Goal: Task Accomplishment & Management: Use online tool/utility

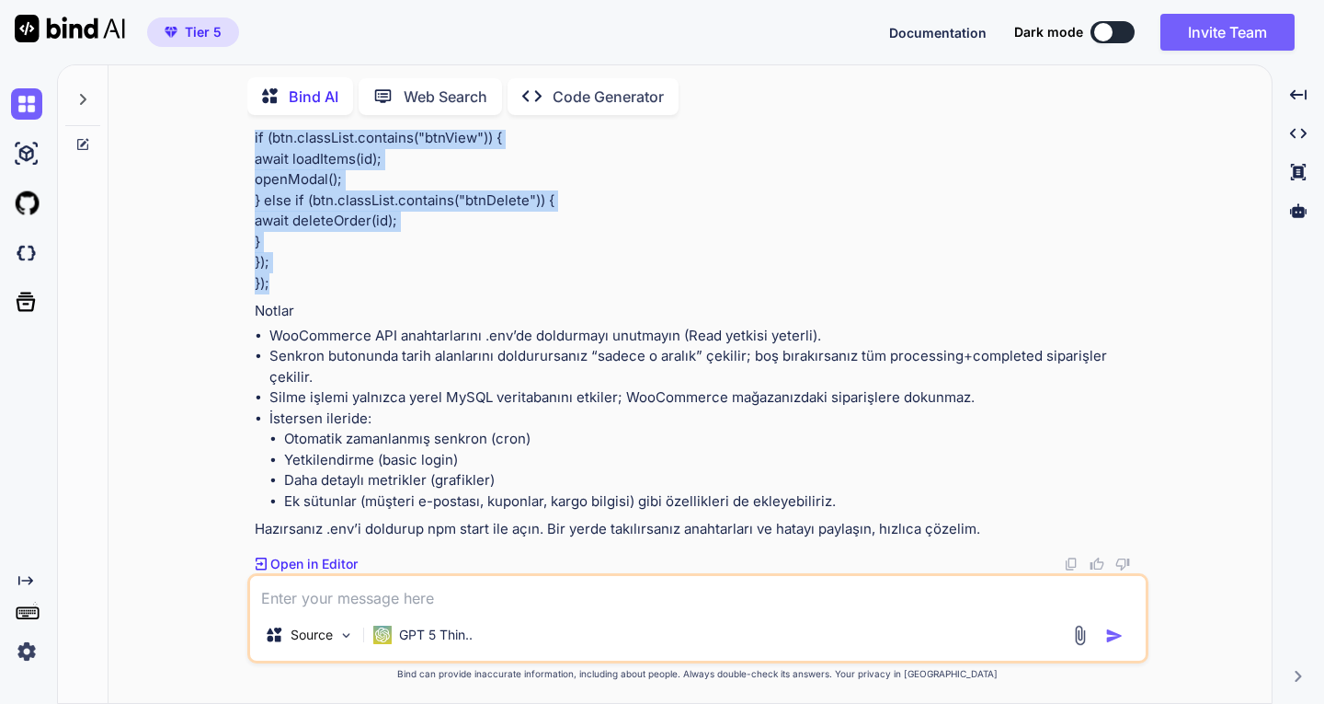
scroll to position [32151, 0]
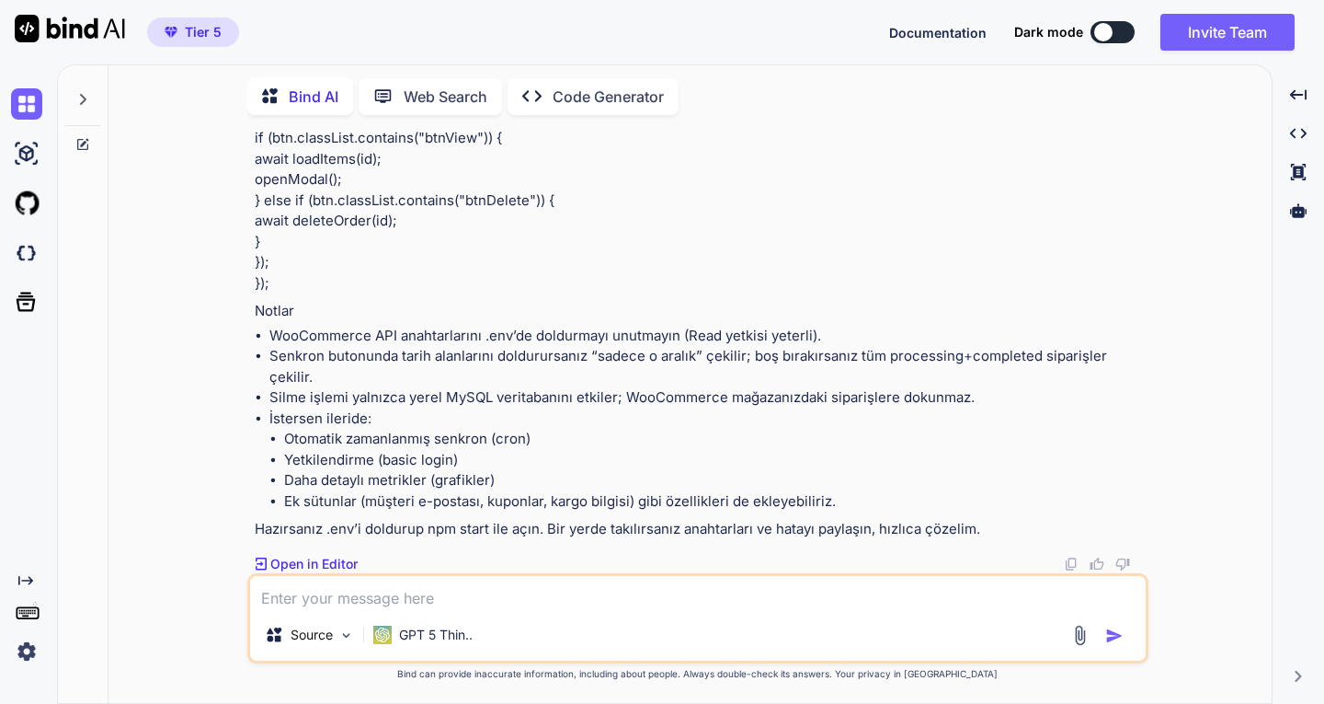
click at [474, 600] on textarea at bounding box center [698, 592] width 896 height 33
type textarea "is [PERSON_NAME] free ?"
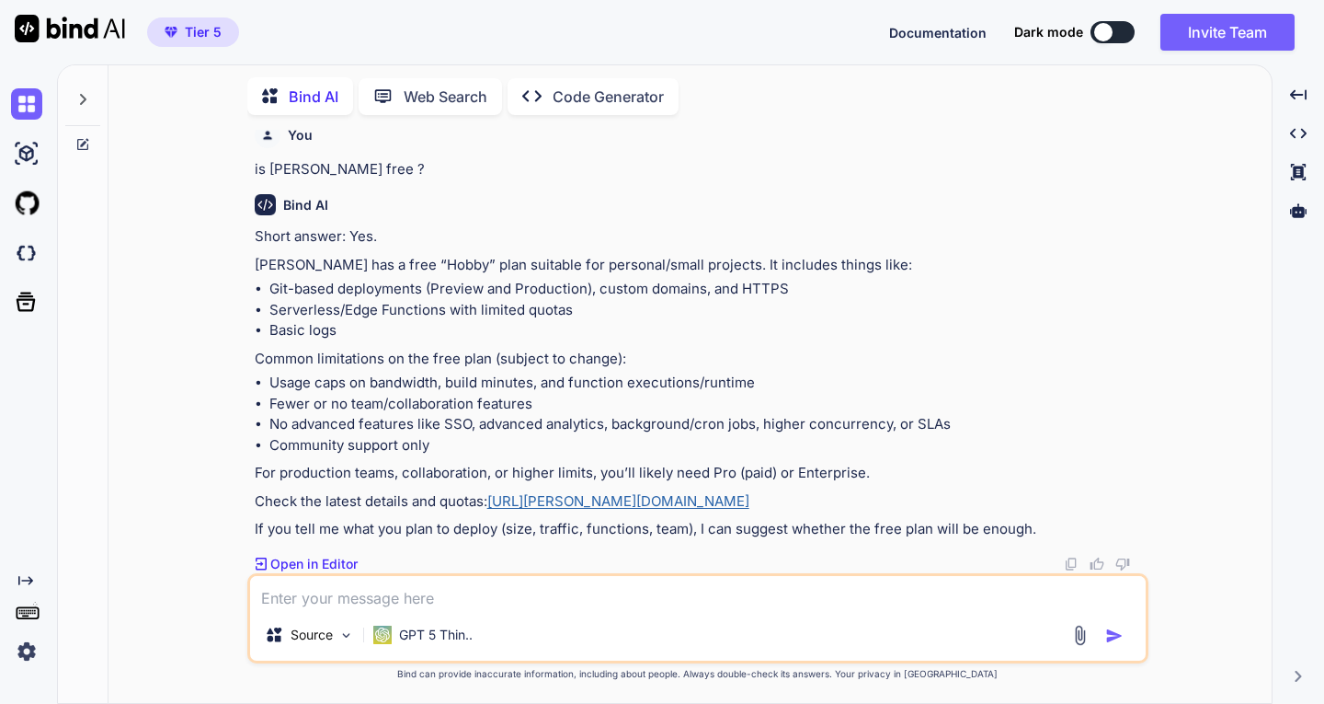
scroll to position [32977, 0]
click at [425, 591] on textarea at bounding box center [698, 592] width 896 height 33
type textarea "türkçeye çevir"
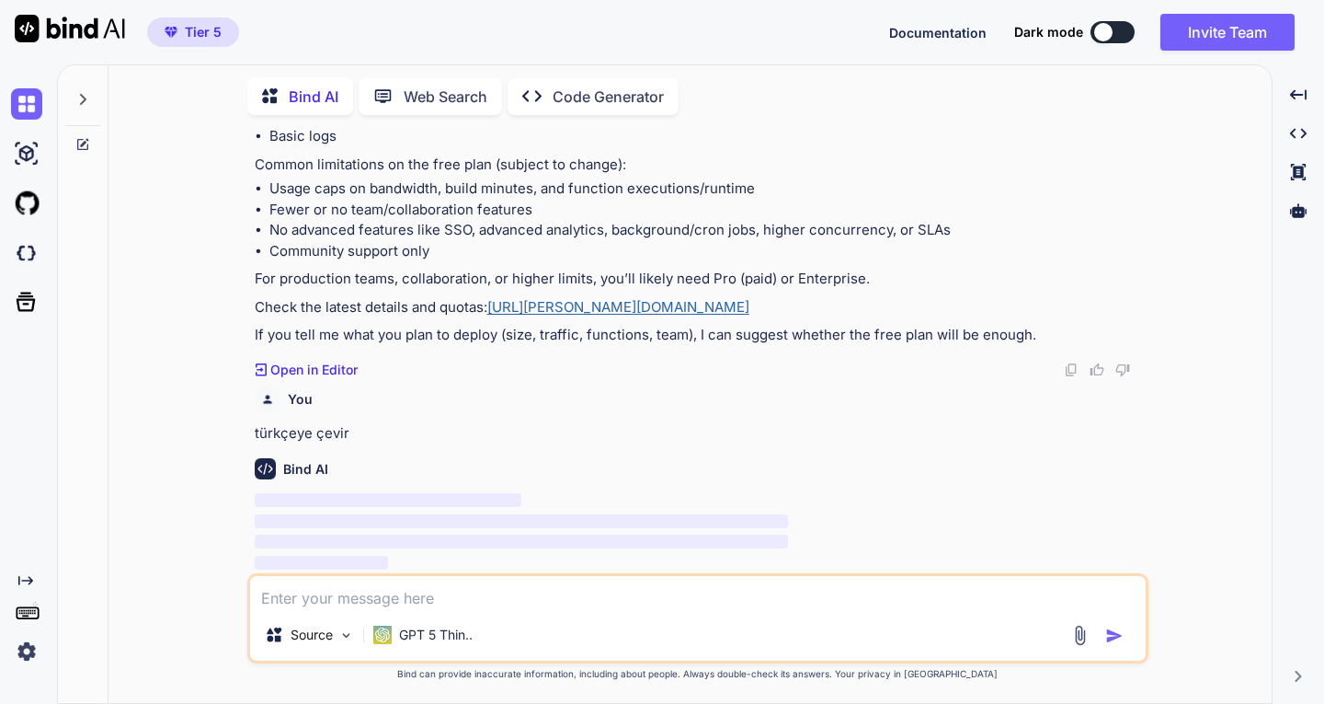
scroll to position [33171, 0]
click at [579, 306] on link "[URL][PERSON_NAME][DOMAIN_NAME]" at bounding box center [618, 306] width 262 height 17
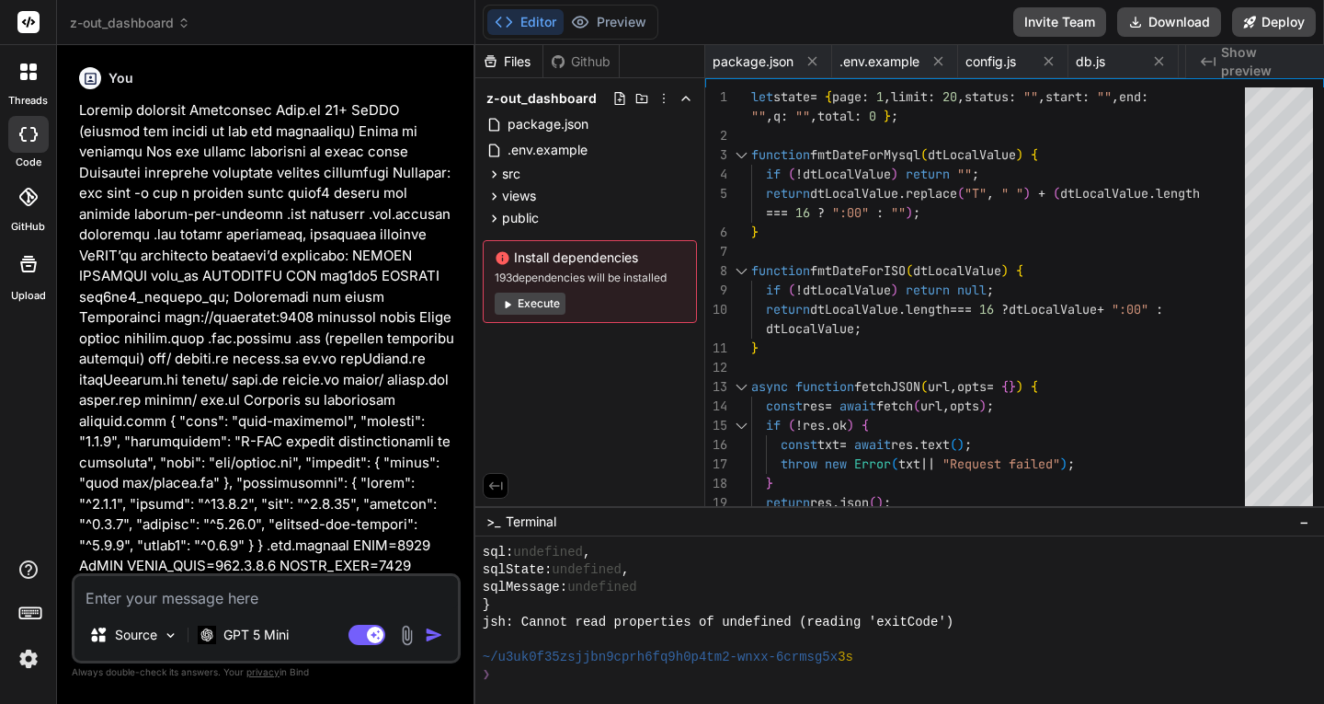
scroll to position [3530, 0]
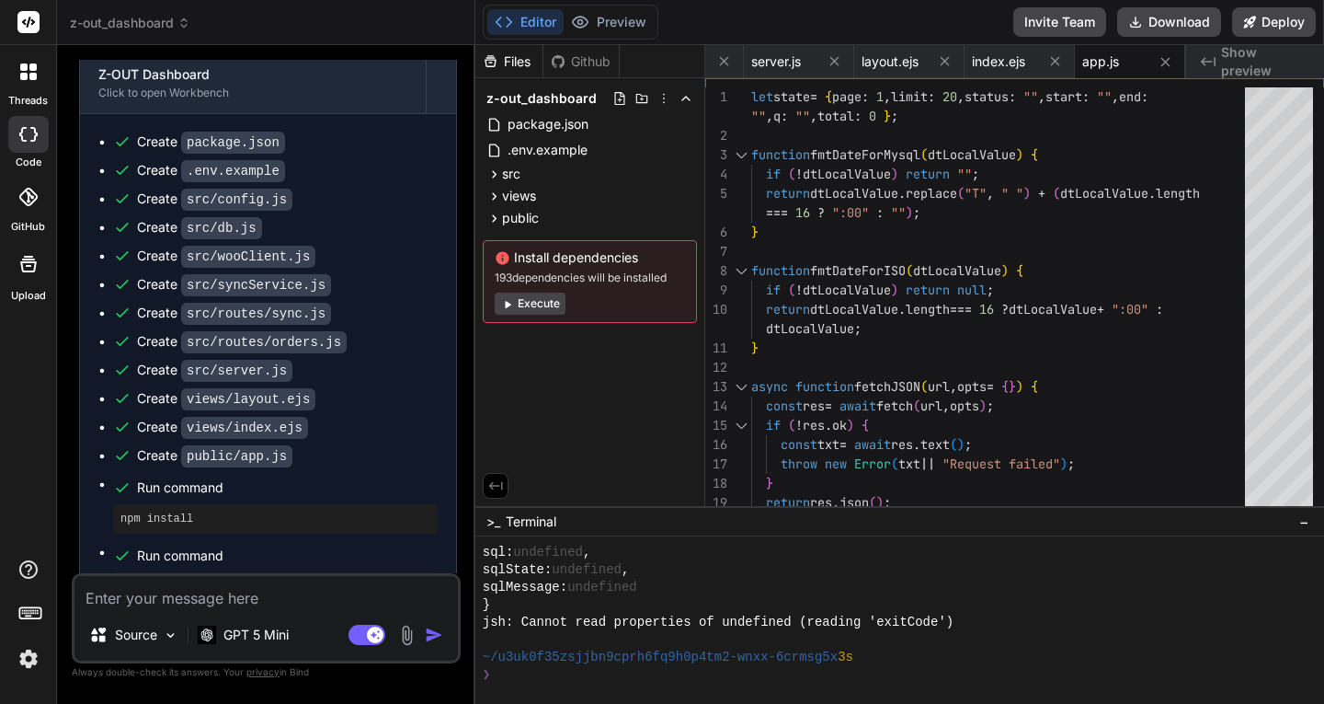
click at [538, 303] on button "Execute" at bounding box center [530, 303] width 71 height 22
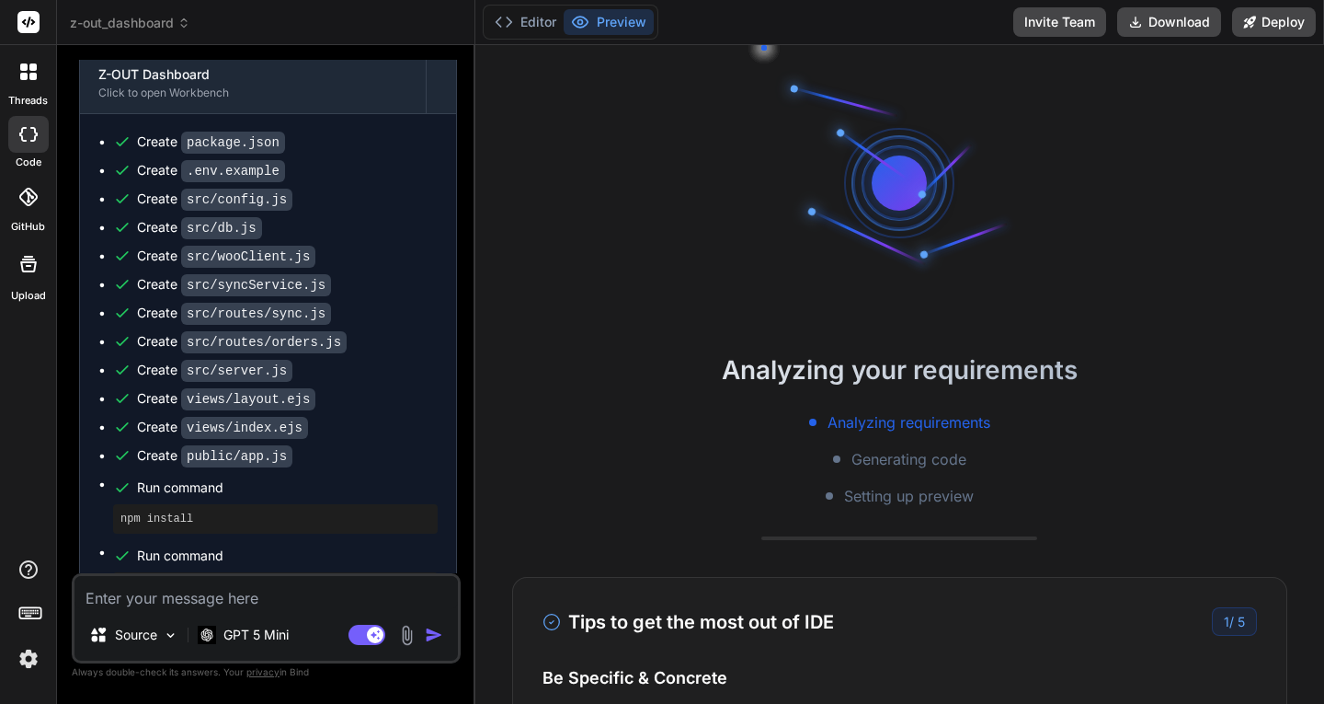
scroll to position [3740, 0]
type textarea "x"
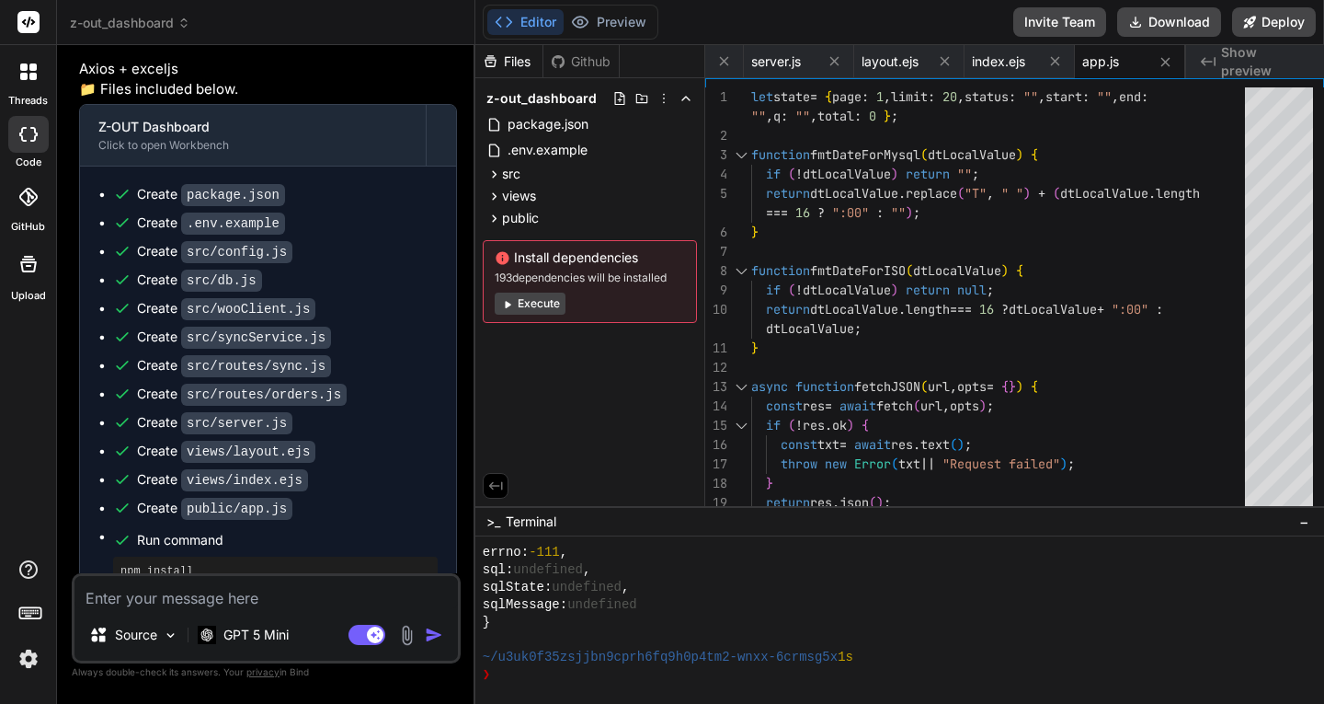
scroll to position [10877, 0]
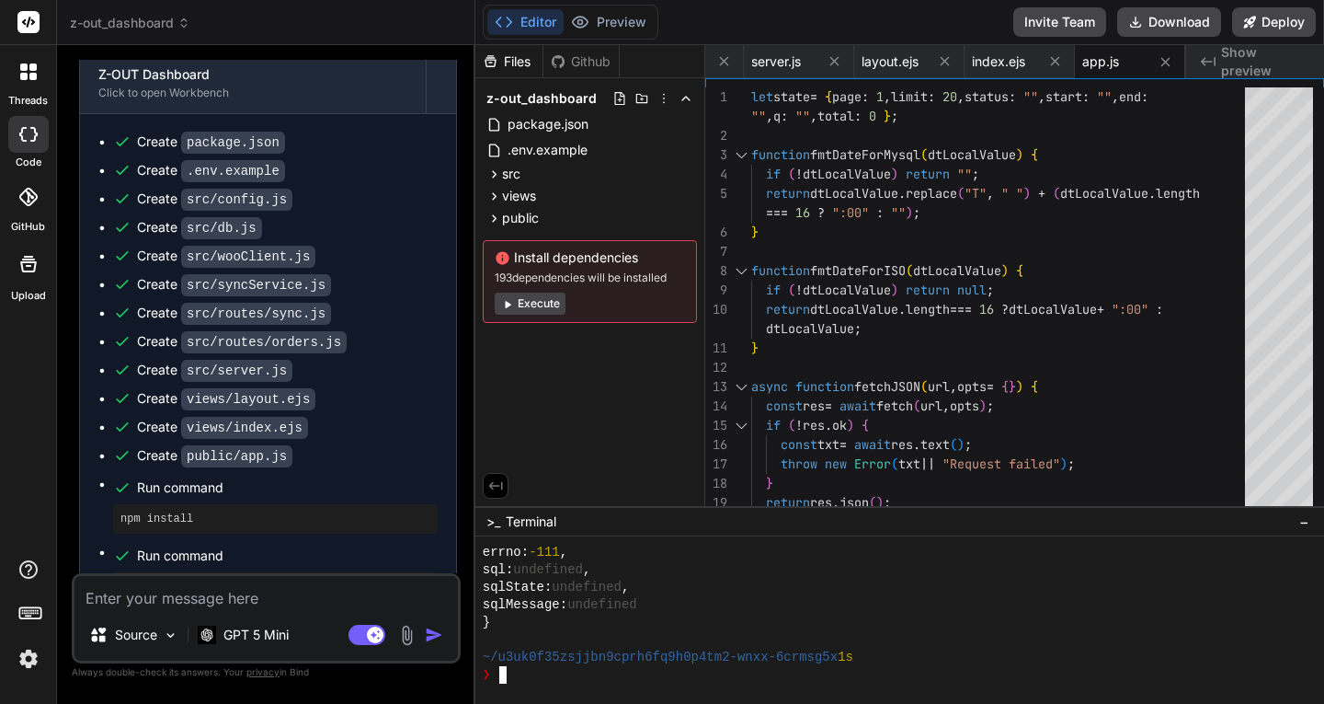
click at [569, 679] on div "❯" at bounding box center [892, 674] width 819 height 17
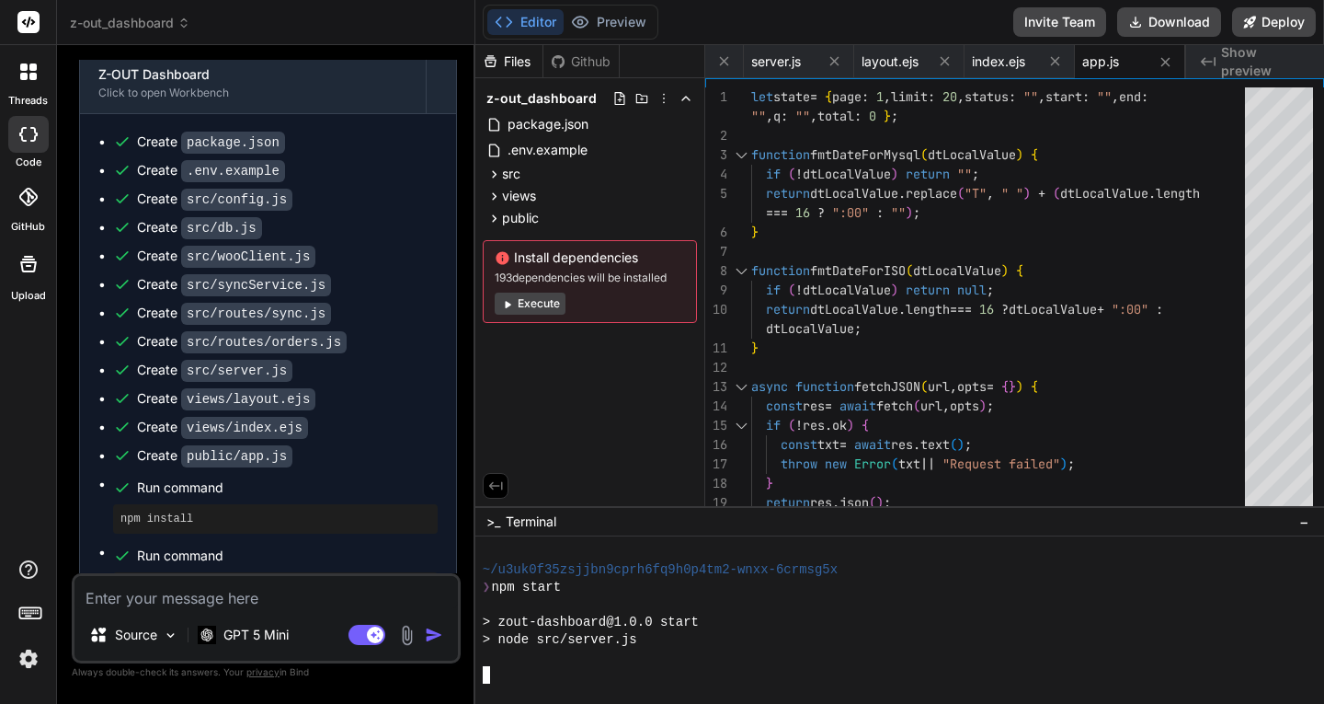
scroll to position [5470, 0]
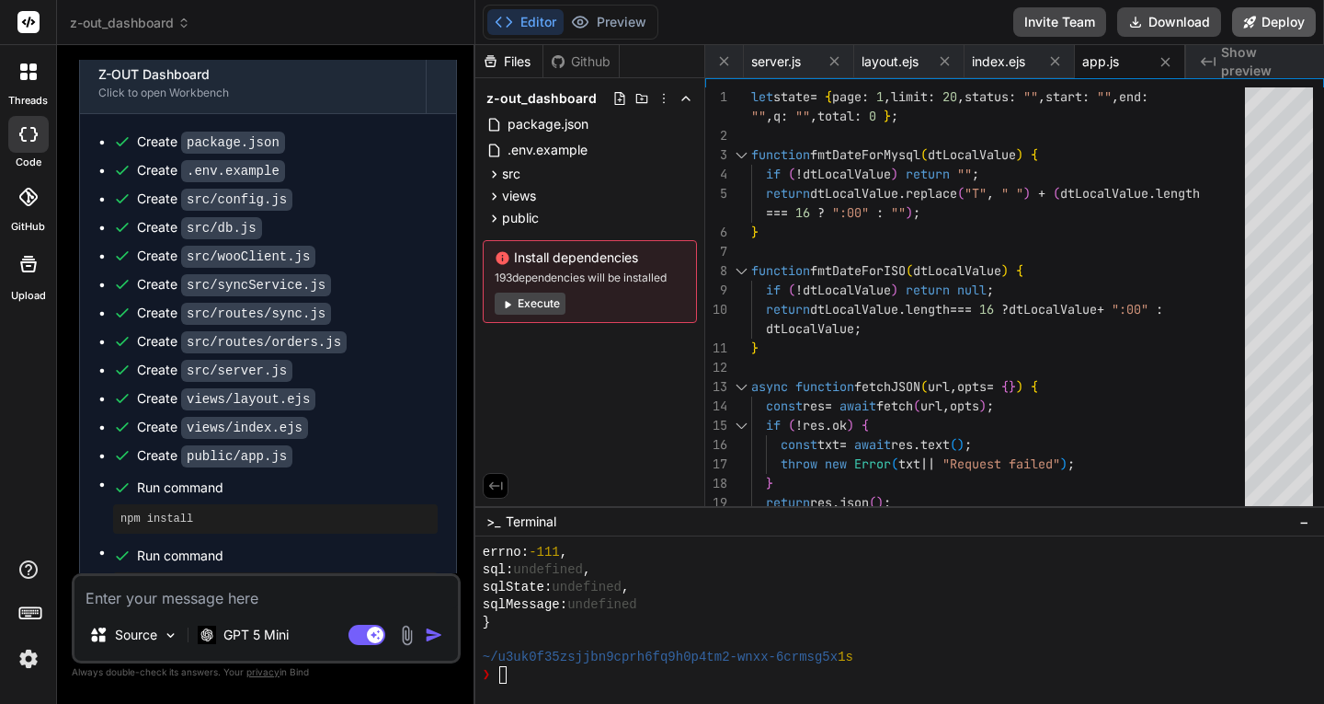
click at [1269, 24] on button "Deploy" at bounding box center [1274, 21] width 84 height 29
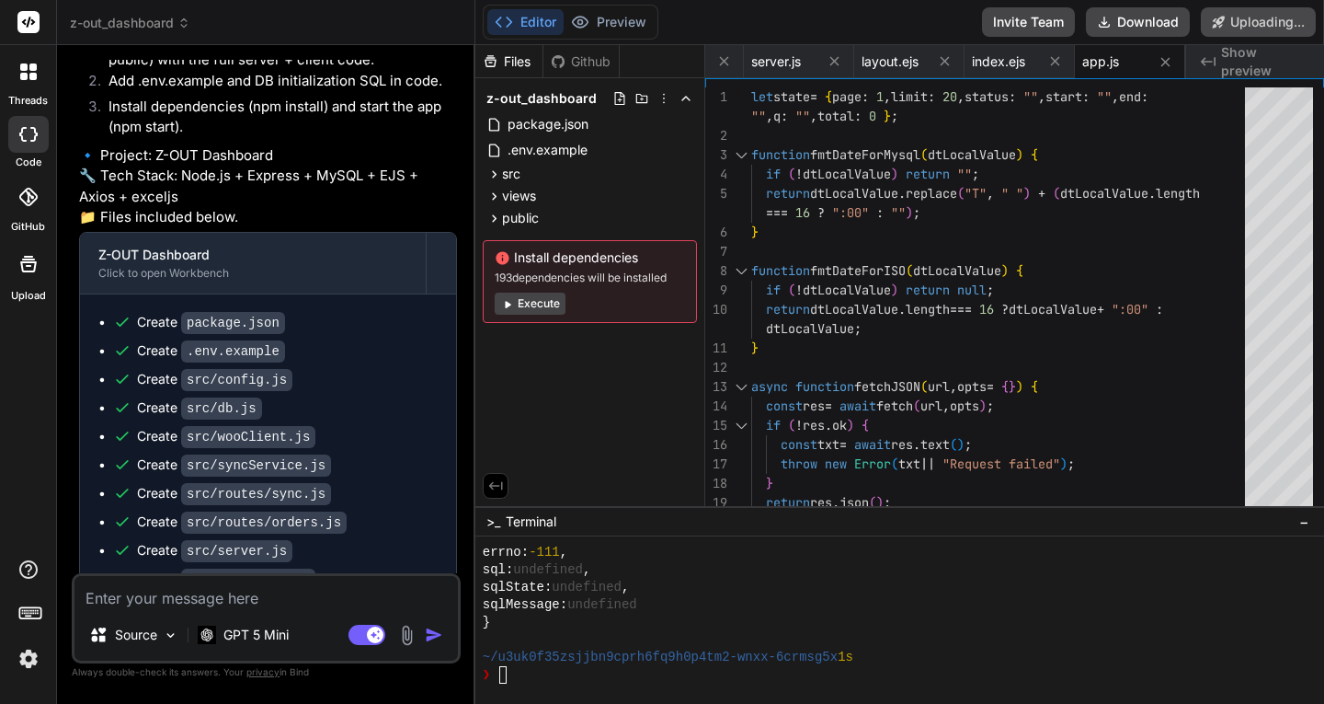
scroll to position [10512, 0]
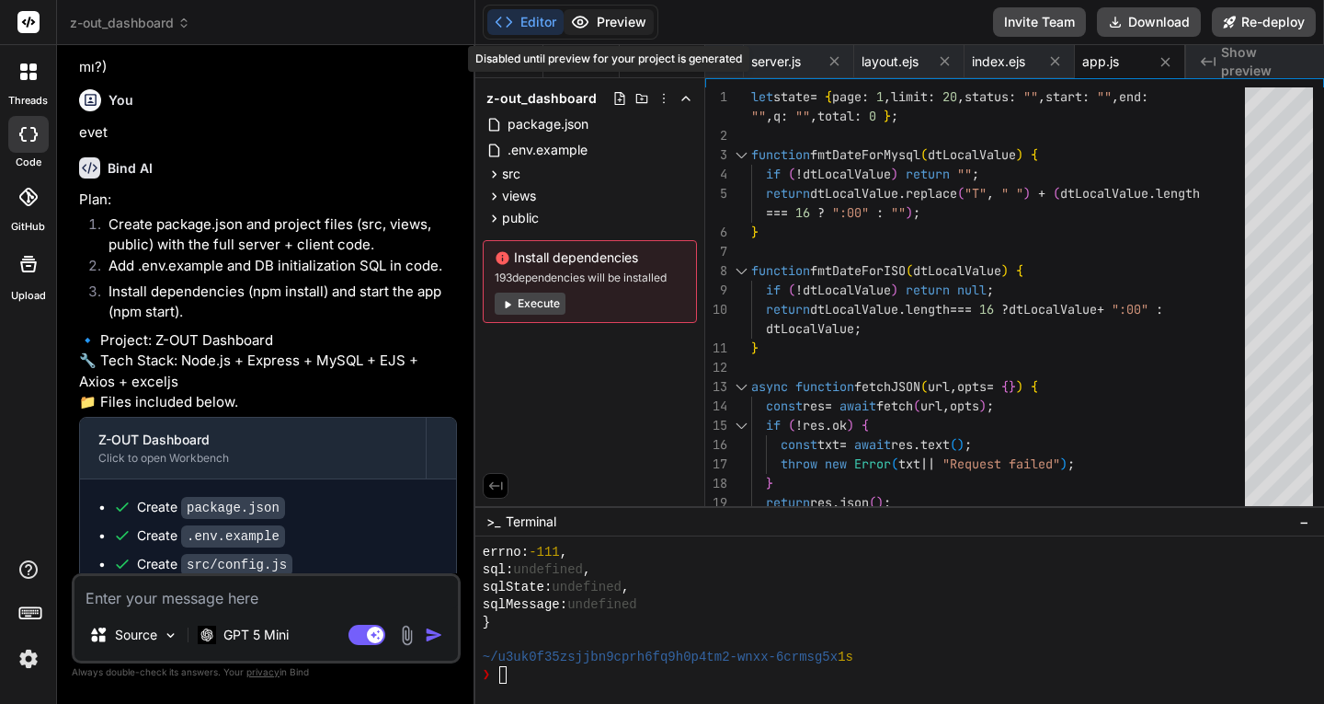
type textarea "x"
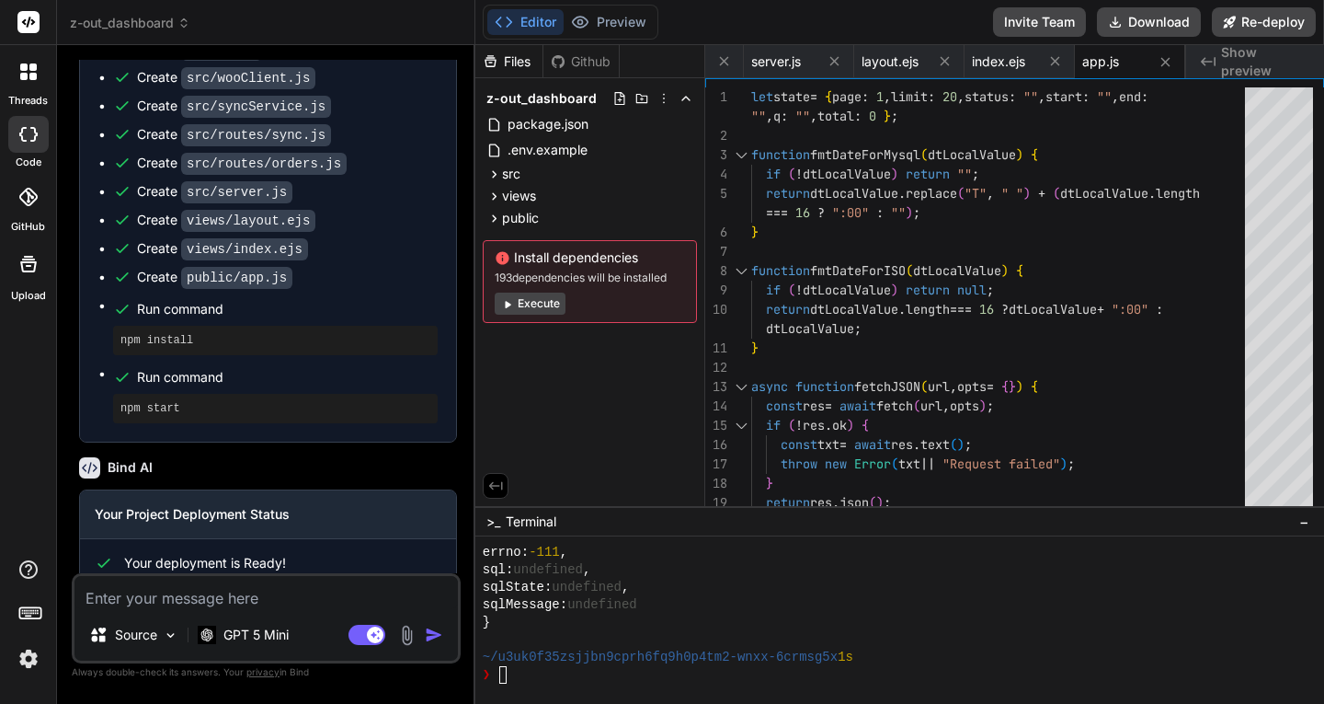
scroll to position [11147, 0]
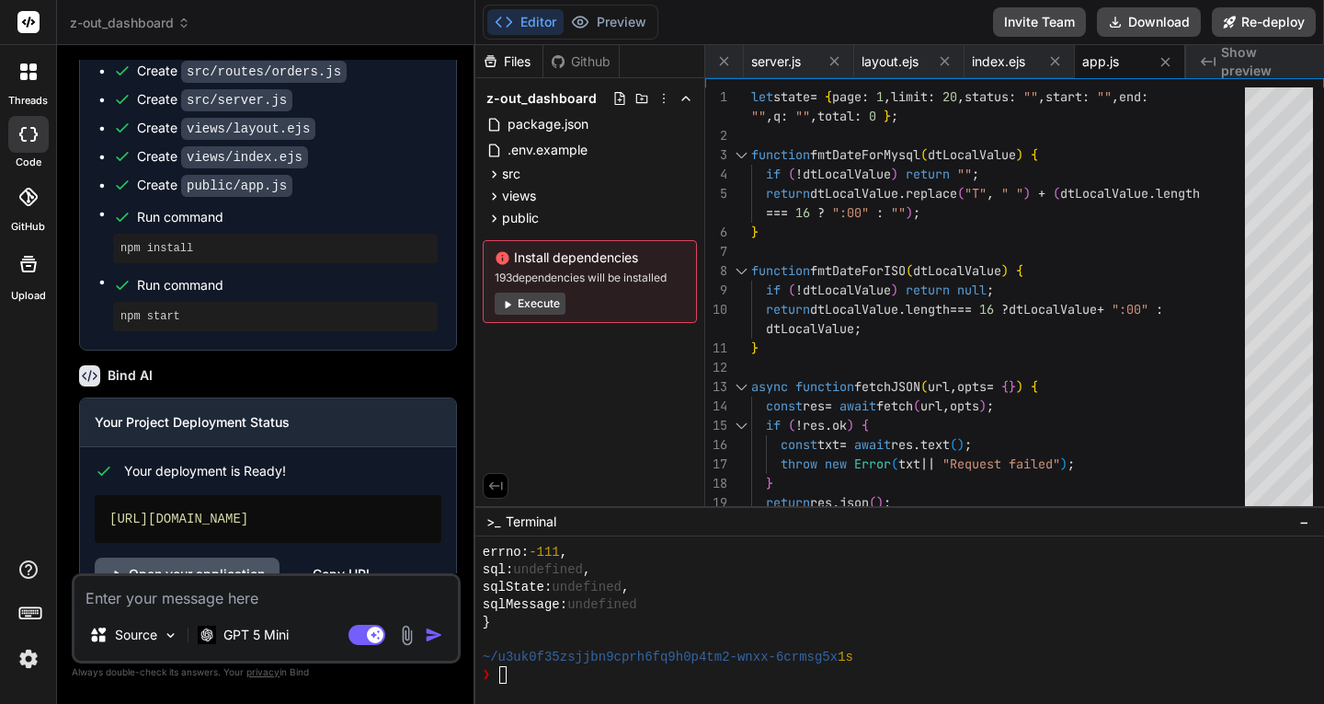
click at [200, 557] on link "Open your application" at bounding box center [187, 573] width 185 height 33
click at [193, 596] on textarea at bounding box center [266, 592] width 384 height 33
paste textarea "This Serverless Function has crashed. Your connection is working correctly. Ver…"
type textarea "This Serverless Function has crashed. Your connection is working correctly. Ver…"
type textarea "x"
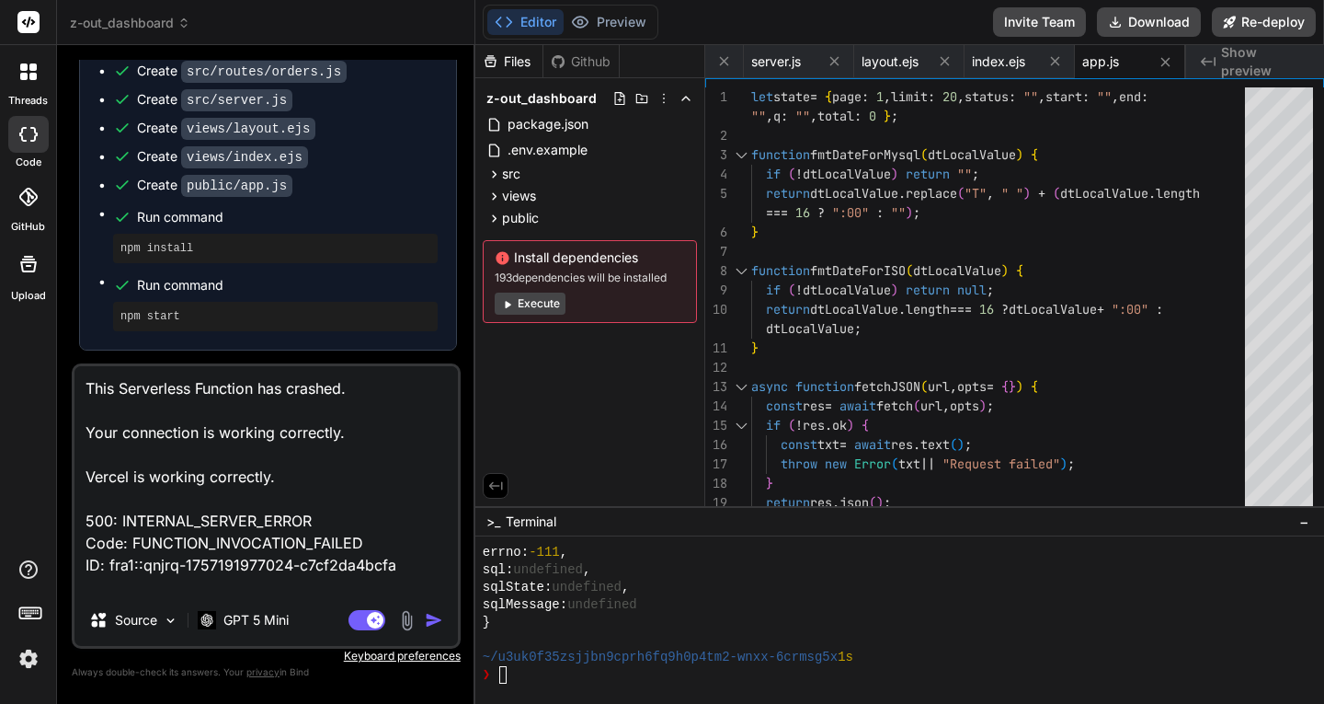
scroll to position [89, 0]
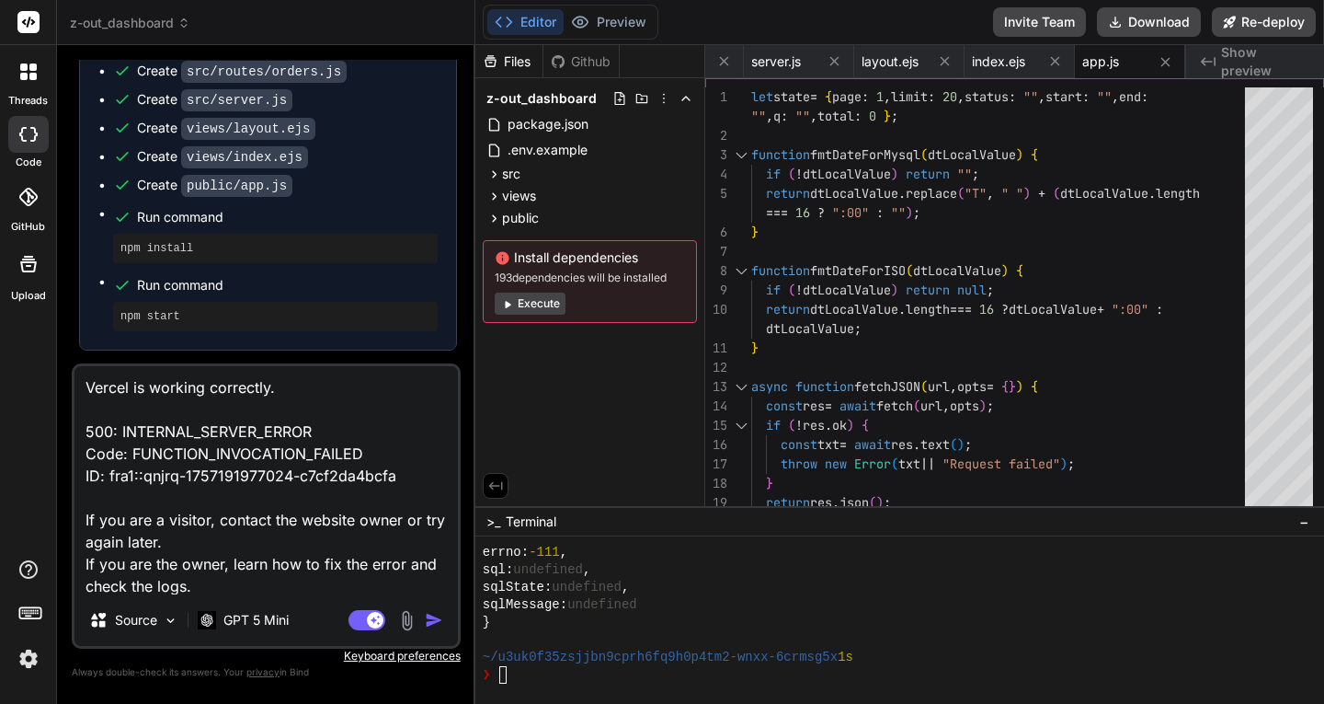
type textarea "This Serverless Function has crashed. Your connection is working correctly. Ver…"
click at [430, 622] on img "button" at bounding box center [434, 620] width 18 height 18
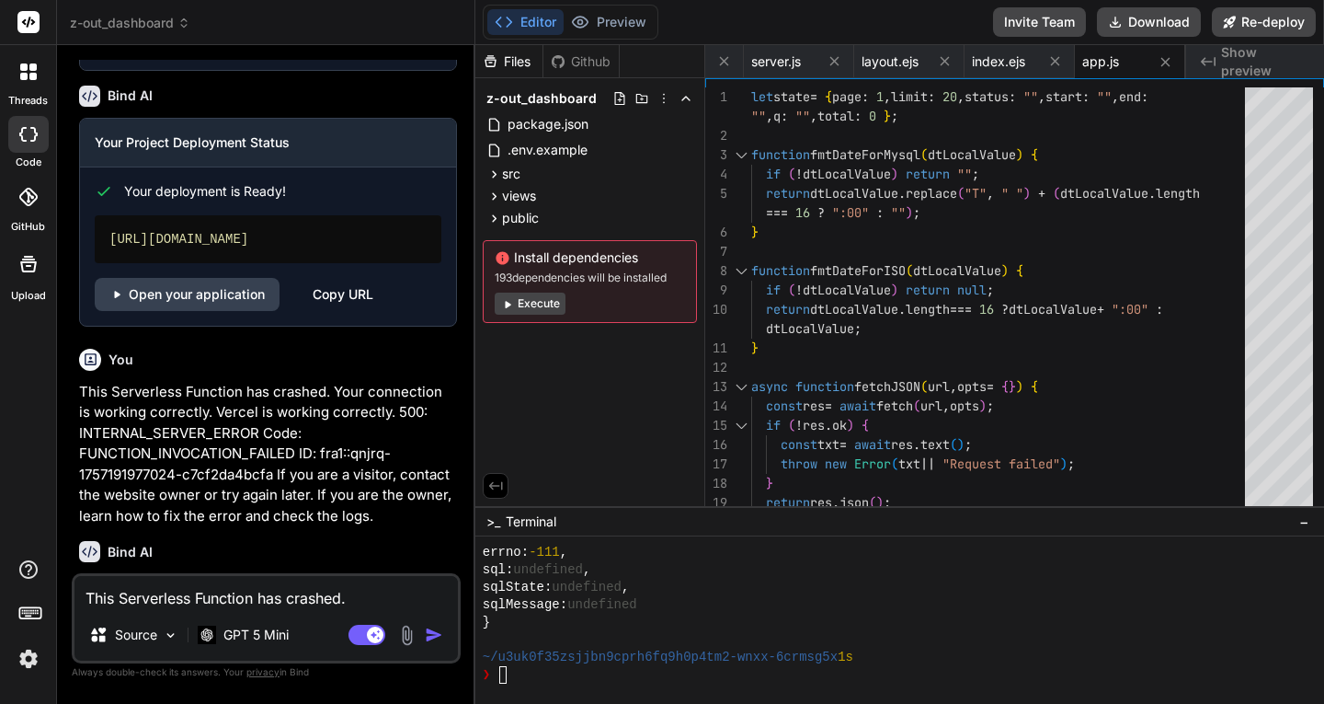
scroll to position [11463, 0]
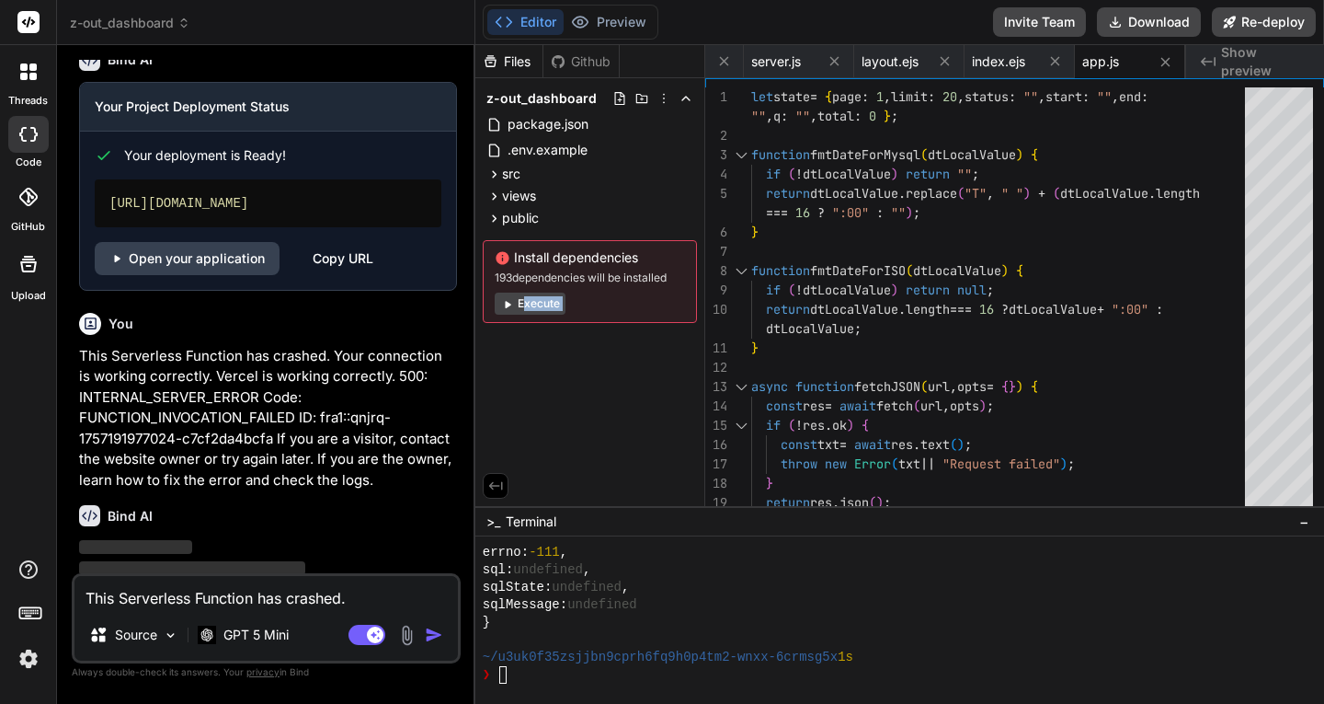
drag, startPoint x: 57, startPoint y: 370, endPoint x: 523, endPoint y: 402, distance: 467.4
click at [523, 402] on div "Files Github z-out_dashboard package.json .env.example src config.js db.js wooC…" at bounding box center [591, 275] width 230 height 461
type textarea "x"
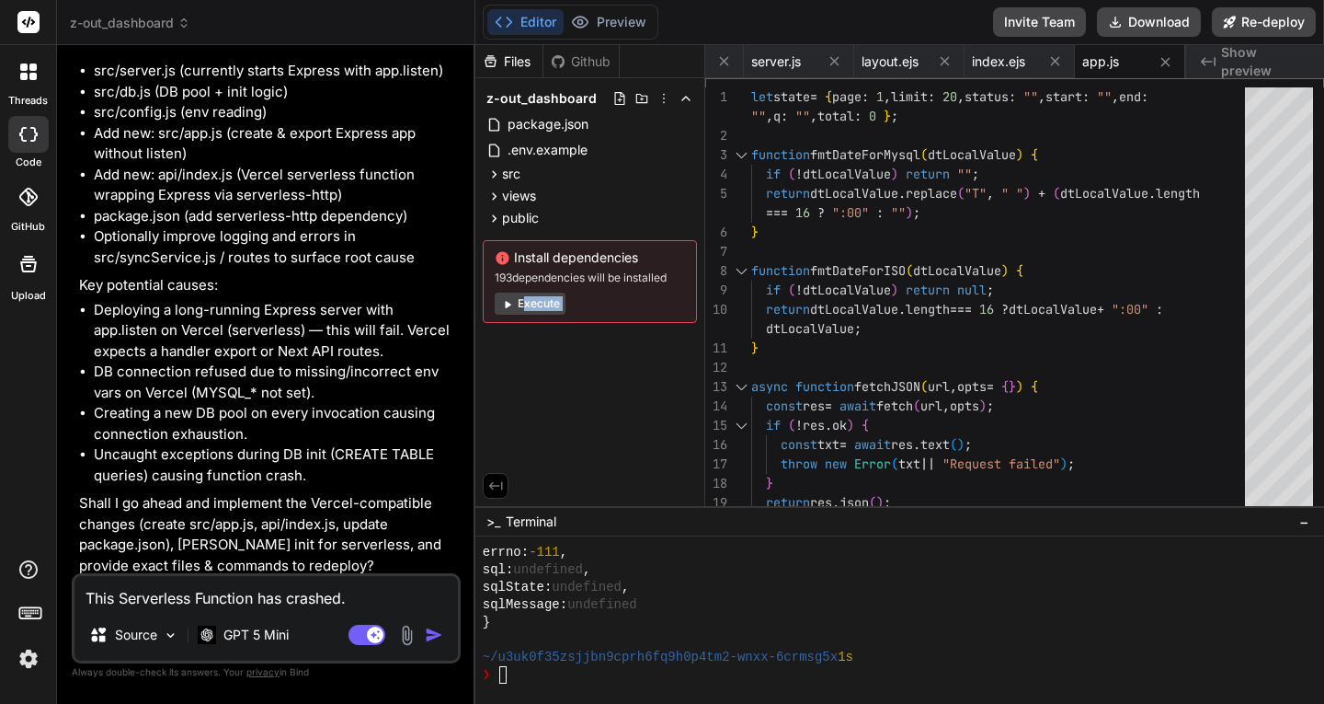
scroll to position [12286, 0]
click at [220, 590] on textarea "This Serverless Function has crashed. Your connection is working correctly. Ver…" at bounding box center [266, 592] width 384 height 33
type textarea "h"
type textarea "x"
type textarea "ho"
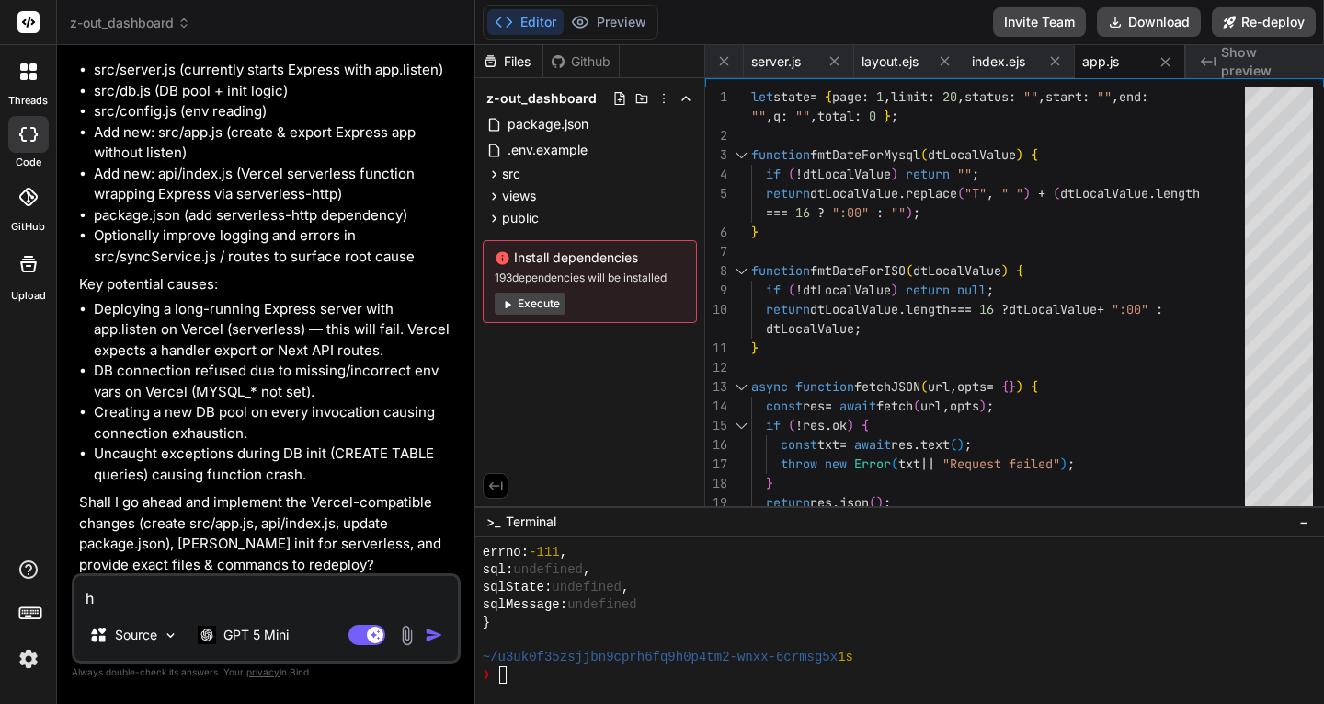
type textarea "x"
type textarea "how"
type textarea "x"
type textarea "how"
type textarea "x"
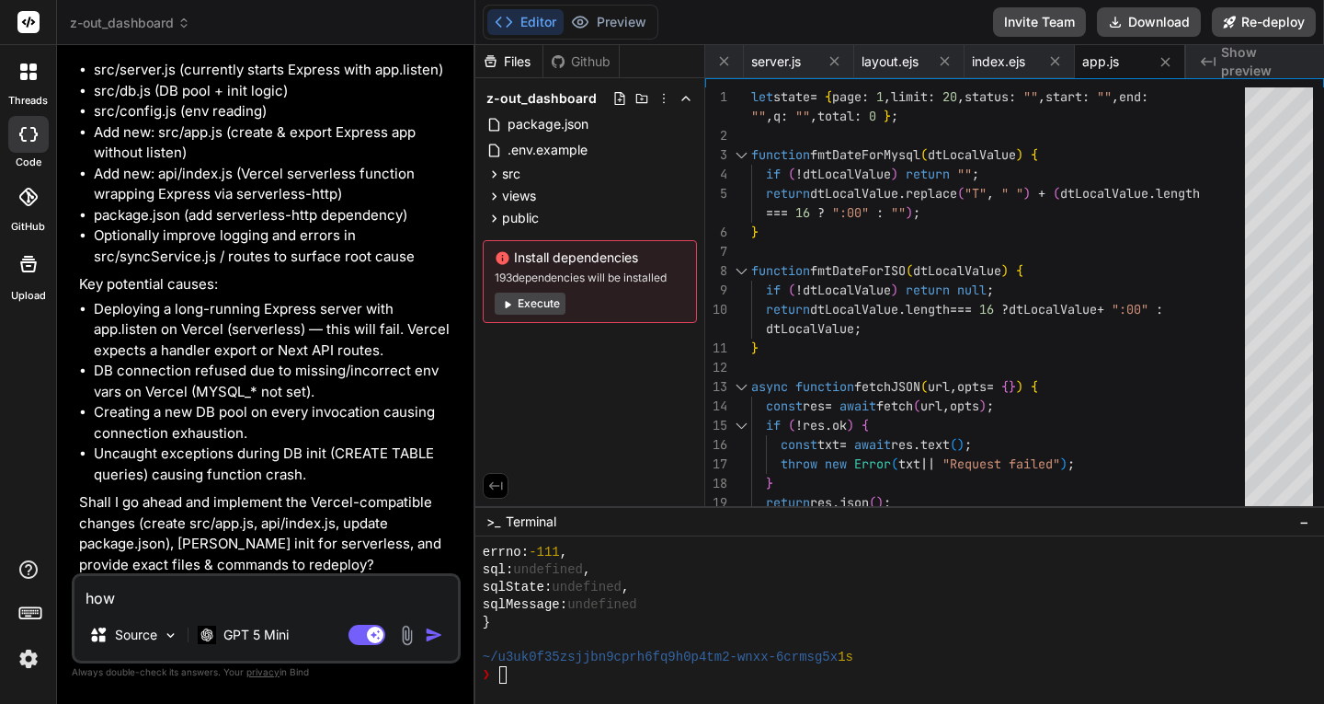
type textarea "how c"
type textarea "x"
type textarea "how ca"
type textarea "x"
type textarea "how can"
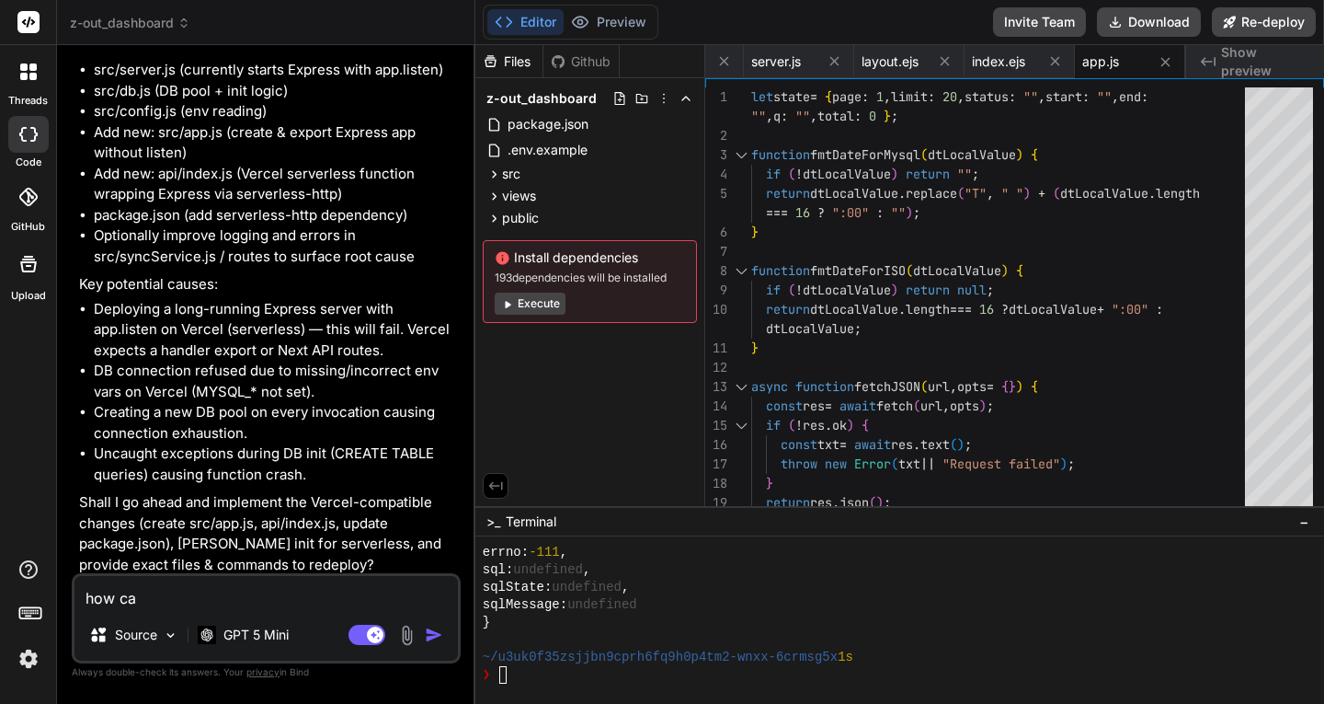
type textarea "x"
type textarea "how can"
type textarea "x"
type textarea "how can i"
type textarea "x"
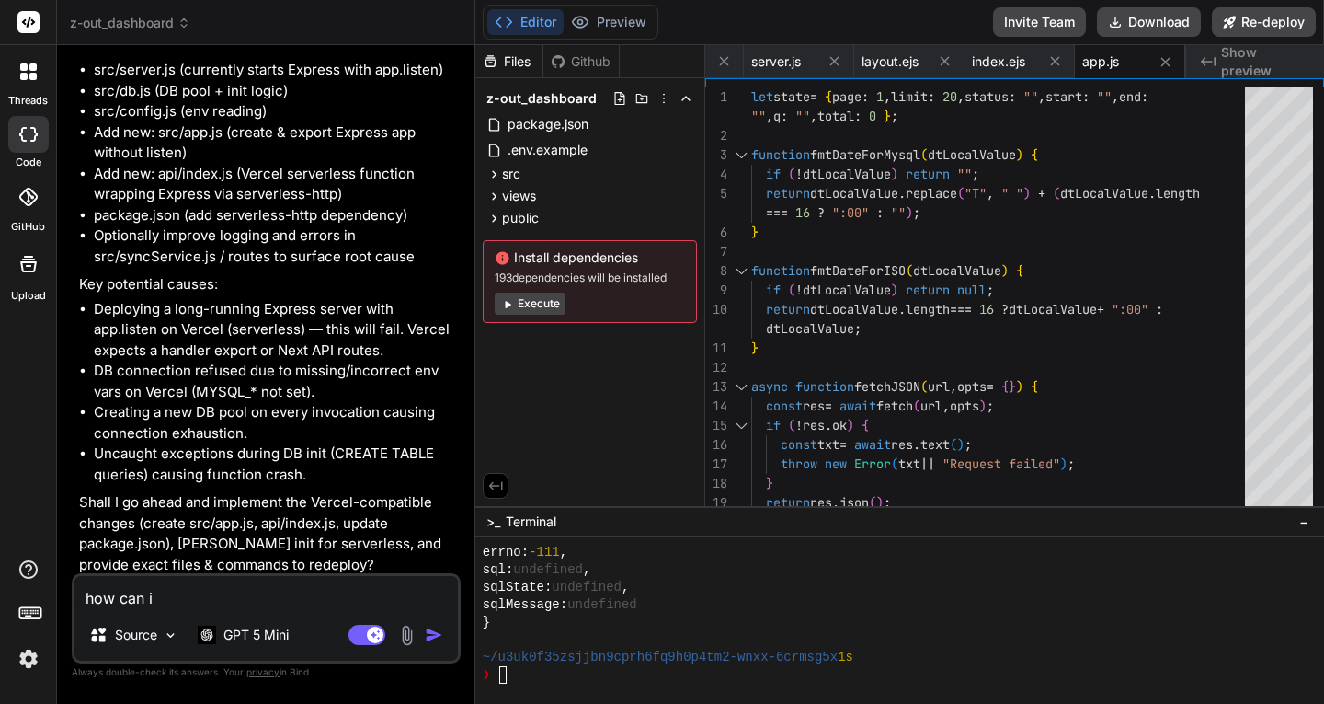
type textarea "how can i"
type textarea "x"
type textarea "how can i i"
type textarea "x"
type textarea "how can i im"
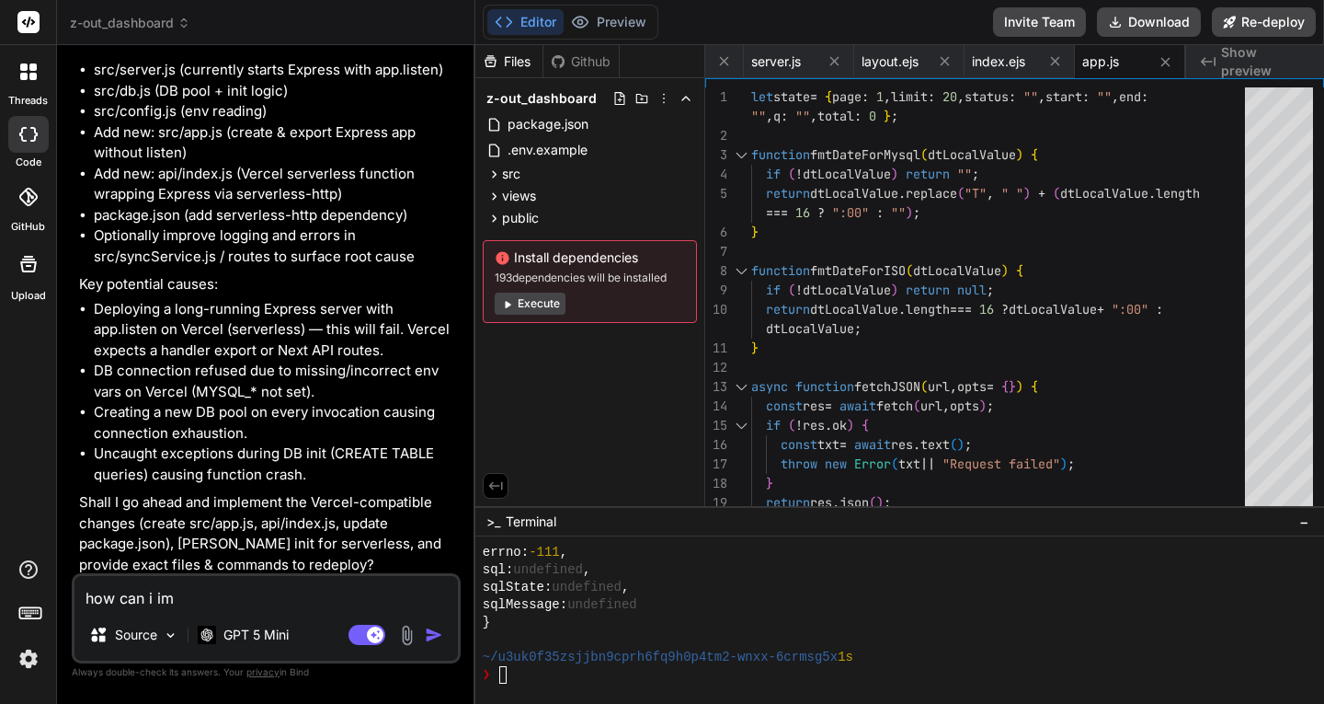
type textarea "x"
type textarea "how can i imp"
type textarea "x"
type textarea "how can i impl"
type textarea "x"
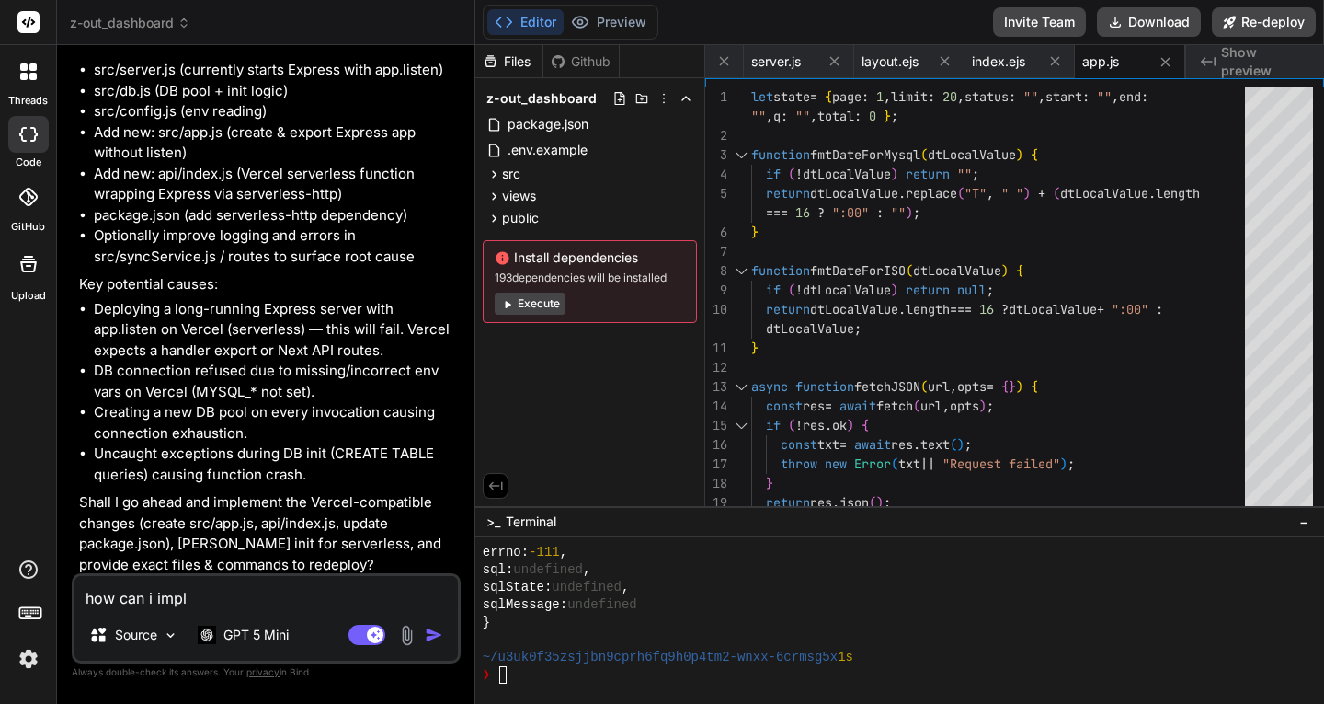
type textarea "how can i imple"
type textarea "x"
type textarea "how can i implem"
type textarea "x"
type textarea "how can i impleme"
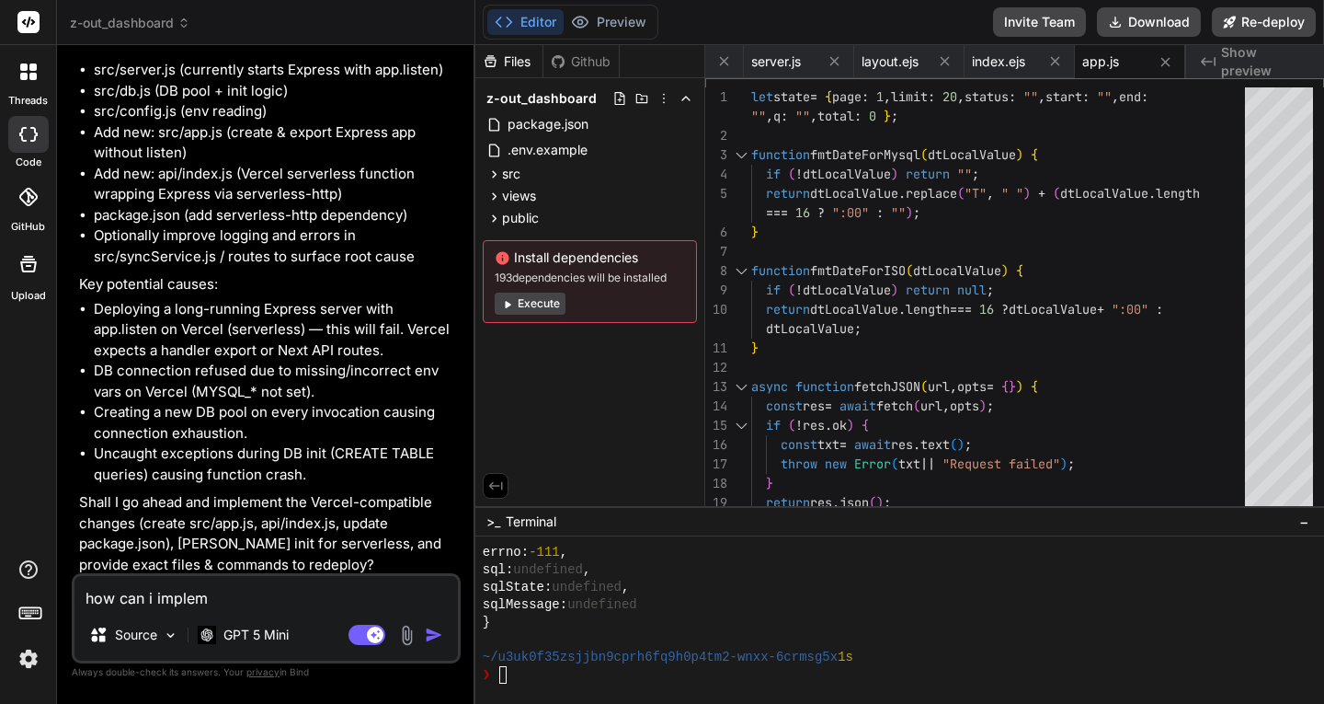
type textarea "x"
type textarea "how can i implemen"
type textarea "x"
type textarea "how can i implement"
type textarea "x"
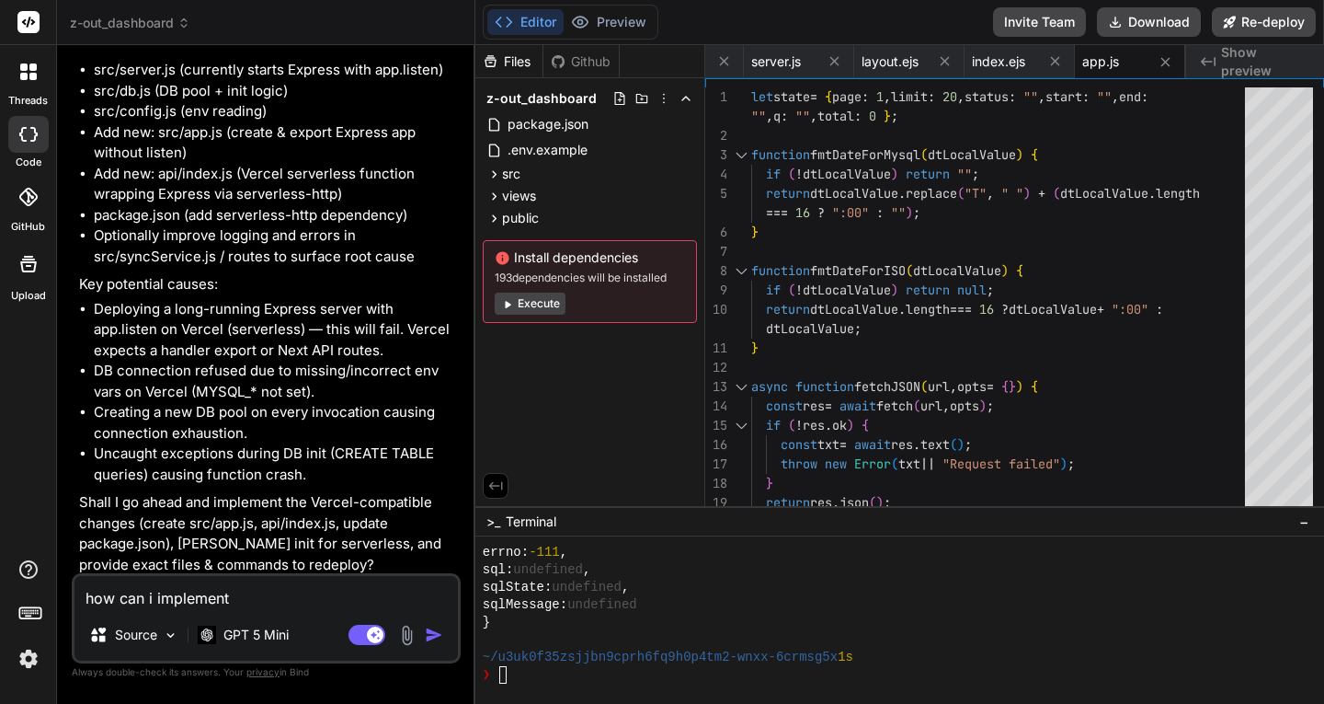
type textarea "how can i implement"
type textarea "x"
type textarea "how can i implement t"
type textarea "x"
type textarea "how can i implement to"
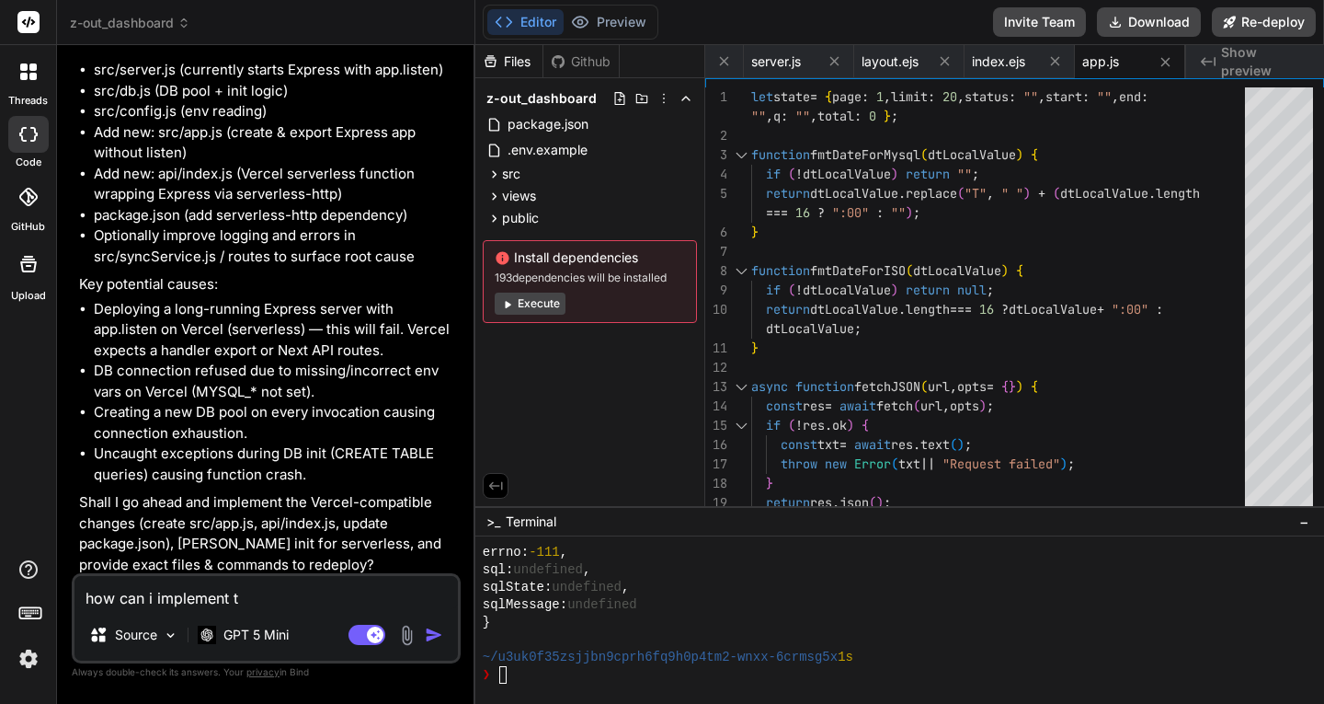
type textarea "x"
type textarea "how can i implement to"
type textarea "x"
type textarea "how can i implement to m"
type textarea "x"
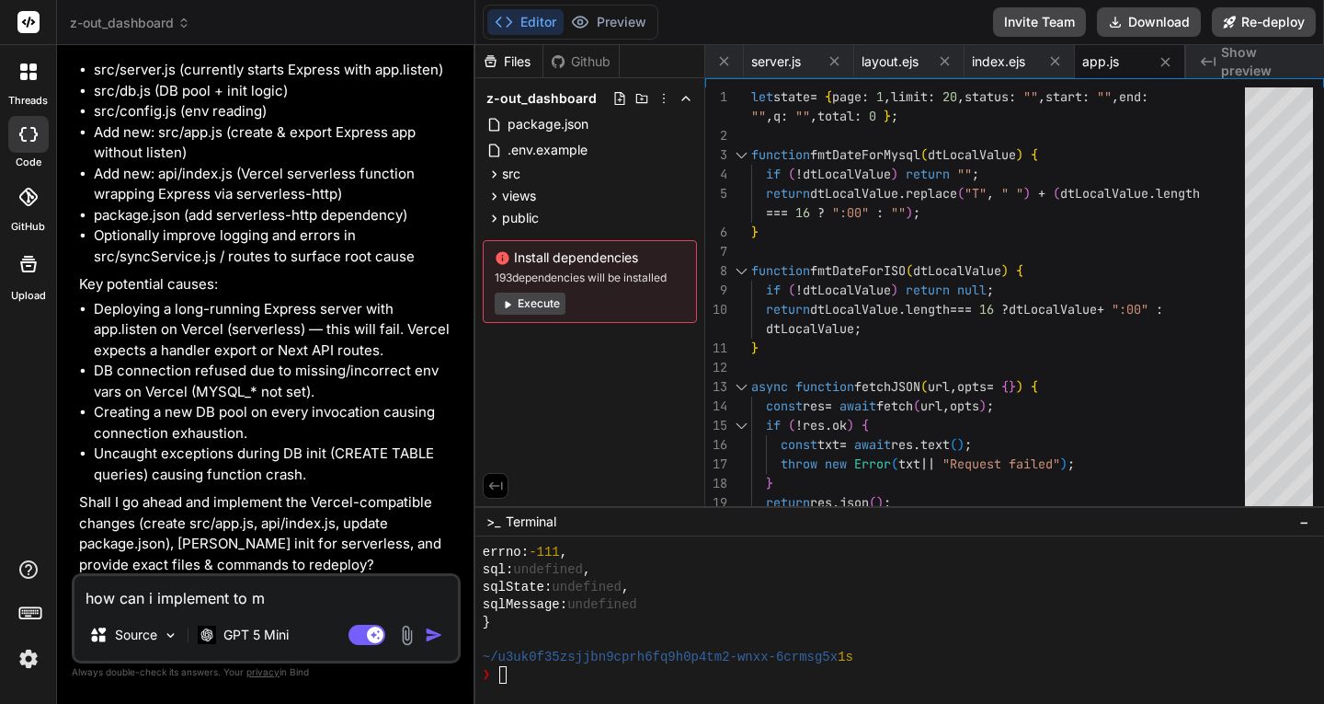
type textarea "how can i implement to my"
type textarea "x"
type textarea "how can i implement to my"
type textarea "x"
type textarea "how can i implement to my h"
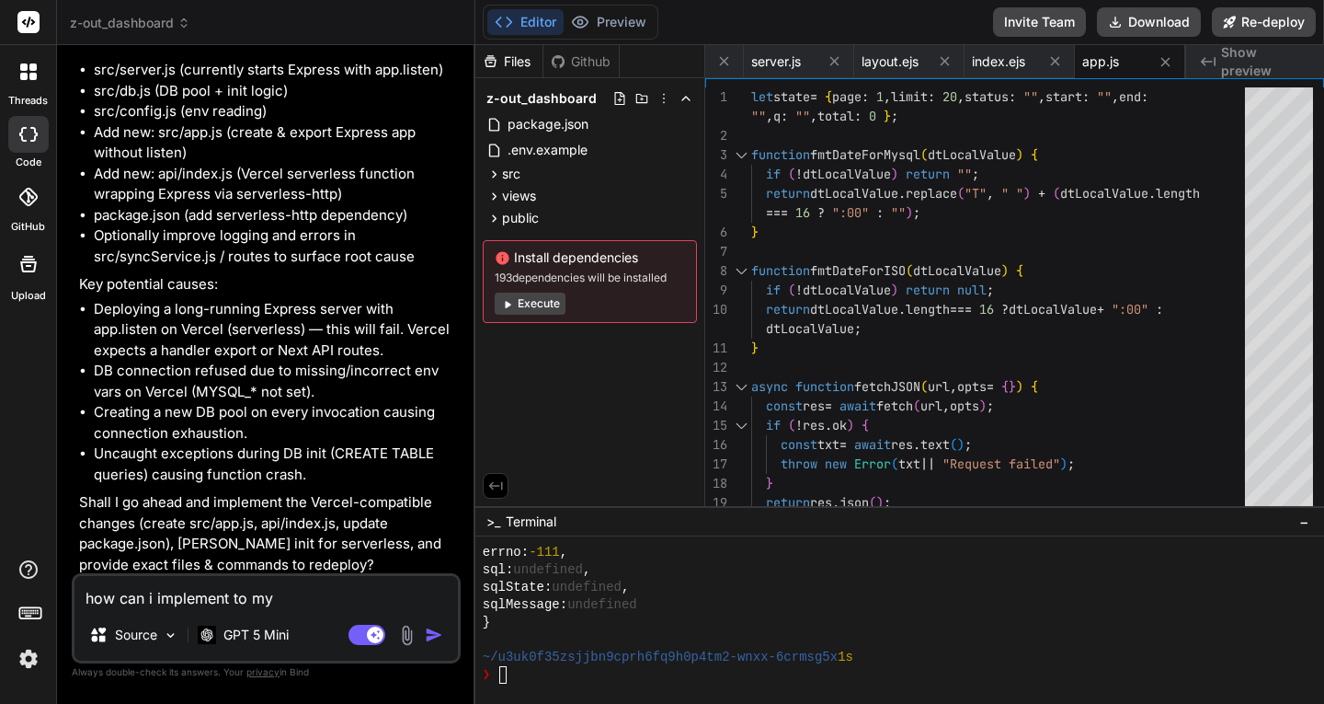
type textarea "x"
type textarea "how can i implement to my ho"
type textarea "x"
type textarea "how can i implement to my hos"
type textarea "x"
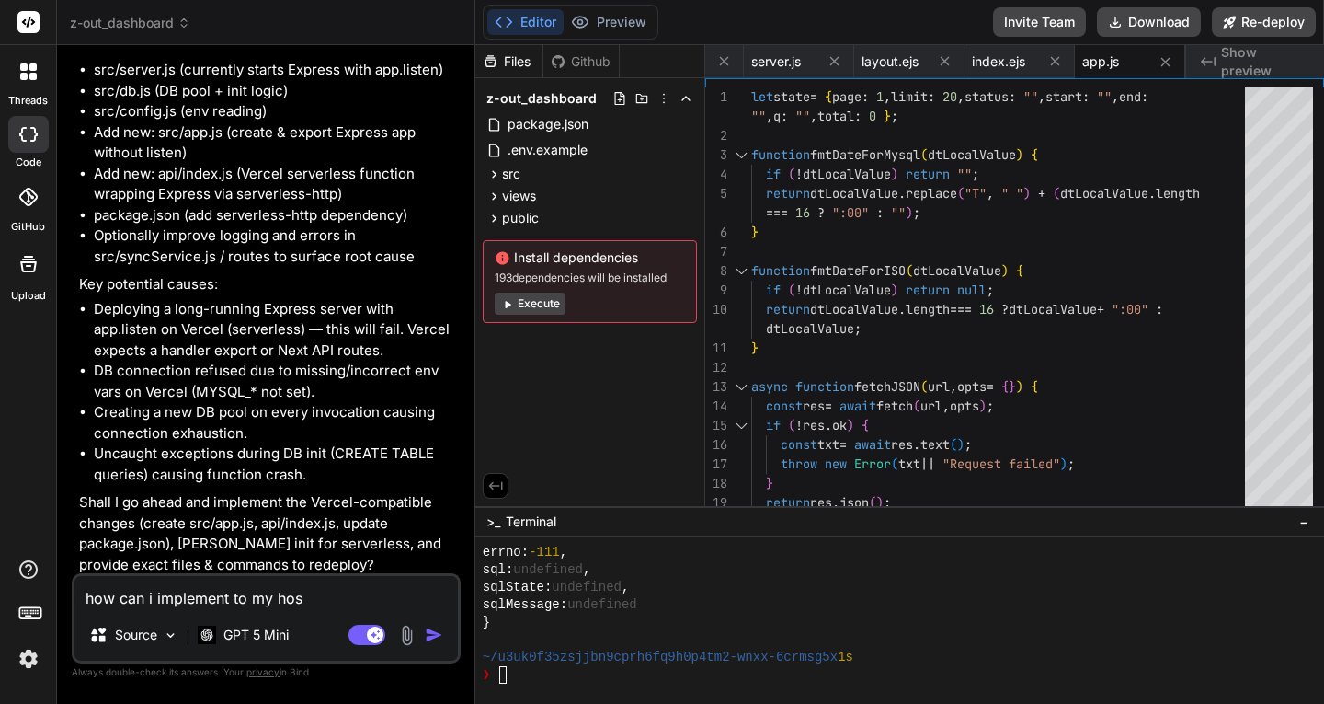
type textarea "how can i implement to my host"
type textarea "x"
type textarea "how can i implement to my hosti"
type textarea "x"
type textarea "how can i implement to my hostin"
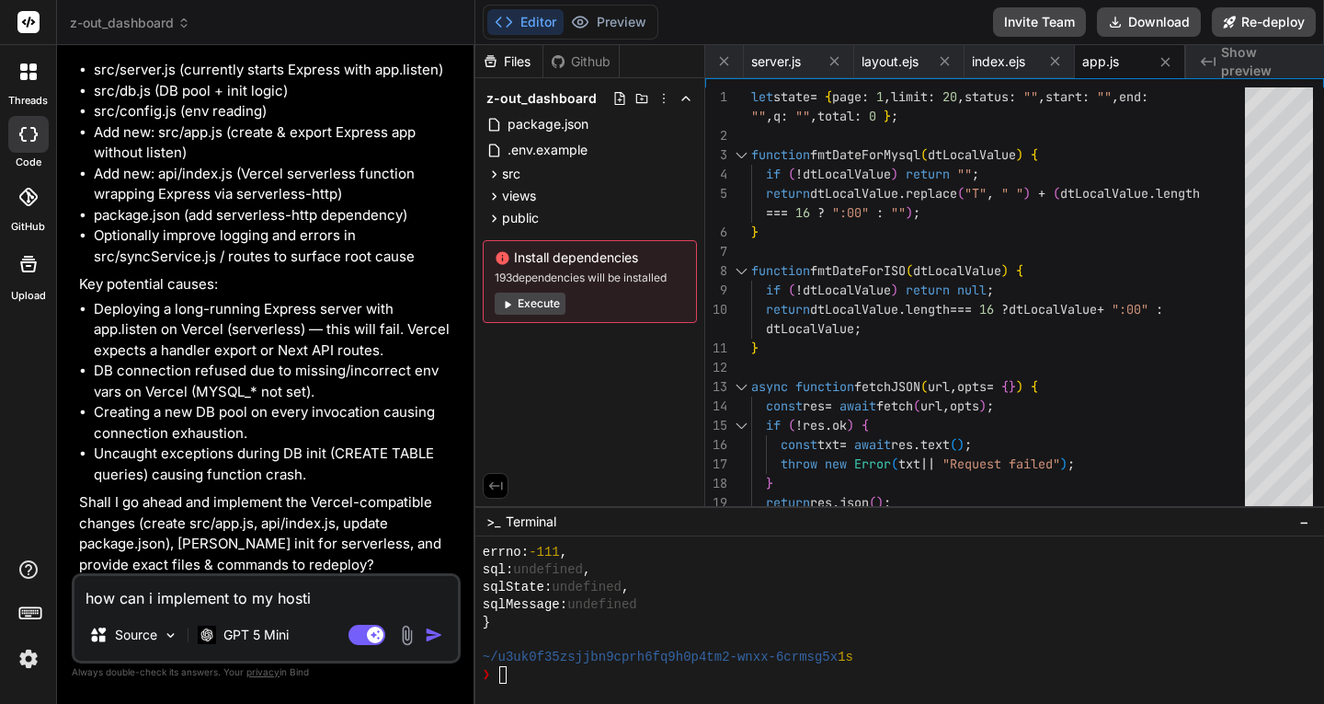
type textarea "x"
type textarea "how can i implement to my hosting"
type textarea "x"
type textarea "how can i implement to my hosting"
type textarea "x"
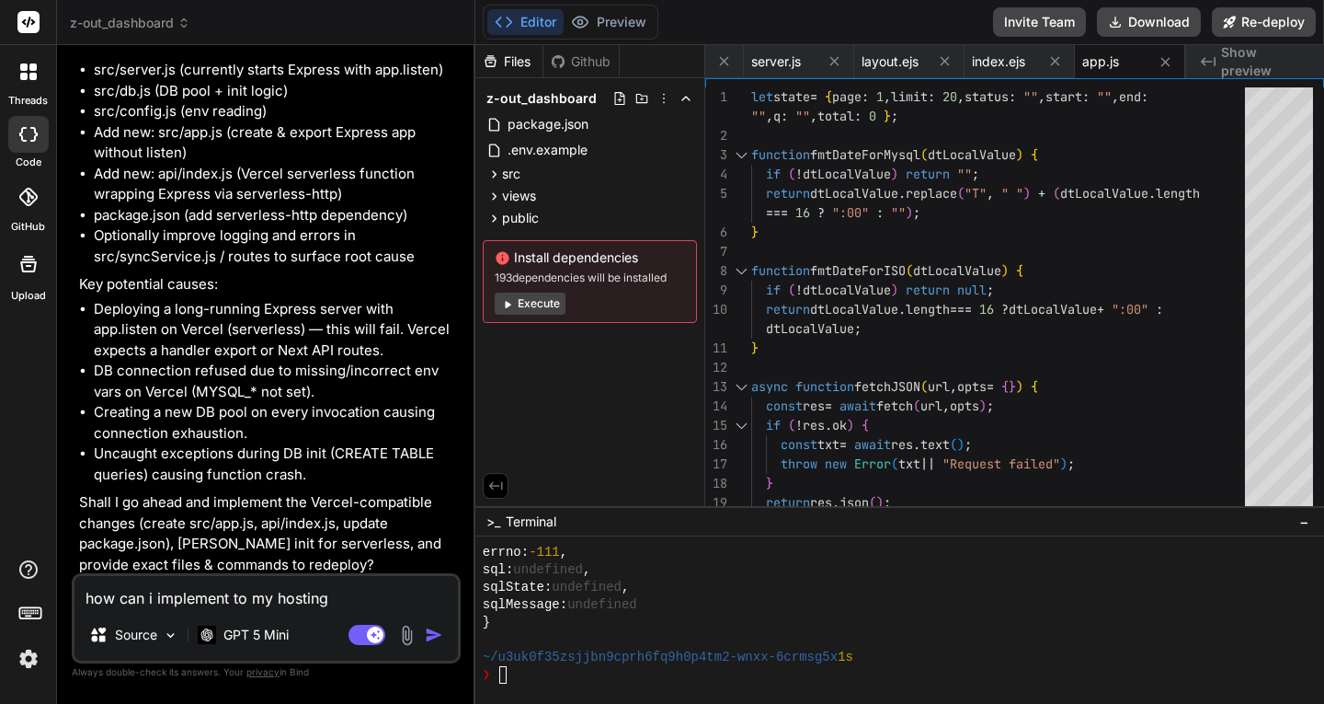
type textarea "how can i implement to my hosting ?"
type textarea "x"
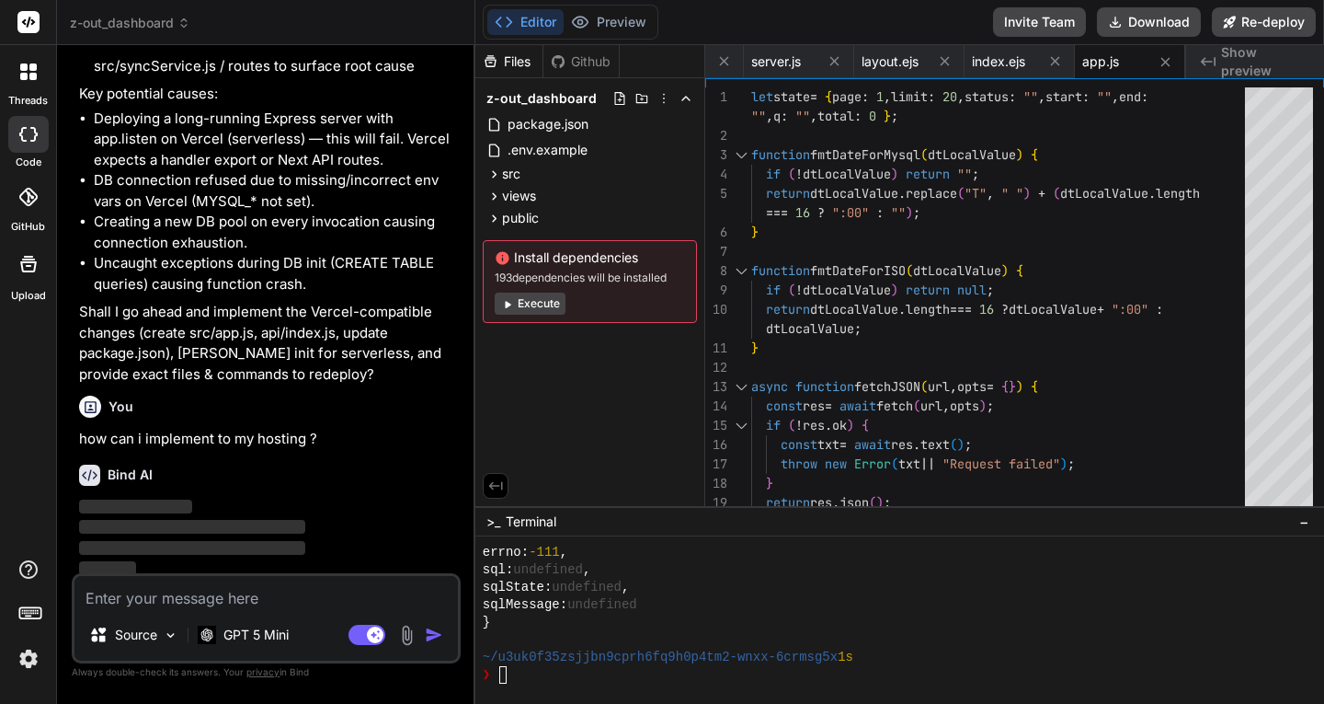
scroll to position [12476, 0]
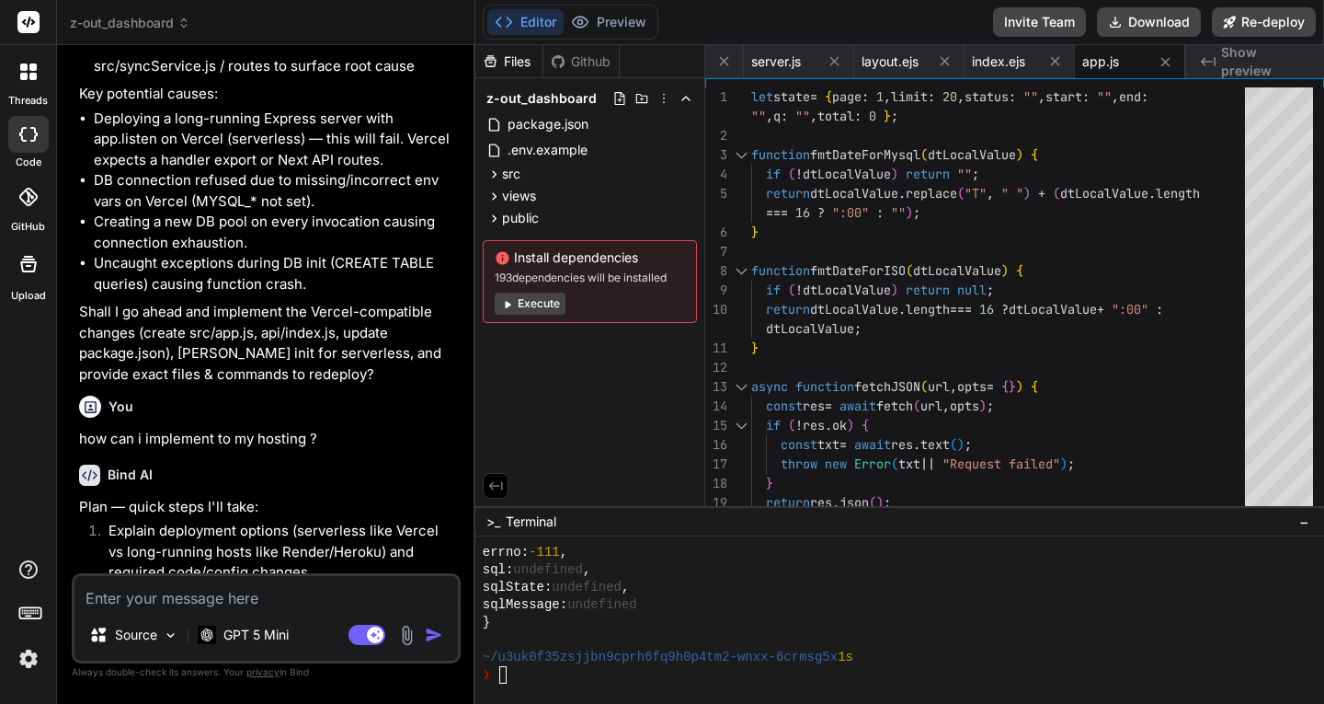
type textarea "x"
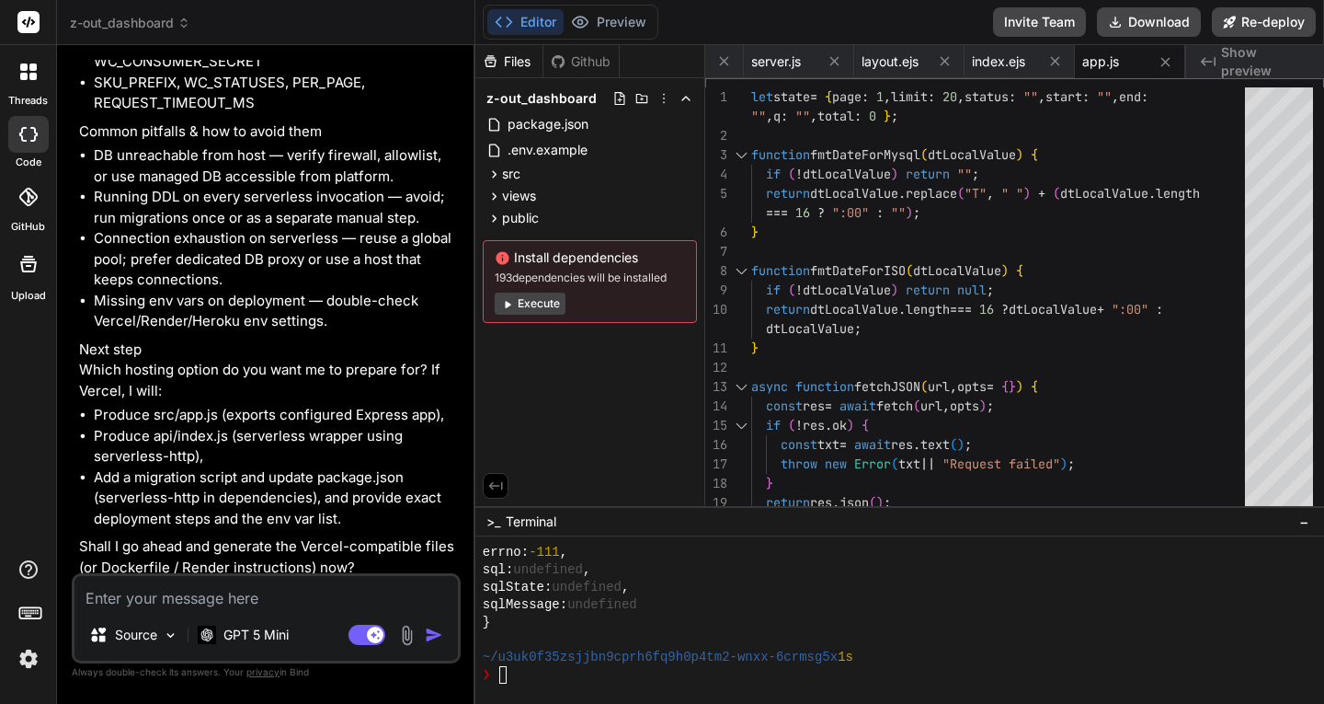
scroll to position [15236, 0]
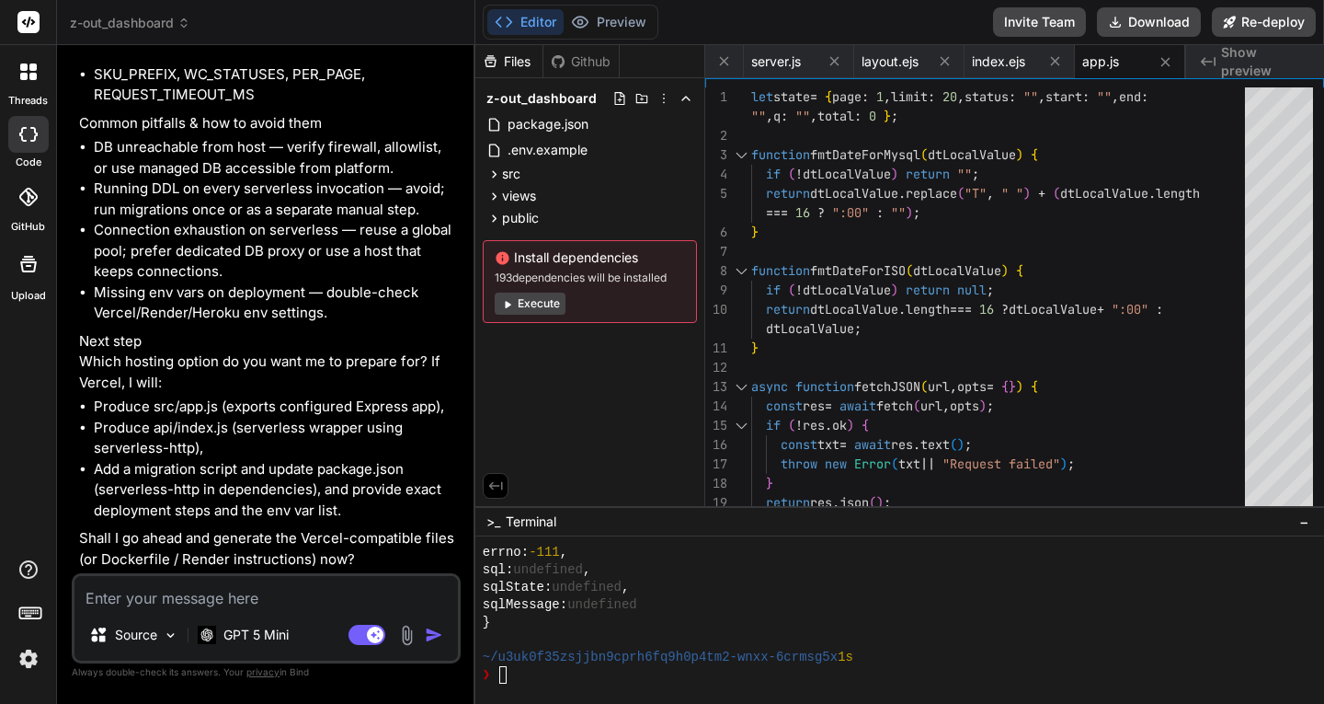
click at [236, 596] on textarea at bounding box center [266, 592] width 384 height 33
type textarea "m"
type textarea "x"
type textarea "mw"
type textarea "x"
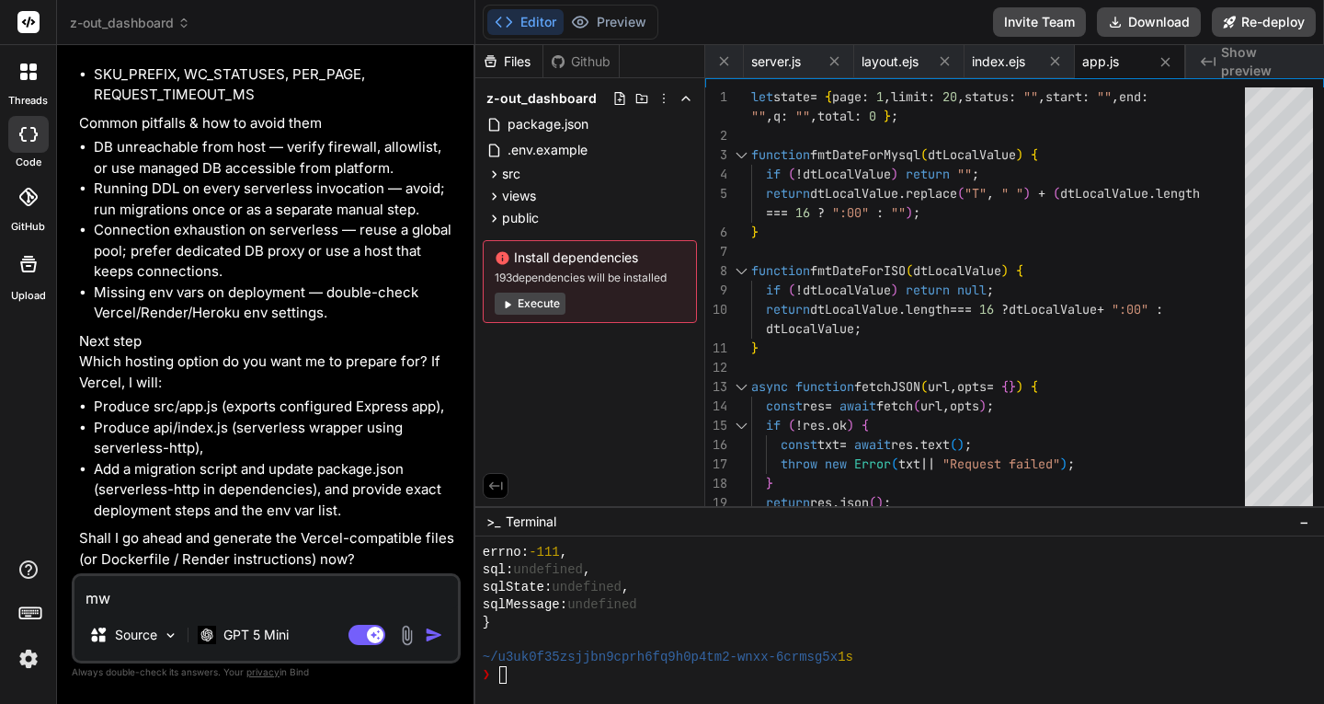
type textarea "m"
type textarea "x"
type textarea "m2"
type textarea "x"
type textarea "m20"
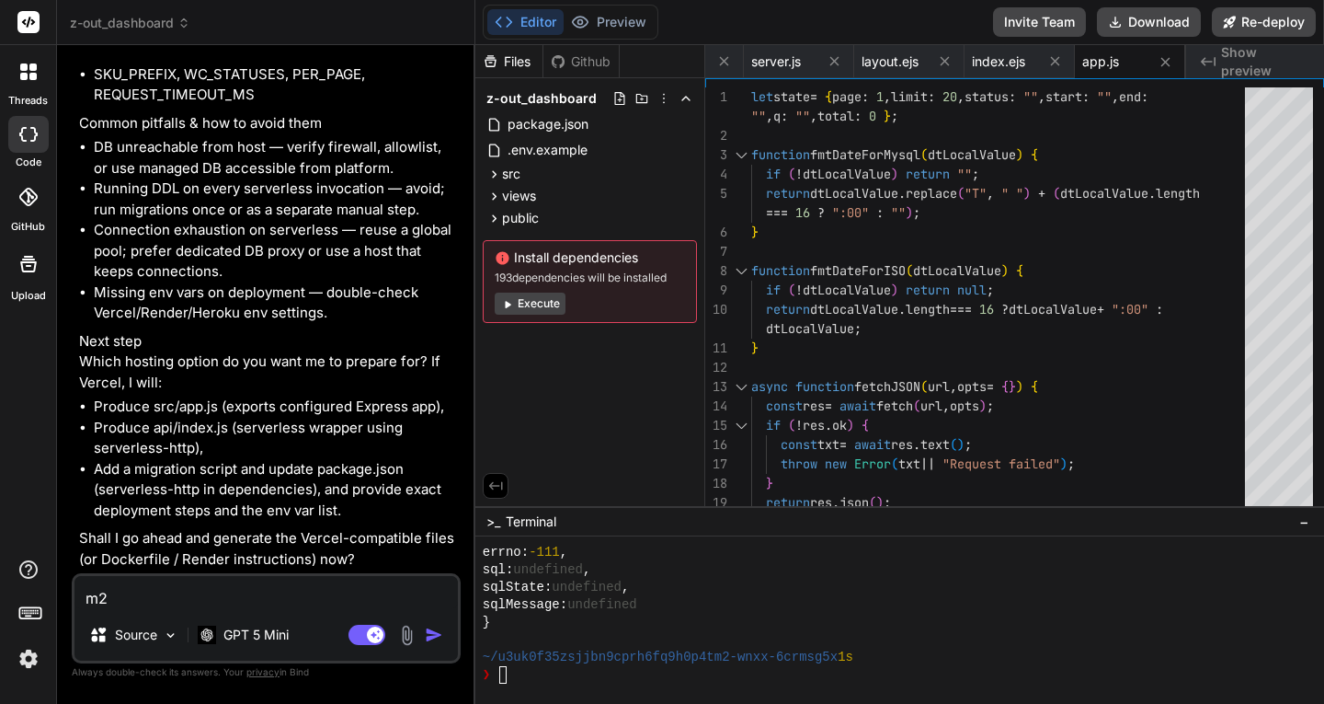
type textarea "x"
type textarea "m20i"
type textarea "x"
type textarea "m20i"
type textarea "x"
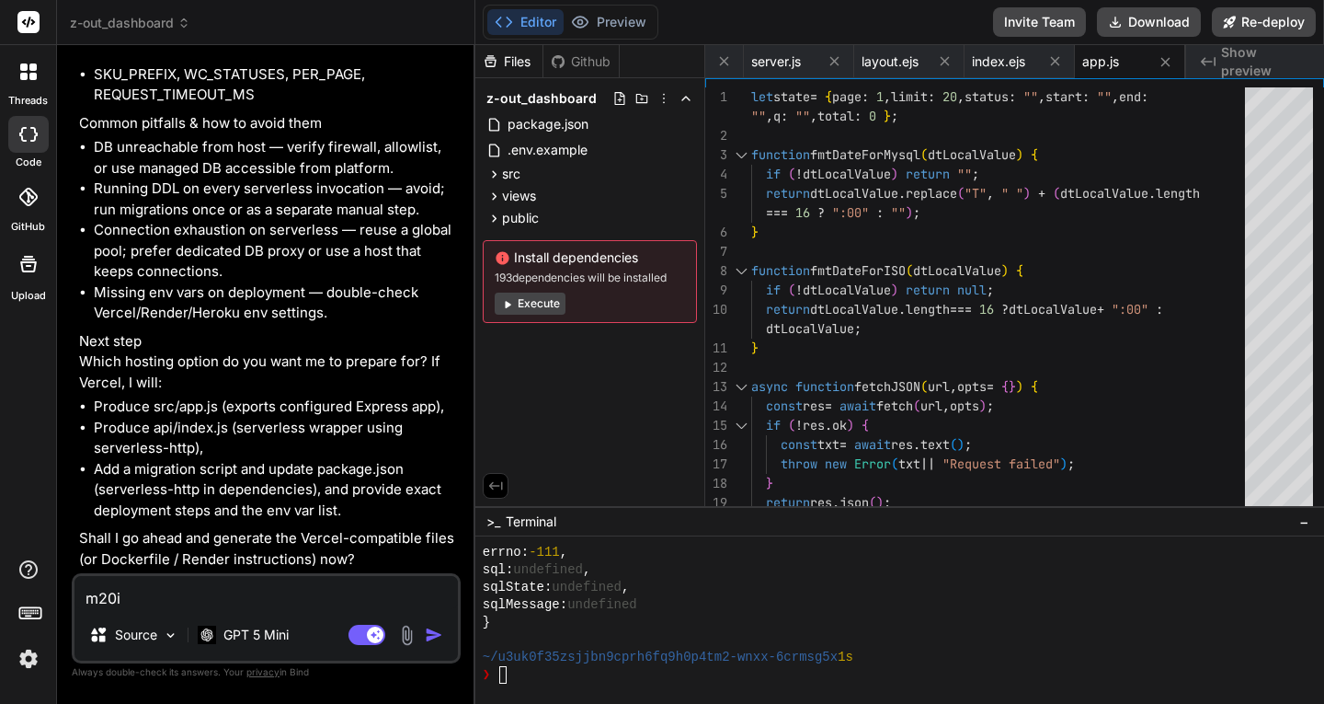
type textarea "m20i h"
type textarea "x"
type textarea "m20i ho"
type textarea "x"
type textarea "m20i hos"
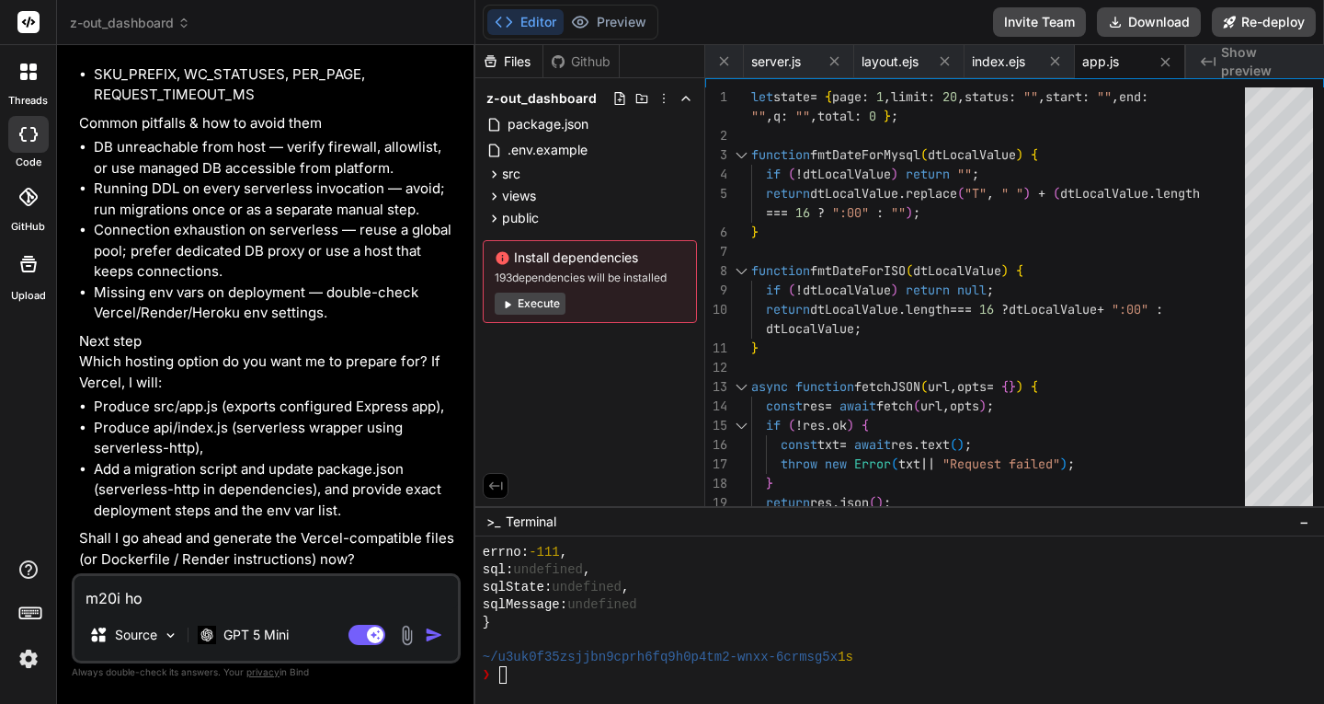
type textarea "x"
type textarea "m20i host"
type textarea "x"
type textarea "m20i hosti"
type textarea "x"
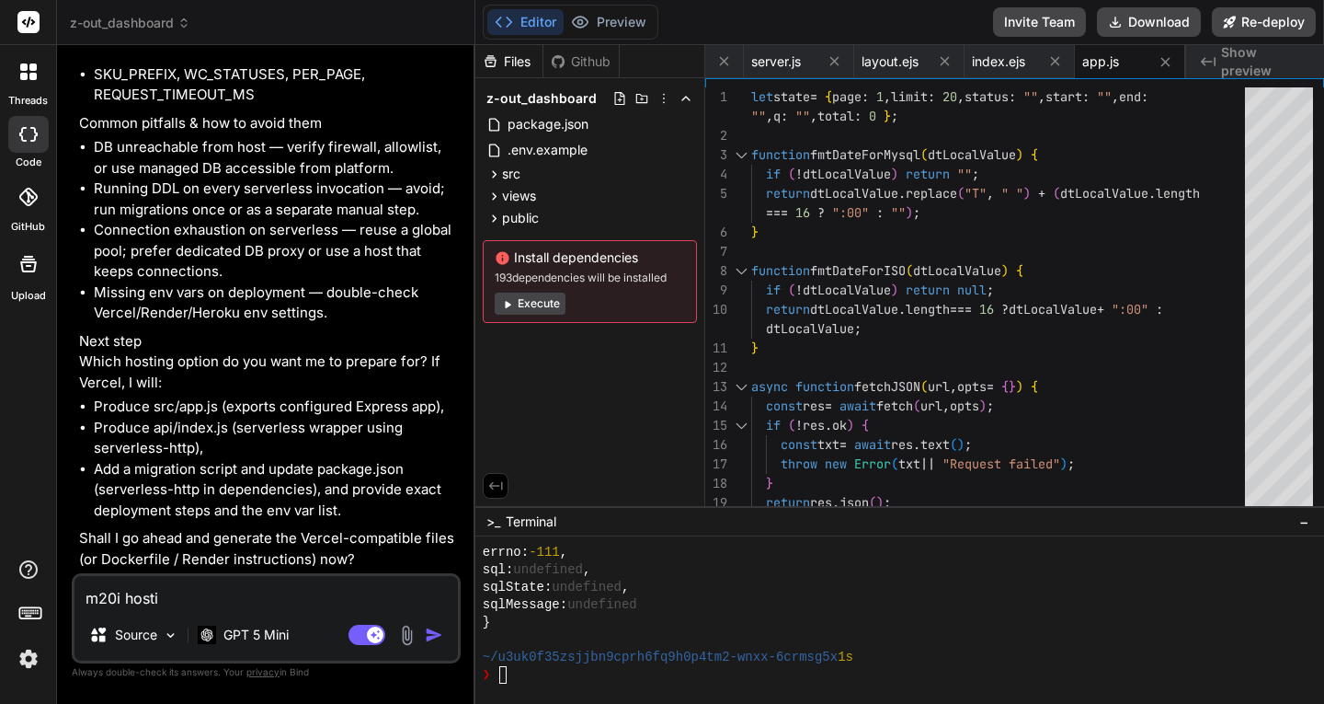
type textarea "m20i hostin"
type textarea "x"
type textarea "m20i hosting"
type textarea "x"
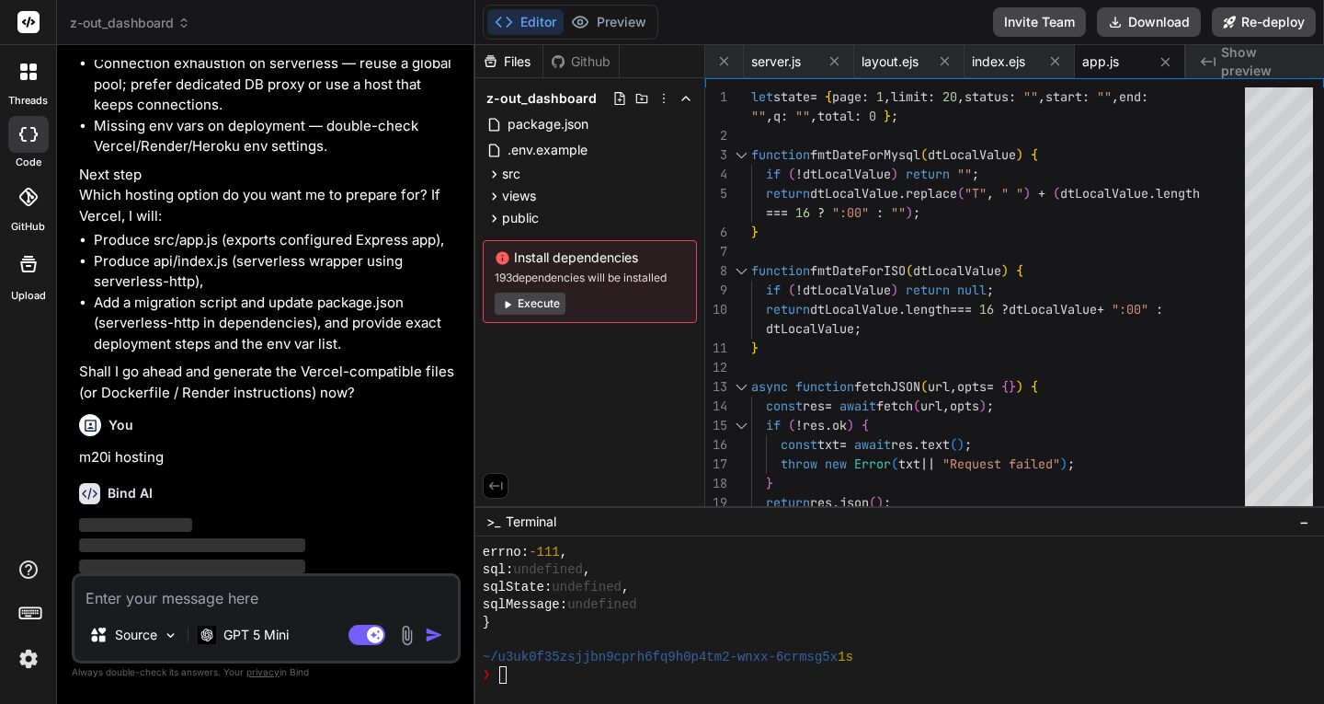
scroll to position [15428, 0]
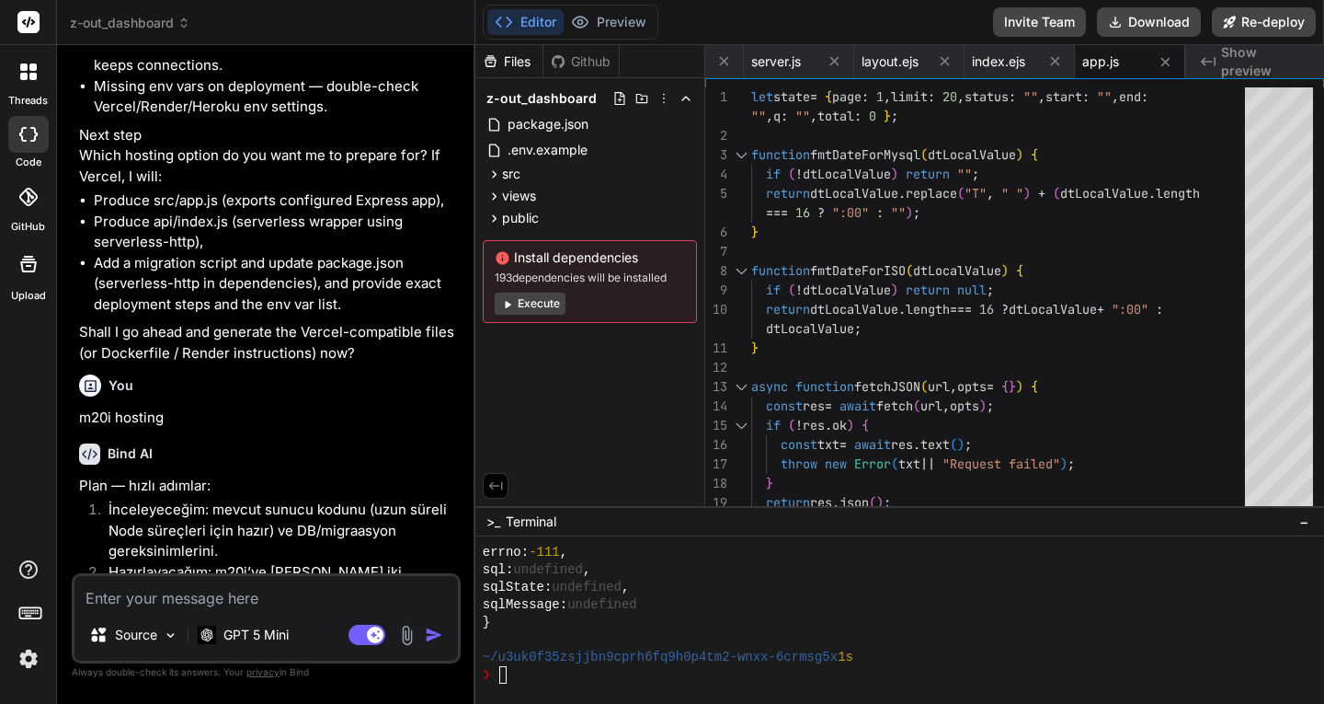
type textarea "x"
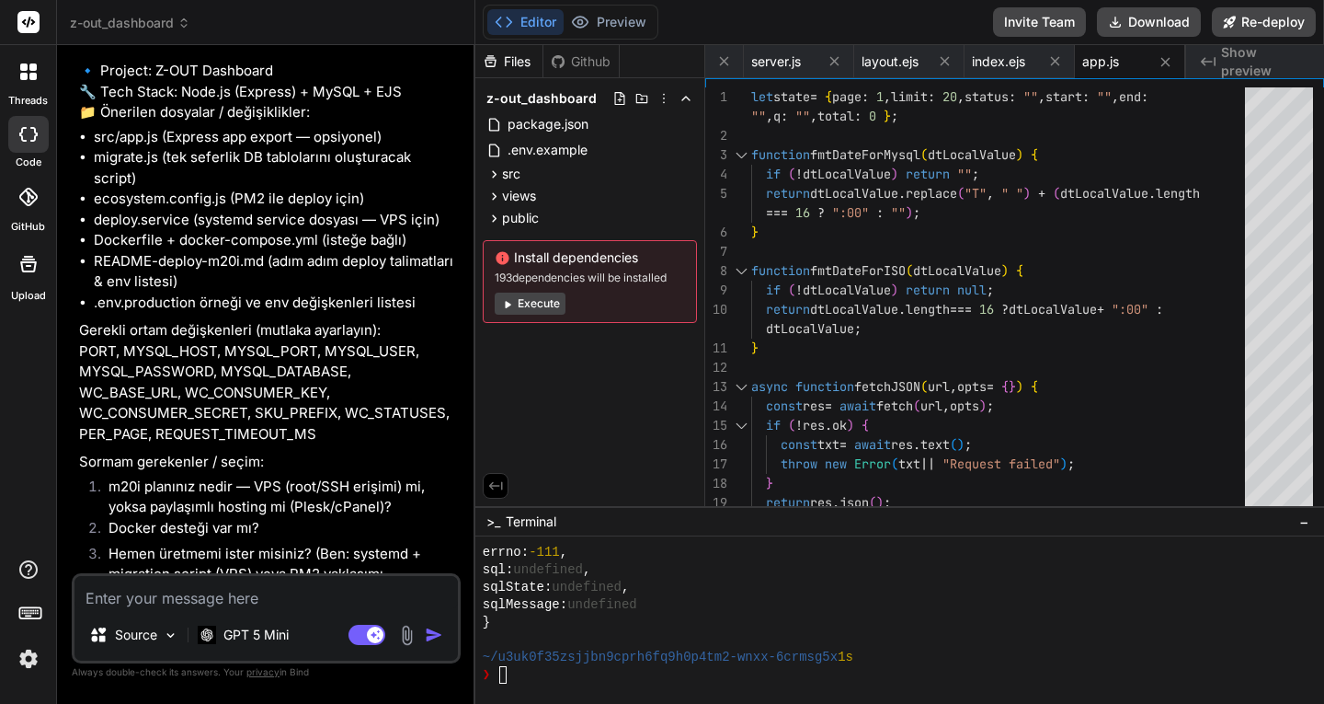
scroll to position [16284, 0]
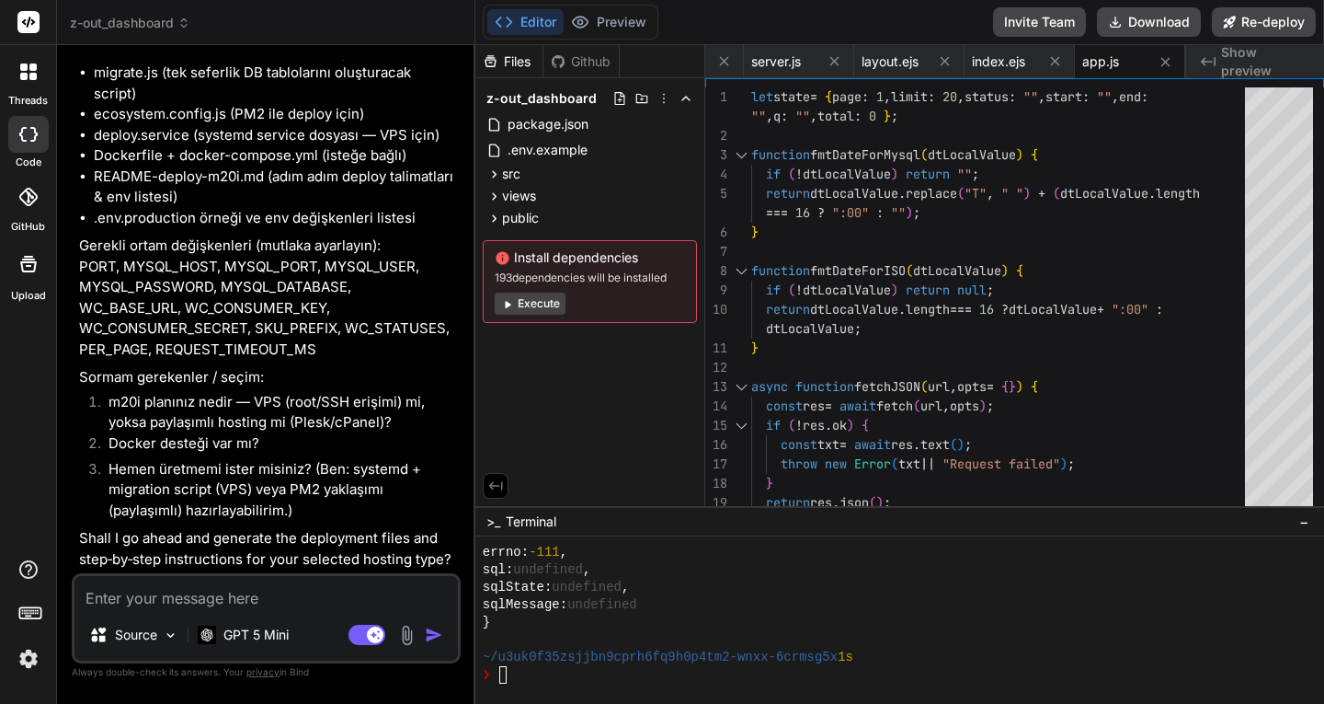
click at [203, 602] on textarea at bounding box center [266, 592] width 384 height 33
type textarea "v"
type textarea "x"
type textarea "vp"
type textarea "x"
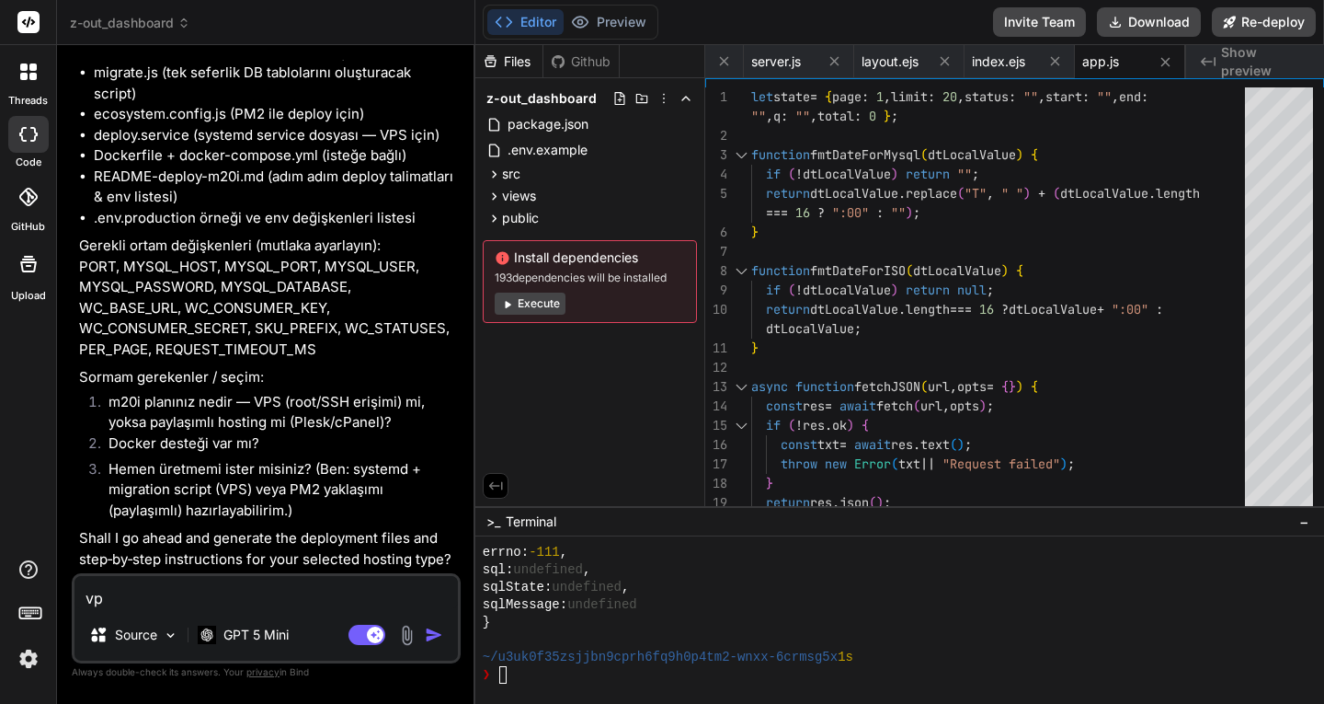
type textarea "vps"
type textarea "x"
type textarea "vps,"
type textarea "x"
type textarea "vps,"
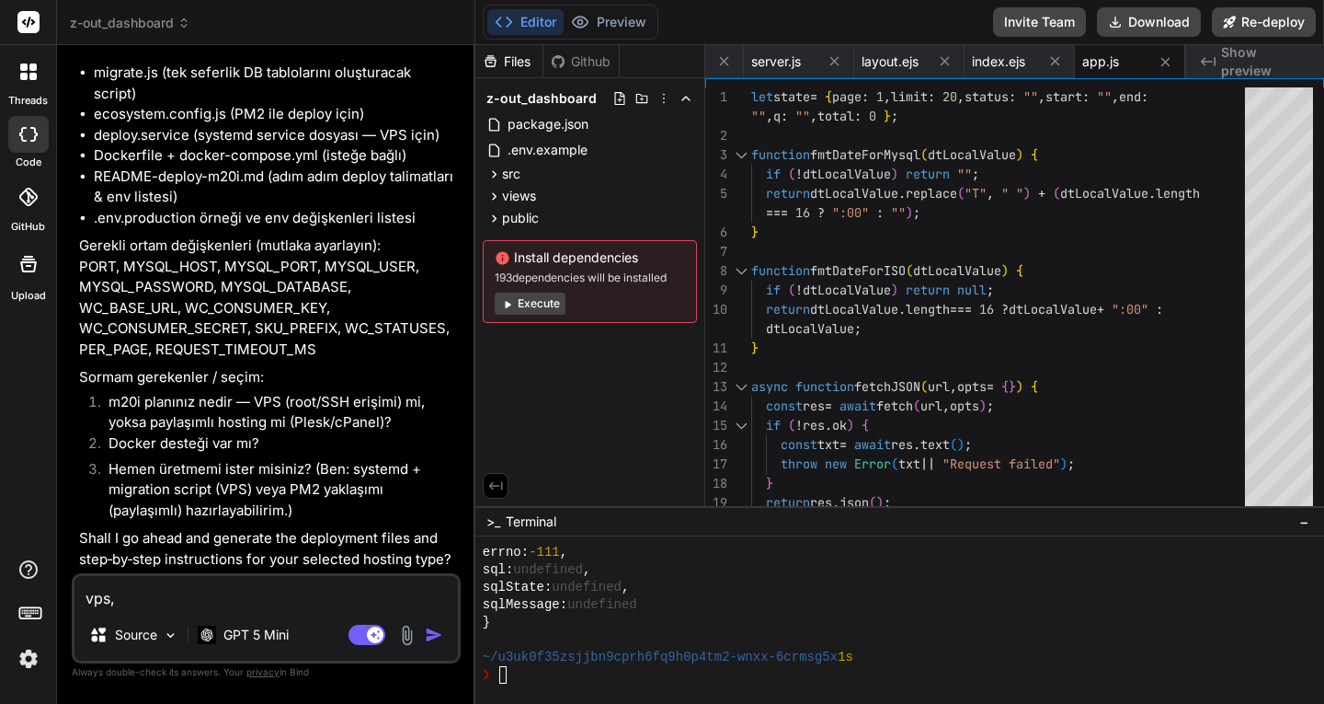
type textarea "x"
type textarea "vps, o"
type textarea "x"
type textarea "vps, ok"
type textarea "x"
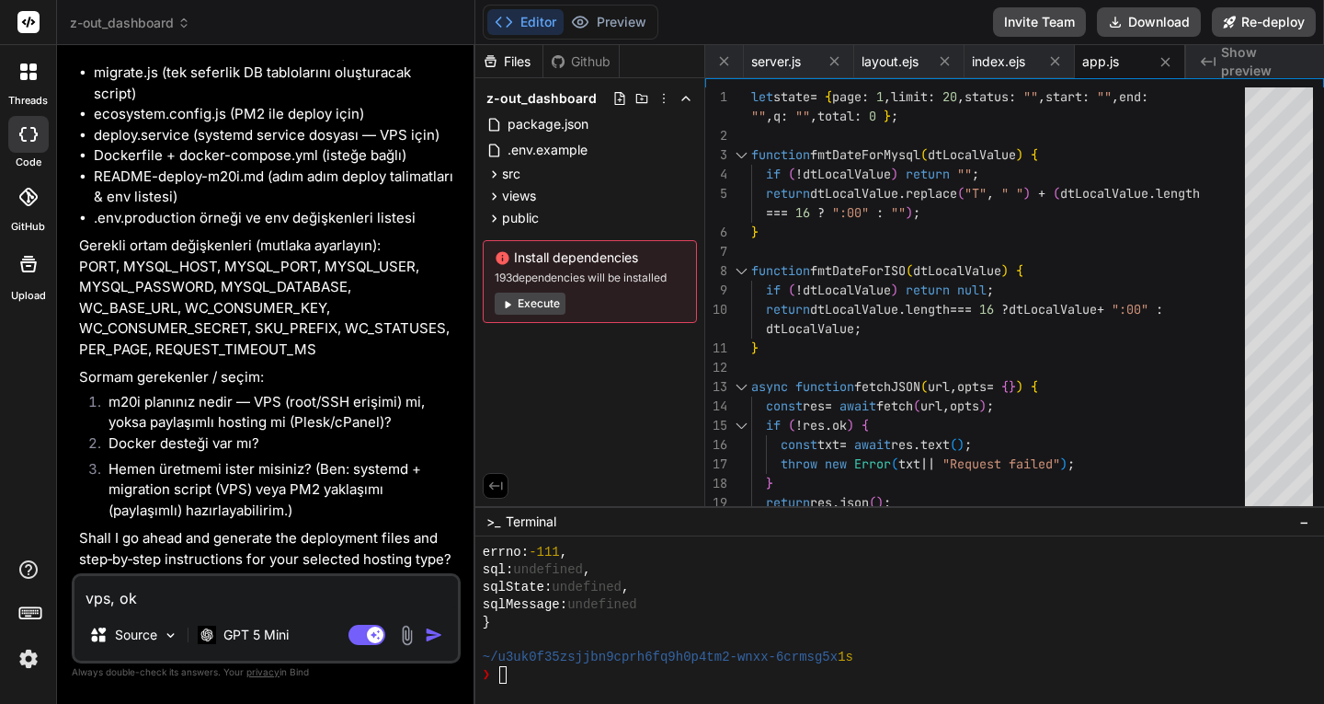
type textarea "vps, ok"
type textarea "x"
type textarea "vps, ok g"
type textarea "x"
type textarea "vps, ok go"
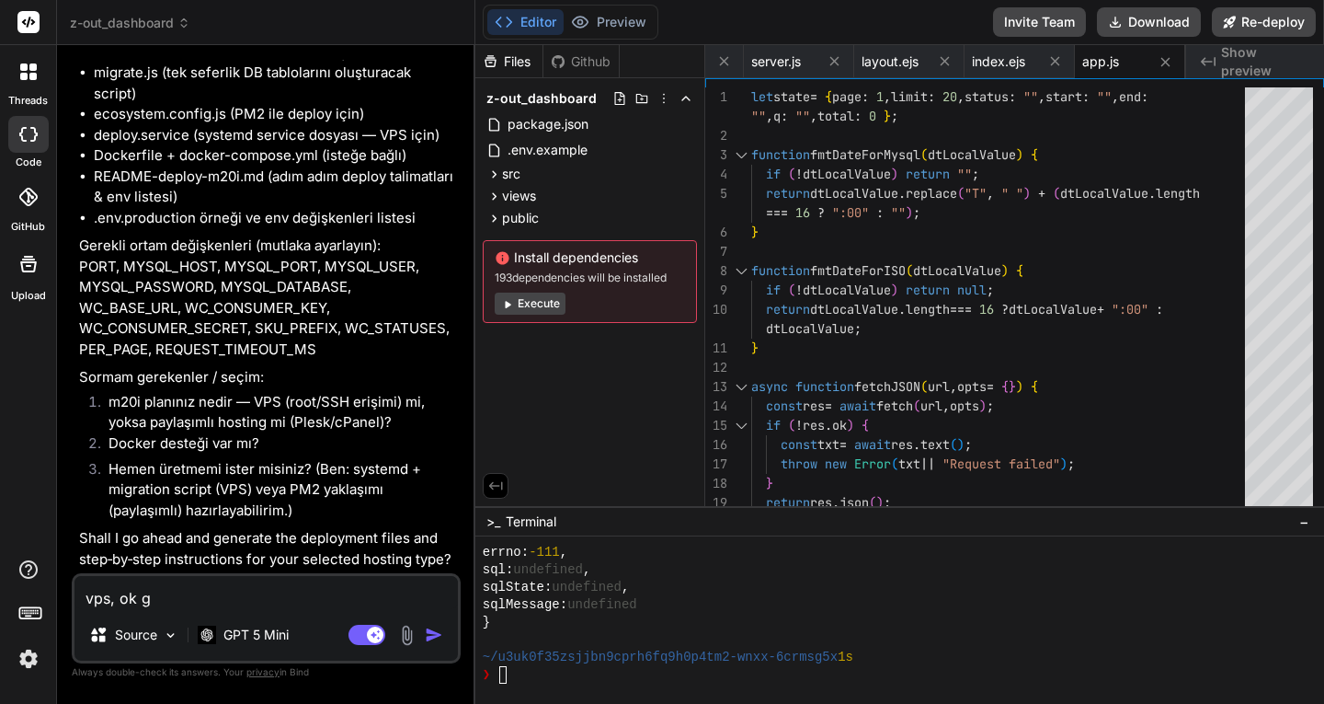
type textarea "x"
type textarea "vps, ok go"
type textarea "x"
type textarea "vps, ok go a"
type textarea "x"
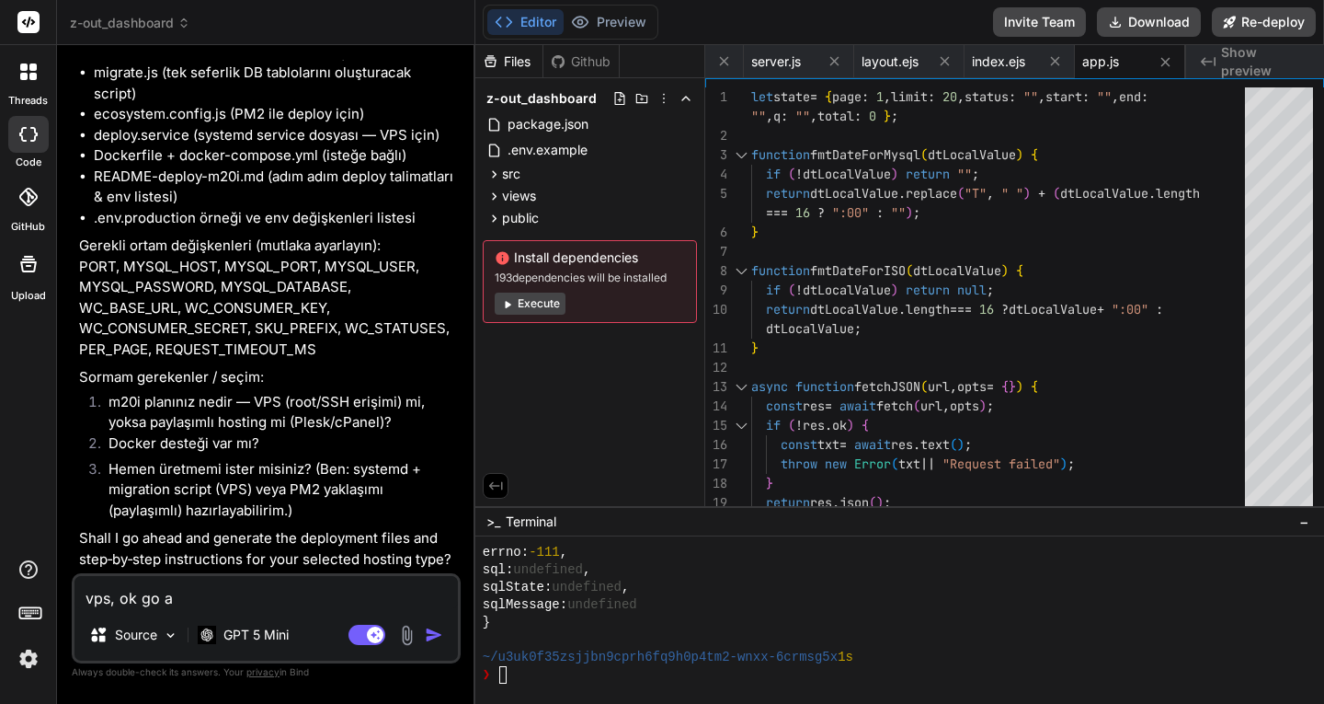
type textarea "vps, ok go ah"
type textarea "x"
type textarea "vps, ok go ahe"
type textarea "x"
type textarea "vps, ok go ahea"
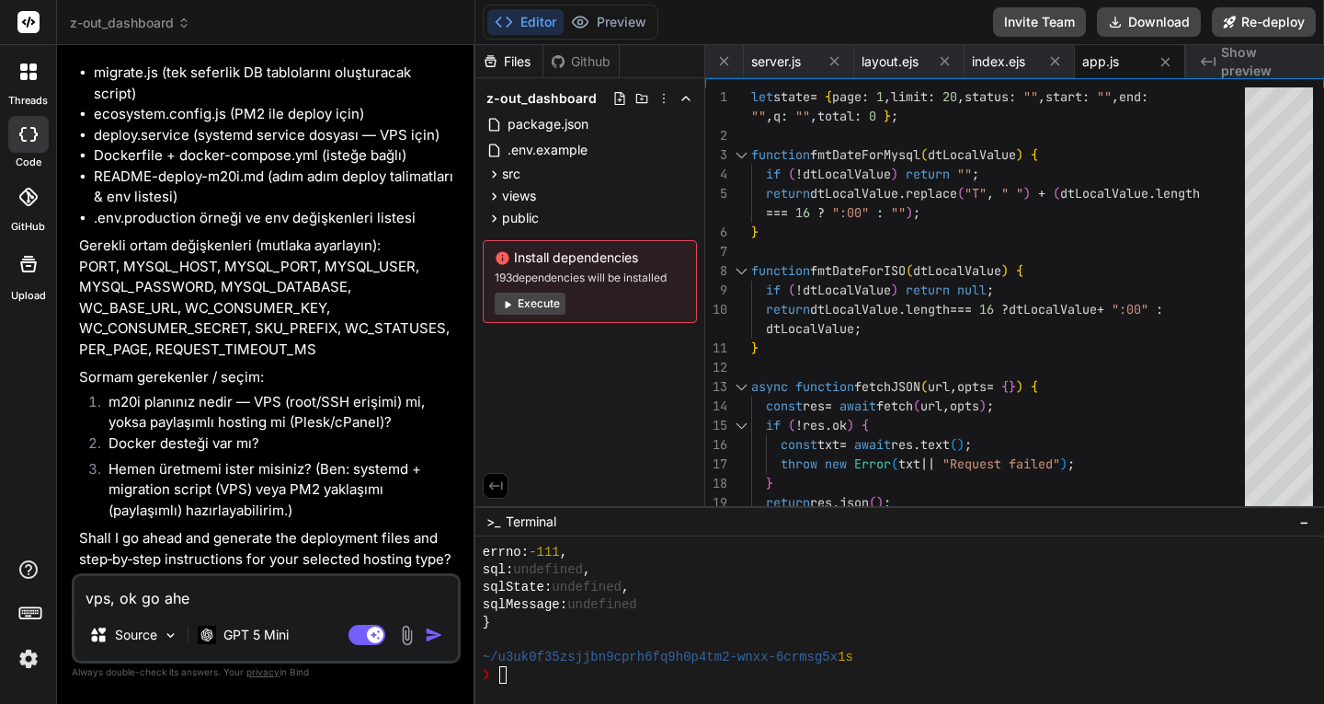
type textarea "x"
type textarea "vps, ok go ahead"
type textarea "x"
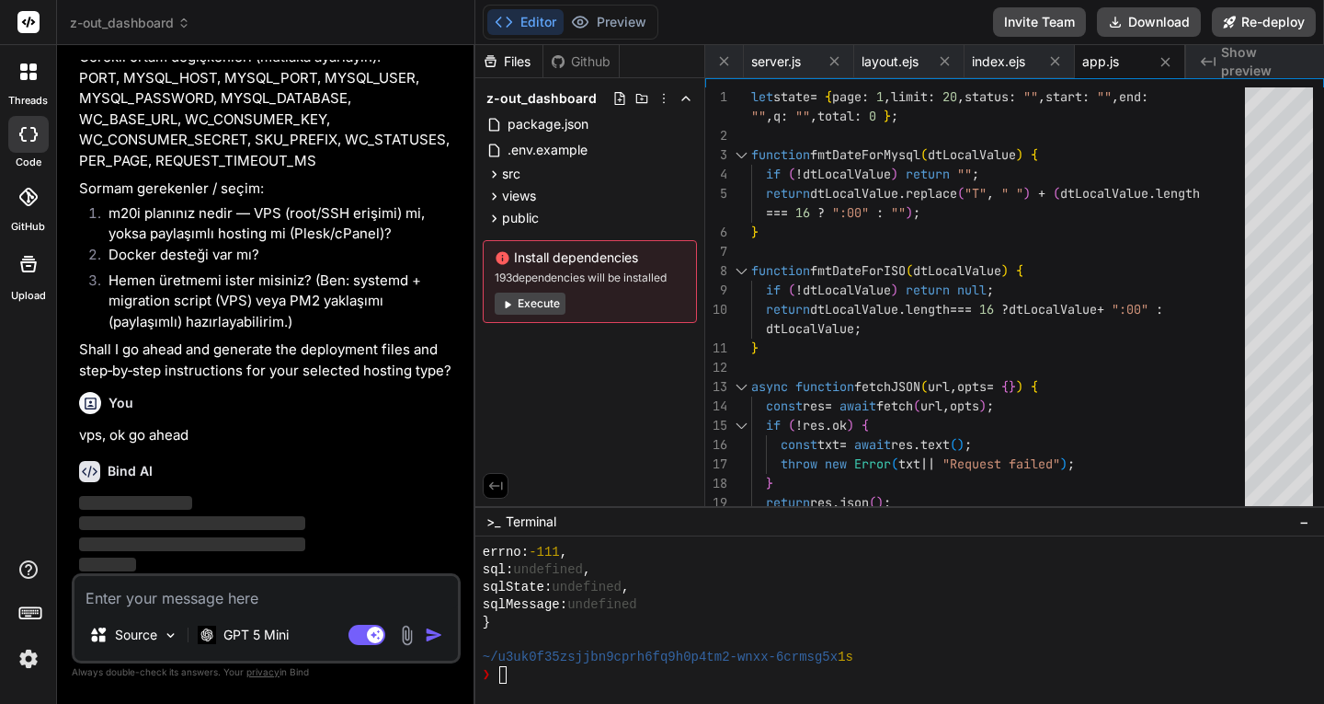
scroll to position [16474, 0]
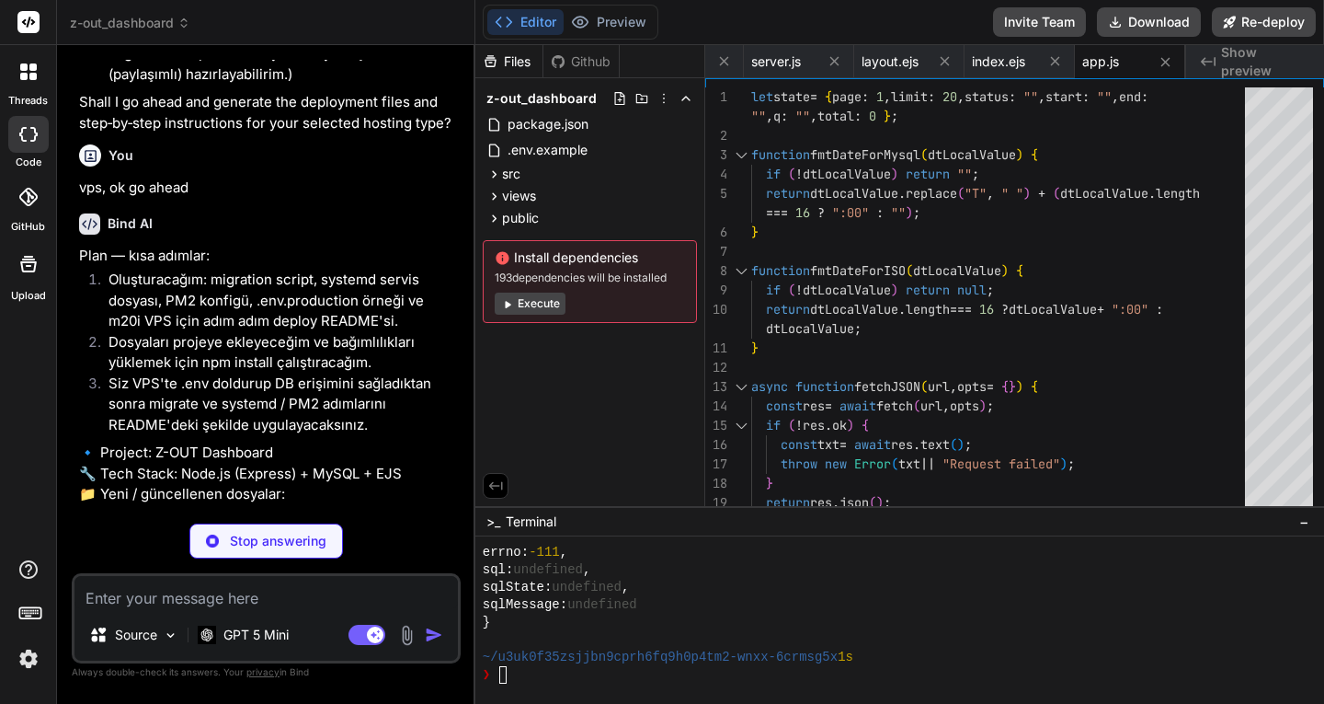
type textarea "x"
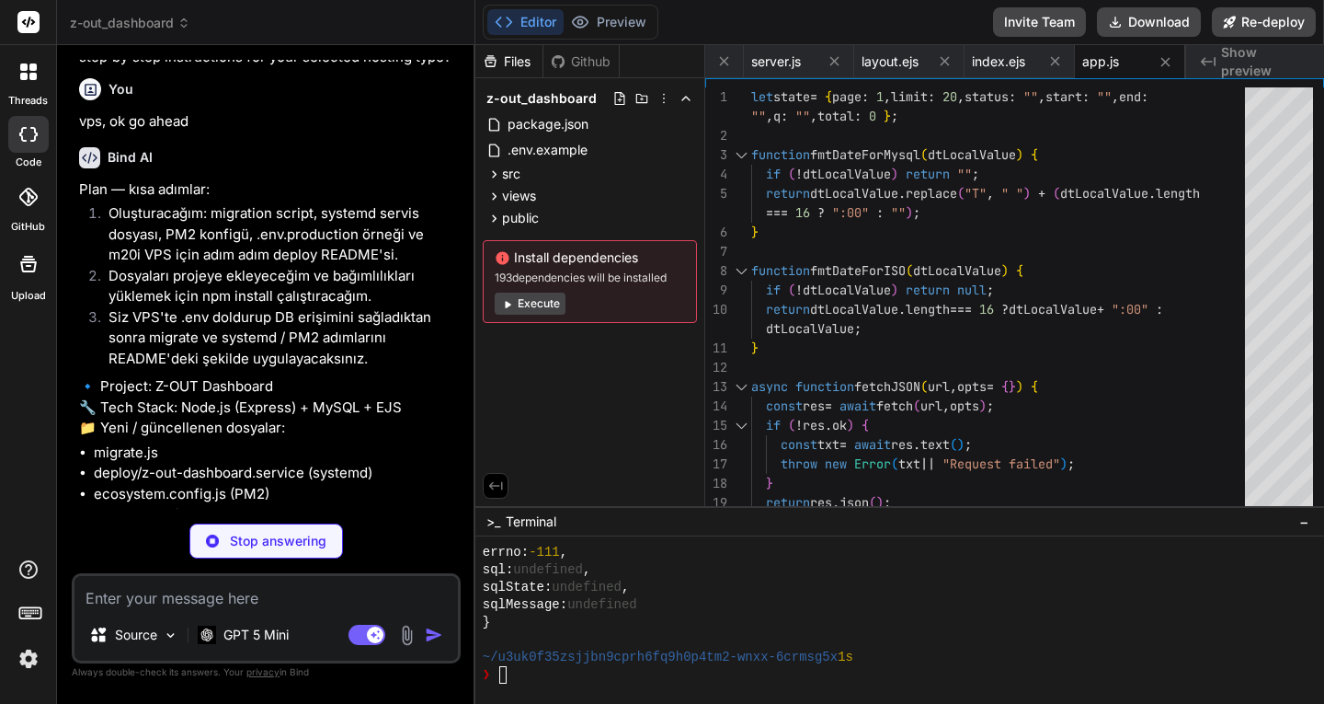
type textarea "} } run();"
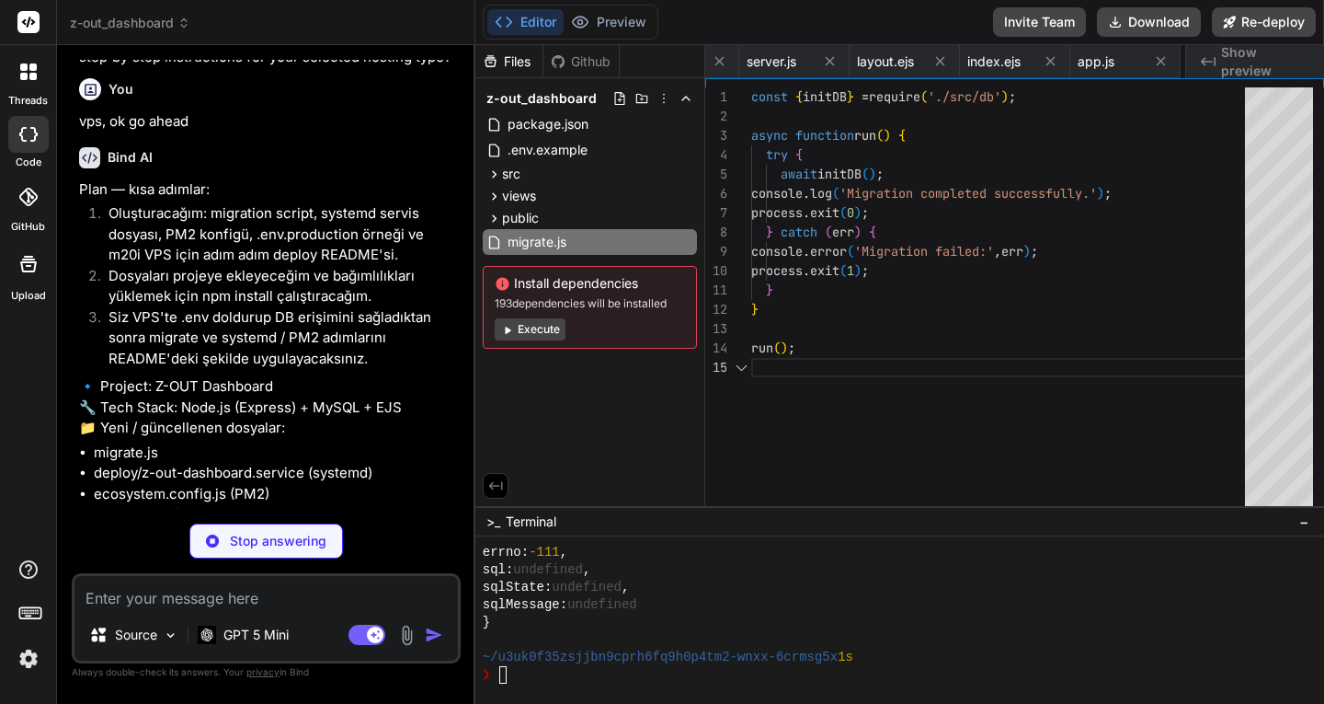
scroll to position [0, 1021]
type textarea "x"
type textarea "exists and is secured) EnvironmentFile=/var/www/z-out-dashboard/.env ExecStart=…"
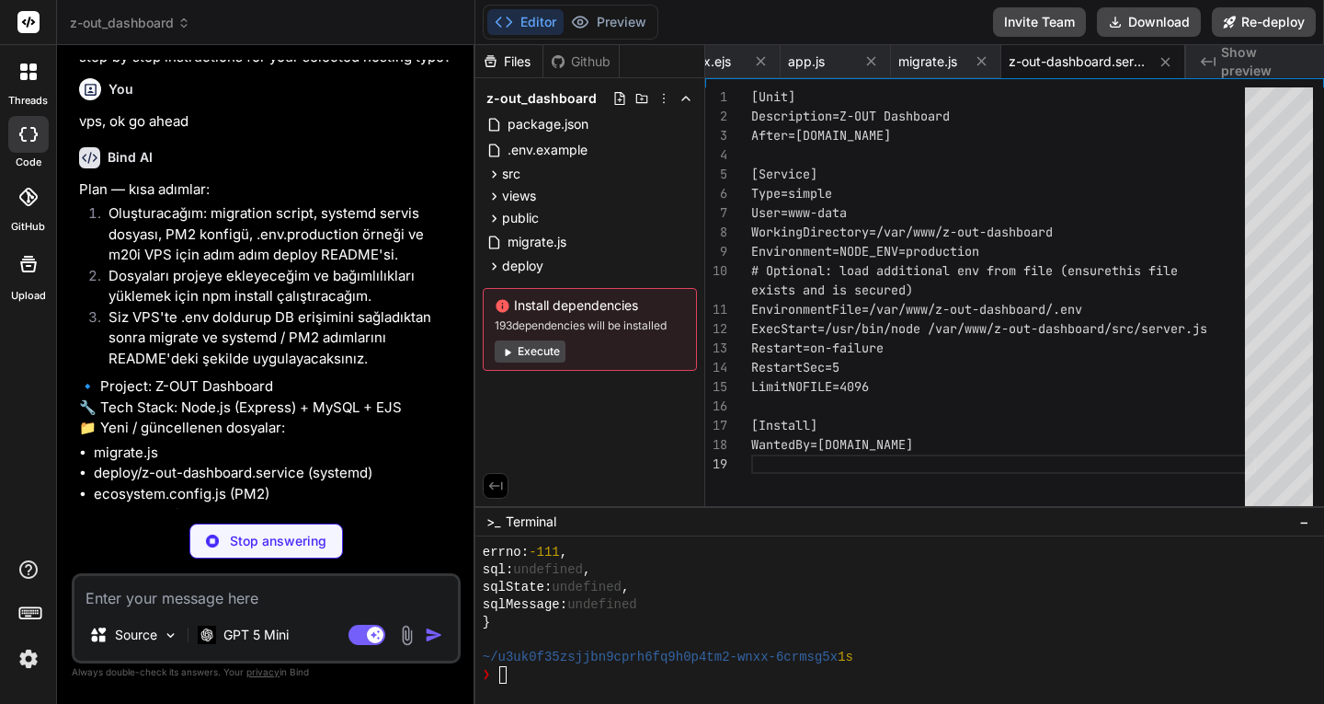
type textarea "x"
type textarea "] };"
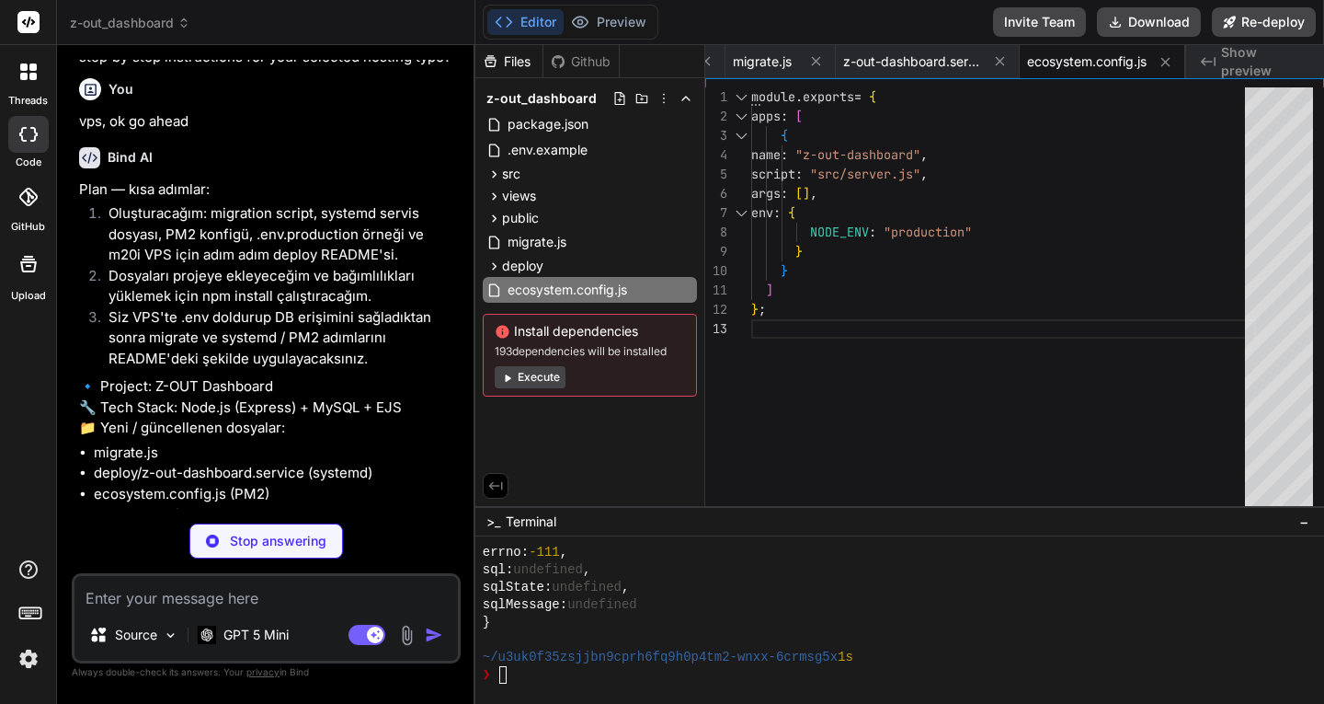
type textarea "x"
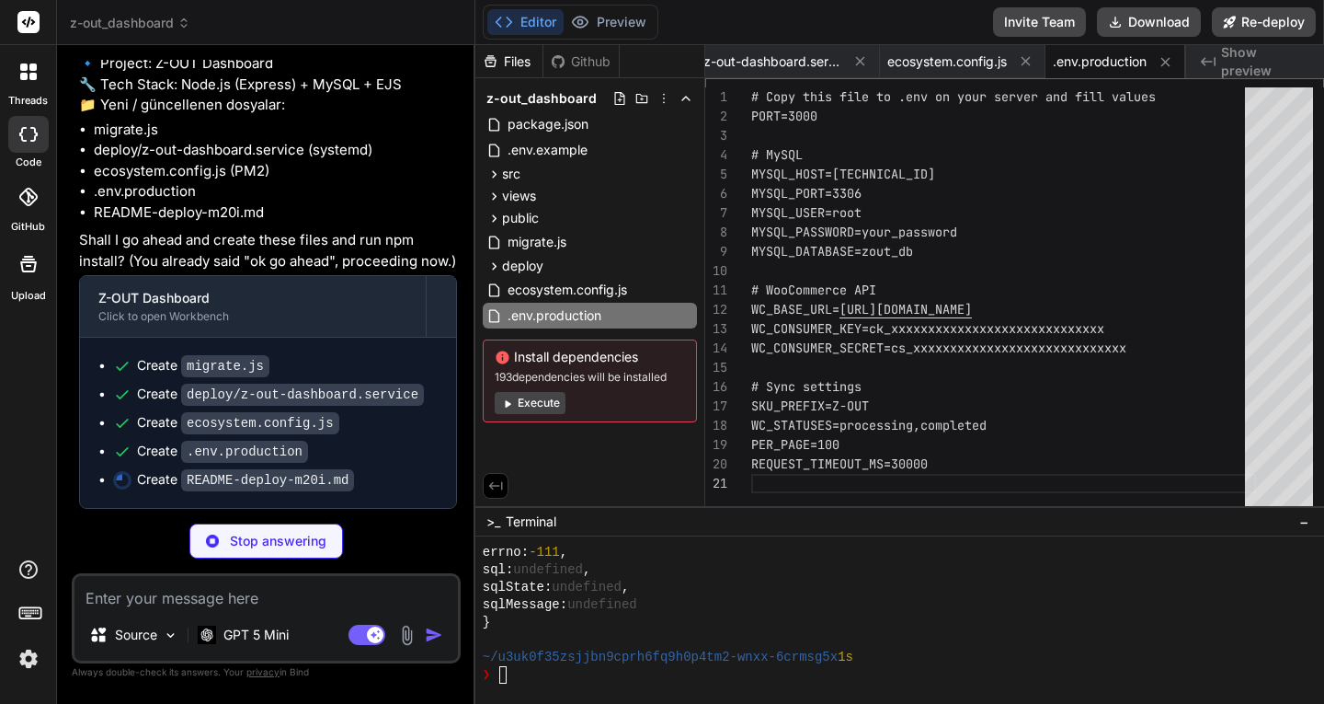
scroll to position [17169, 0]
type textarea "x"
type textarea "- migrate.js sadece tabloları oluşturur; production ortamda migration ve versiy…"
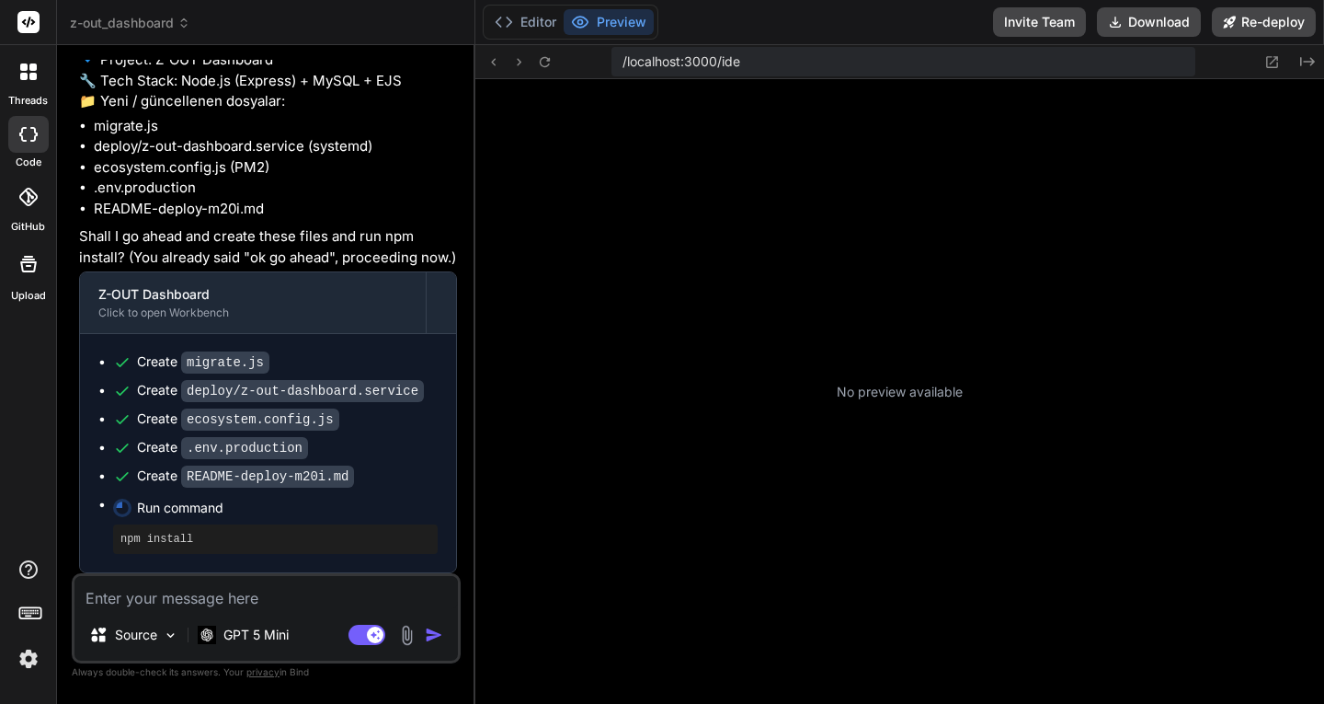
scroll to position [5889, 0]
type textarea "x"
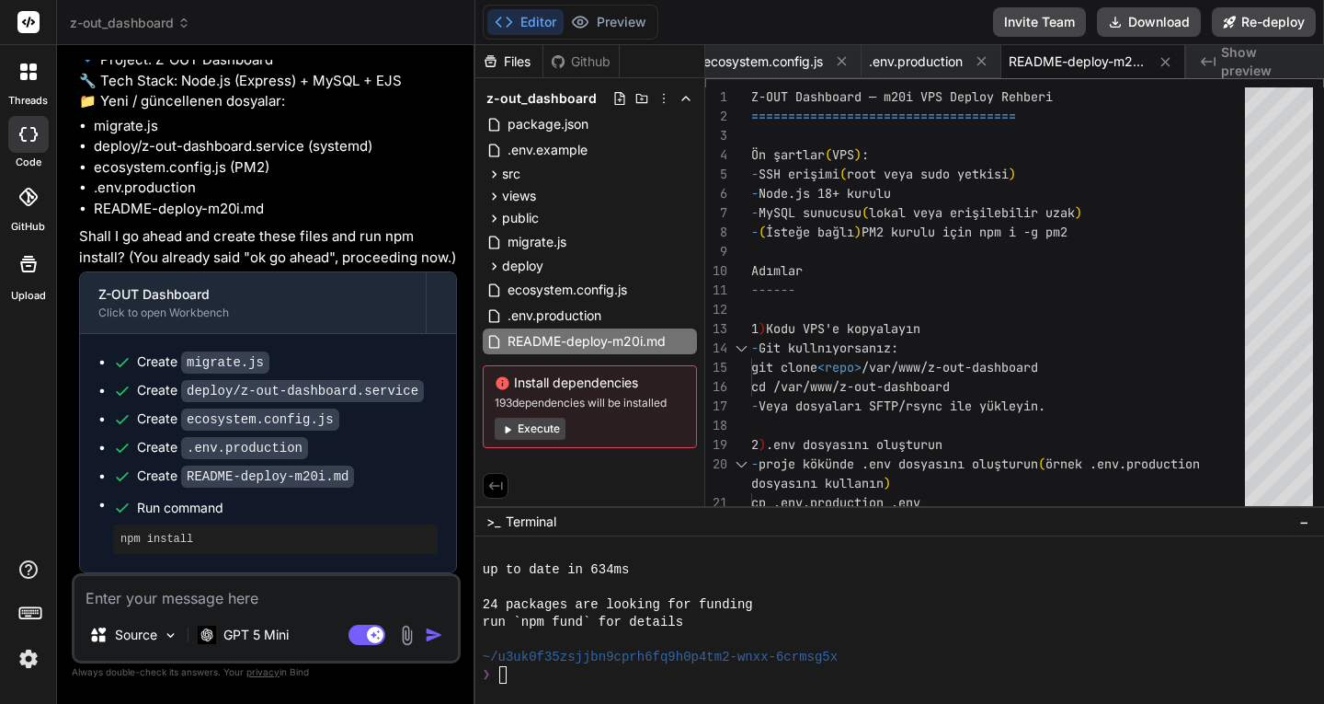
scroll to position [17172, 0]
click at [271, 596] on textarea at bounding box center [266, 592] width 384 height 33
type textarea "s"
type textarea "x"
type textarea "se"
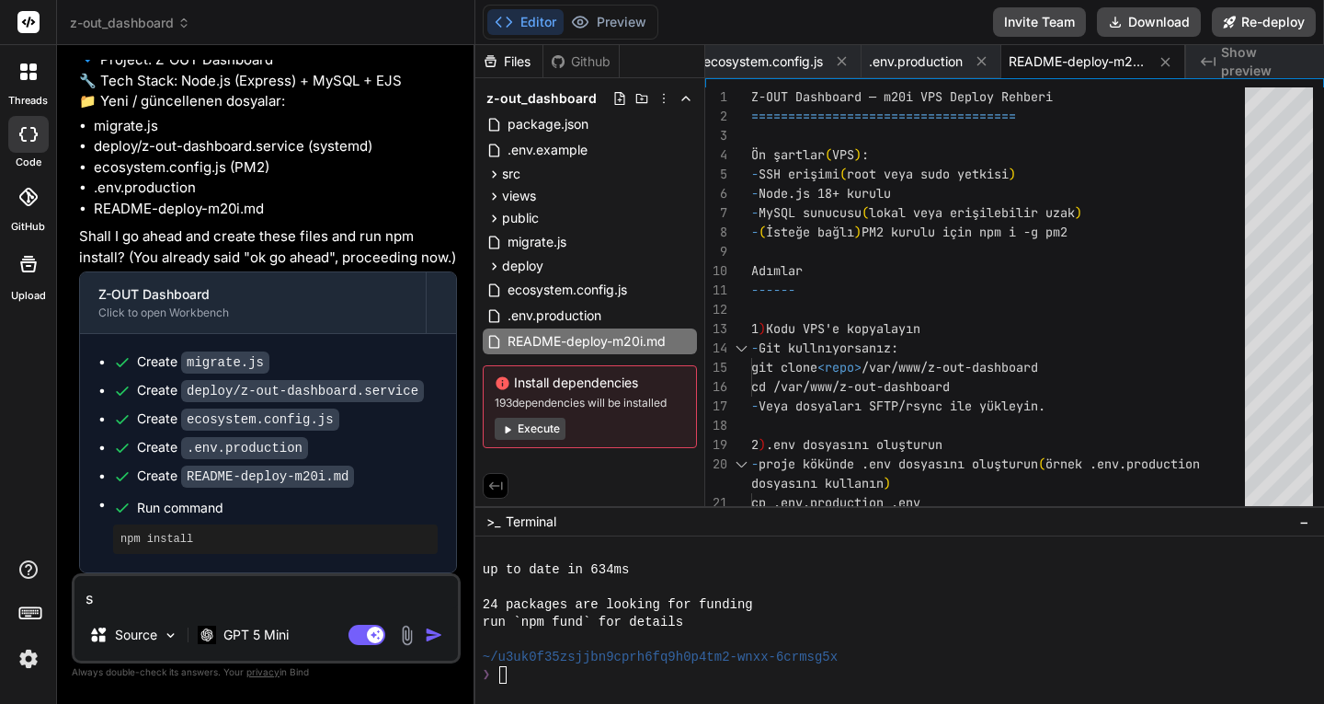
type textarea "x"
type textarea "sen"
type textarea "x"
type textarea "sen"
type textarea "x"
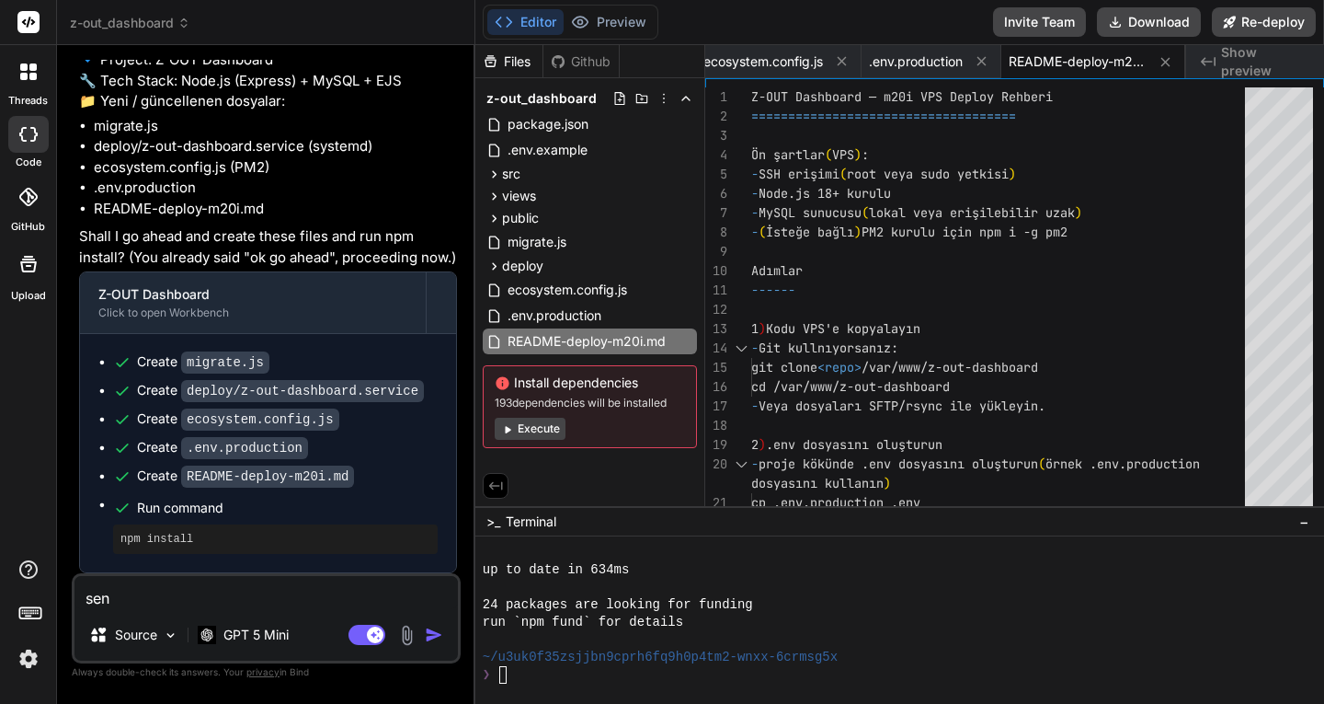
type textarea "sen y"
type textarea "x"
type textarea "sen yi"
type textarea "x"
type textarea "sen yin"
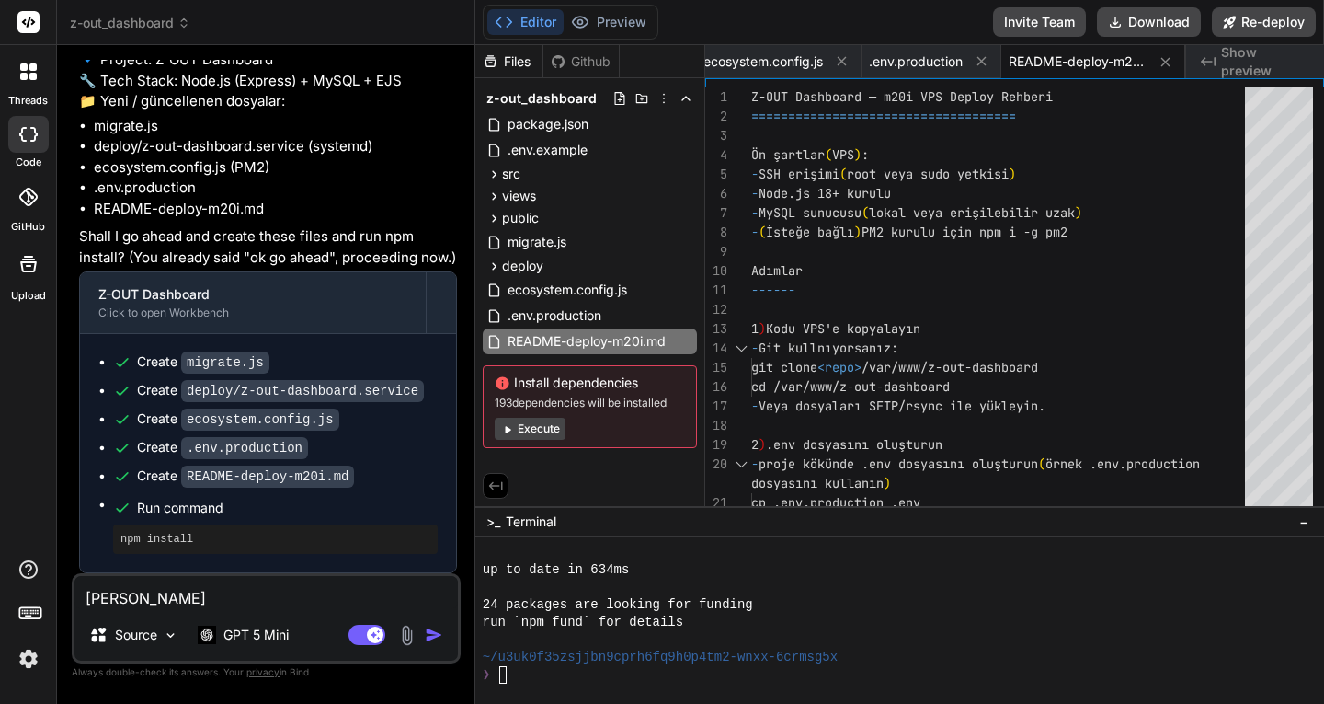
type textarea "x"
type textarea "sen yine"
type textarea "x"
type textarea "sen yine"
type textarea "x"
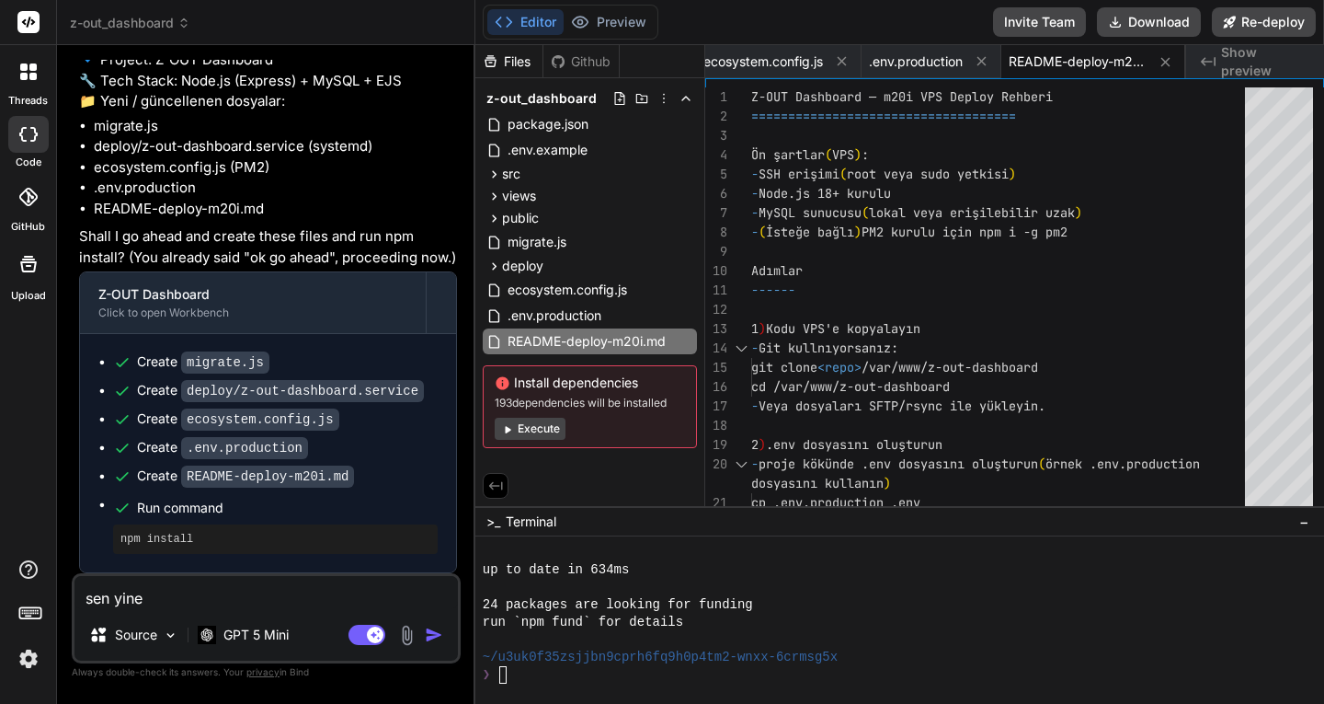
type textarea "sen yine v"
type textarea "x"
type textarea "sen yine ve"
type textarea "x"
type textarea "sen yine ver"
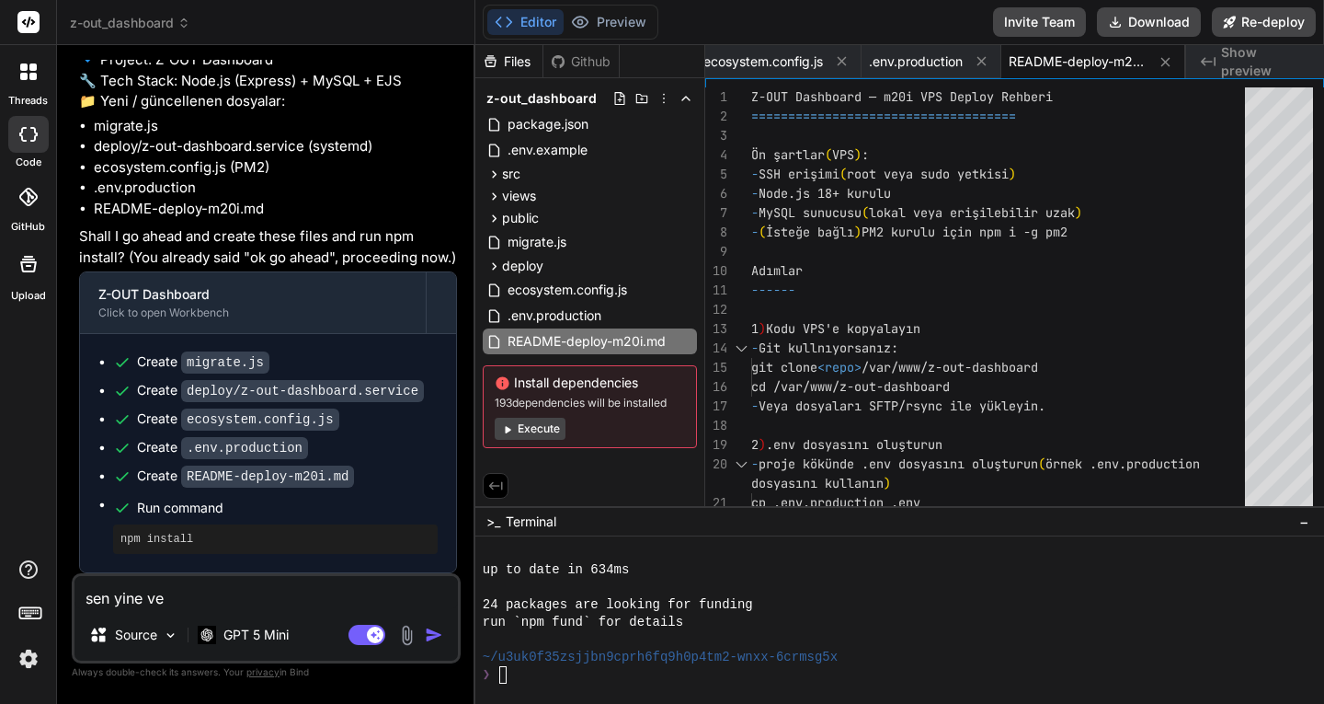
type textarea "x"
type textarea "sen yine verc"
type textarea "x"
type textarea "sen yine verce"
type textarea "x"
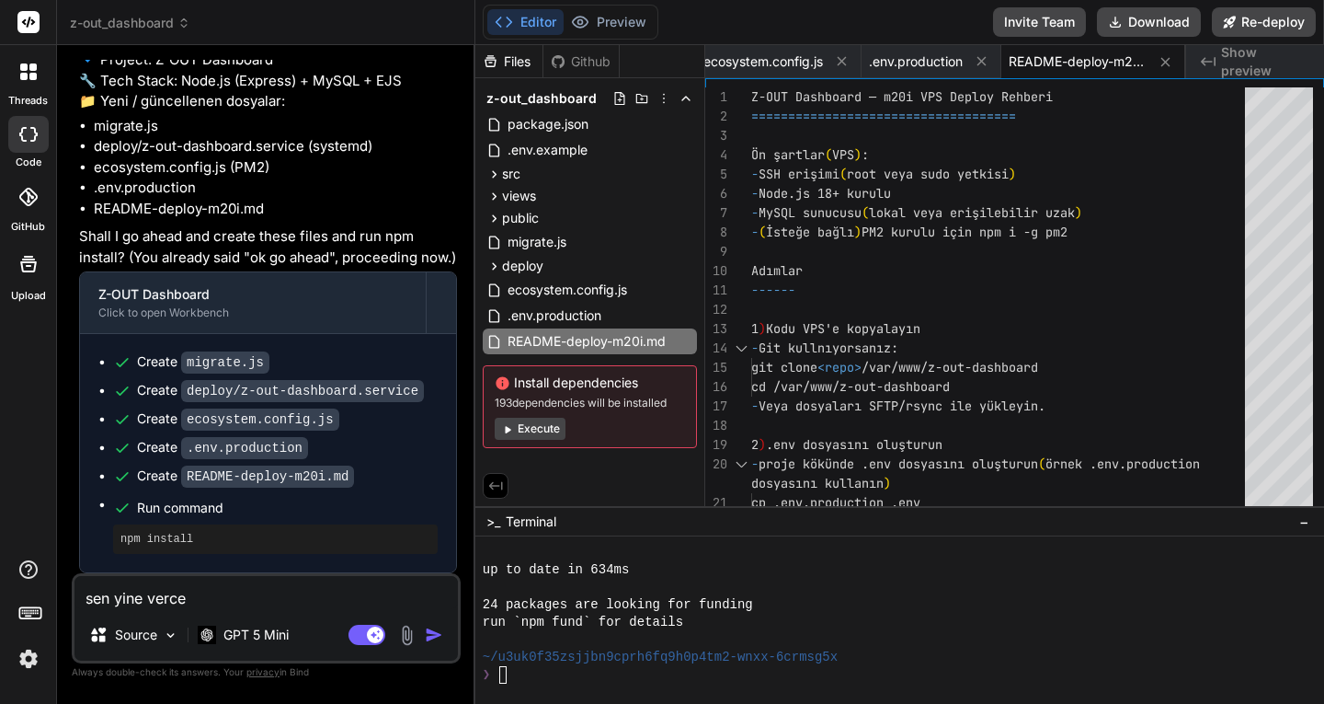
type textarea "sen yine vercel"
type textarea "x"
type textarea "sen yine vercel"
type textarea "x"
type textarea "sen yine vercel e"
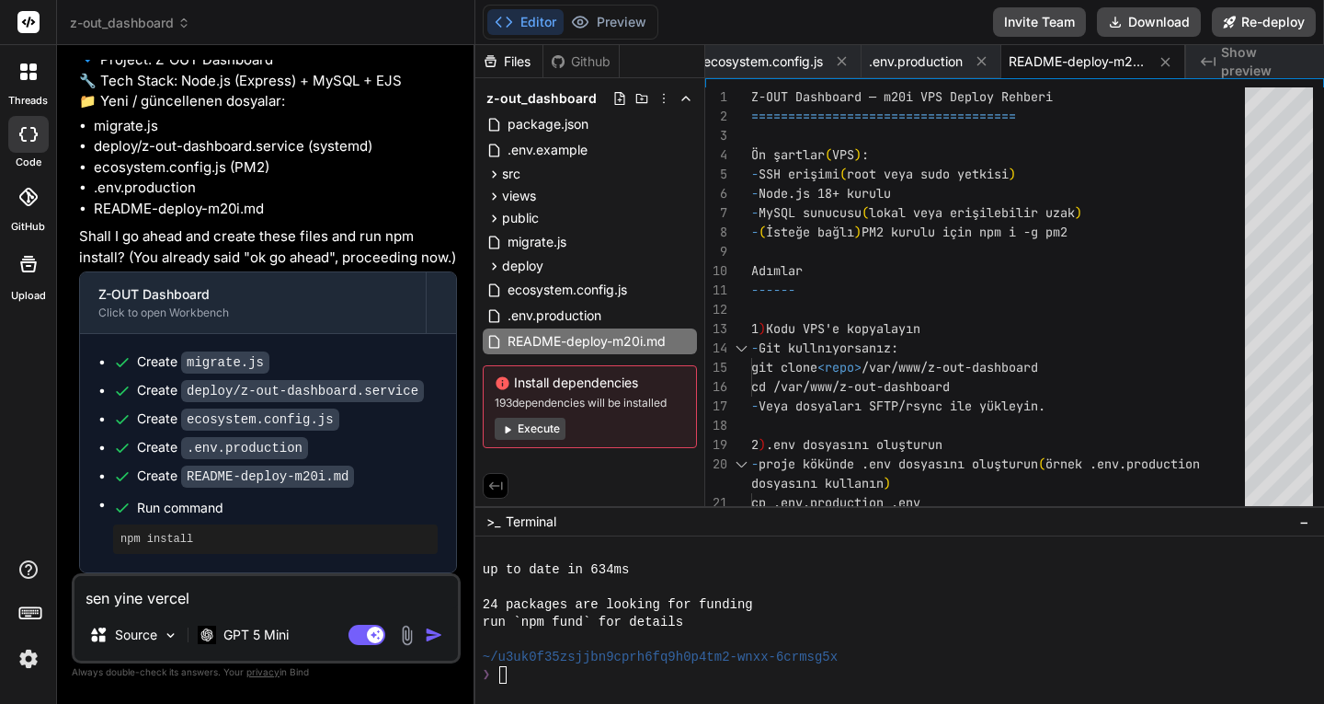
type textarea "x"
type textarea "sen yine vercel e"
type textarea "x"
type textarea "sen yine vercel e k"
type textarea "x"
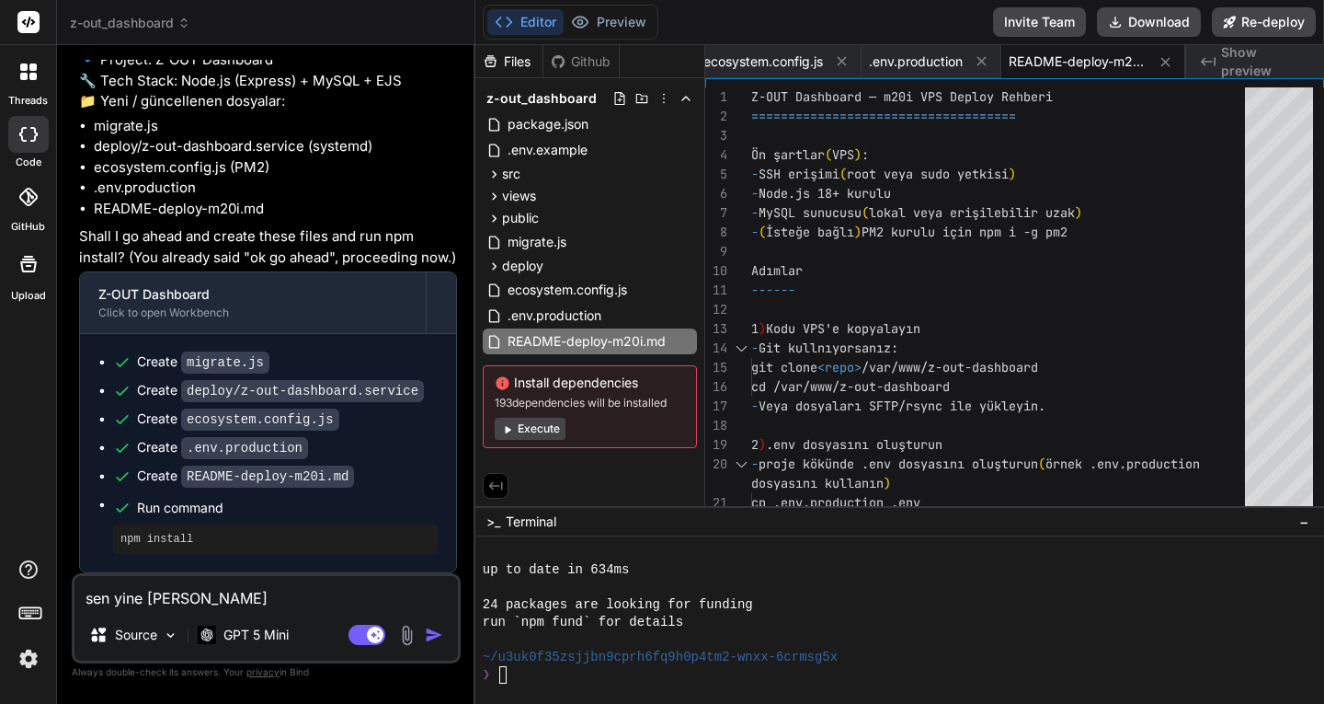
type textarea "sen yine vercel e ku"
type textarea "x"
type textarea "sen yine vercel e kur"
type textarea "x"
type textarea "sen yine vercel e kur,"
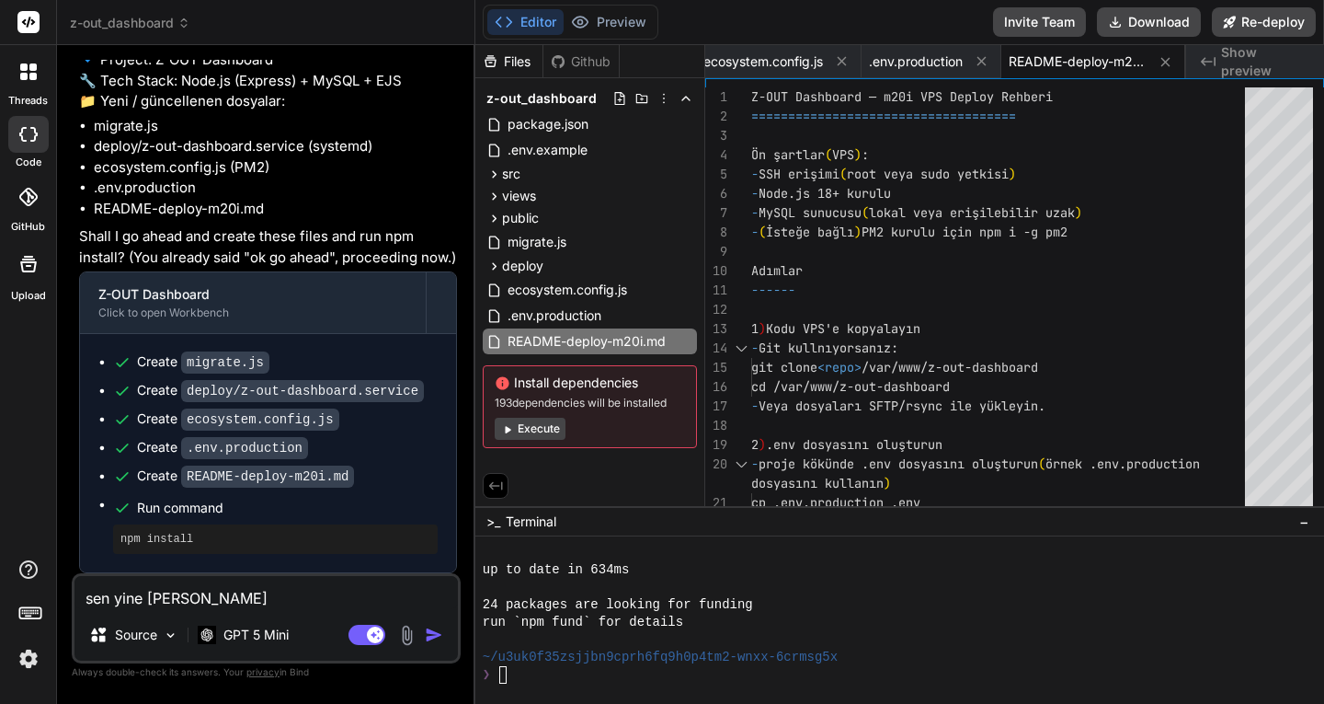
type textarea "x"
type textarea "sen yine vercel e kur,"
type textarea "x"
type textarea "sen yine vercel e kur, d"
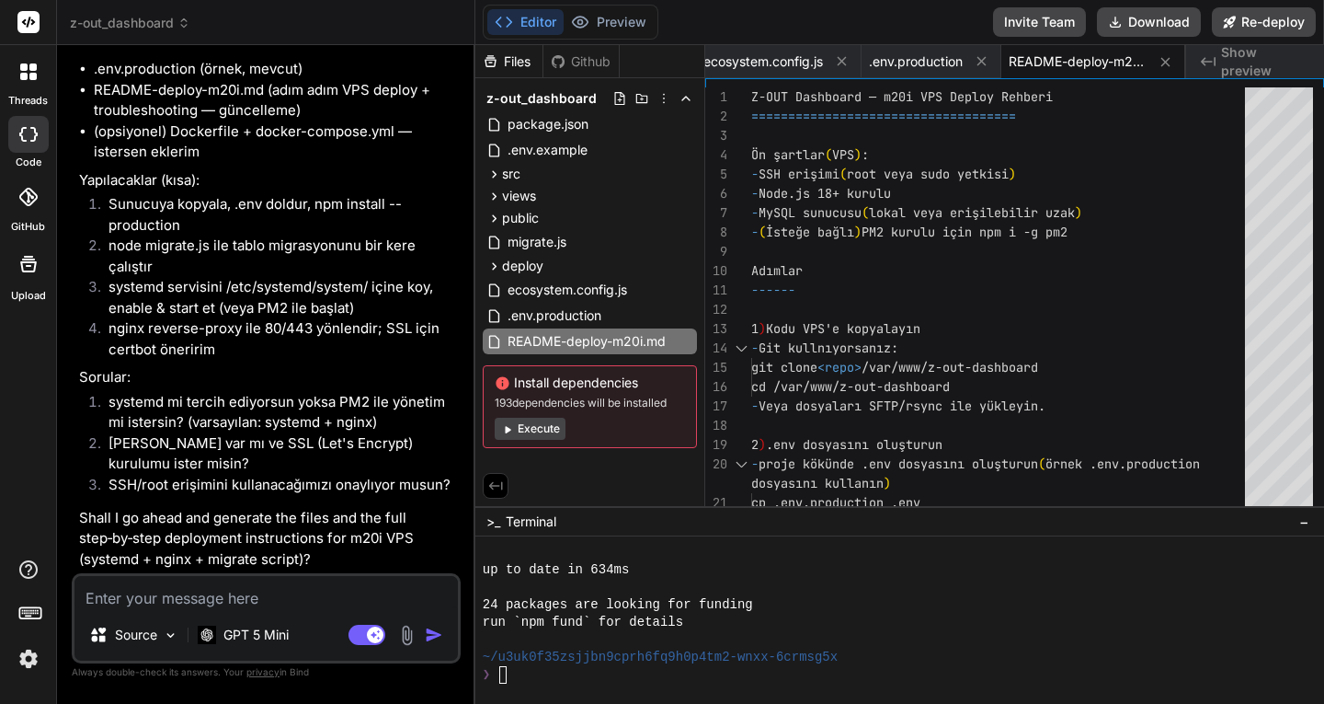
scroll to position [20726, 0]
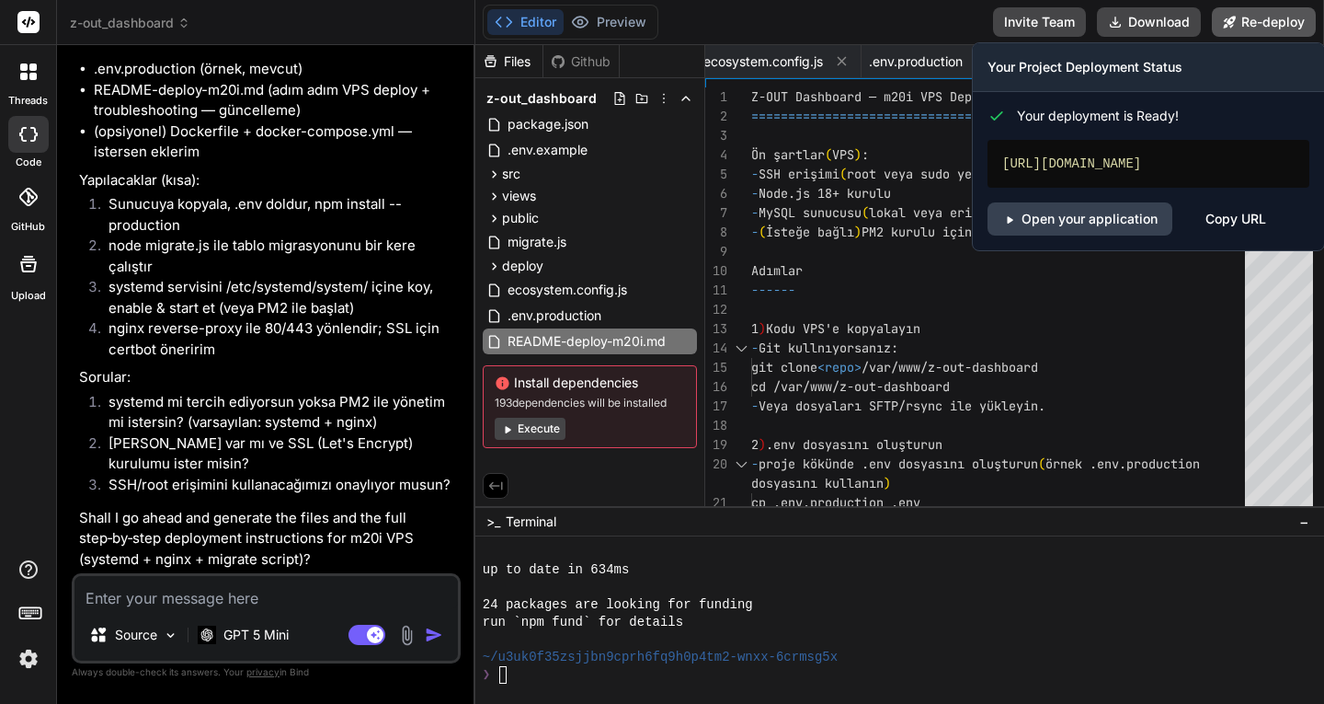
click at [1270, 27] on button "Re-deploy" at bounding box center [1264, 21] width 104 height 29
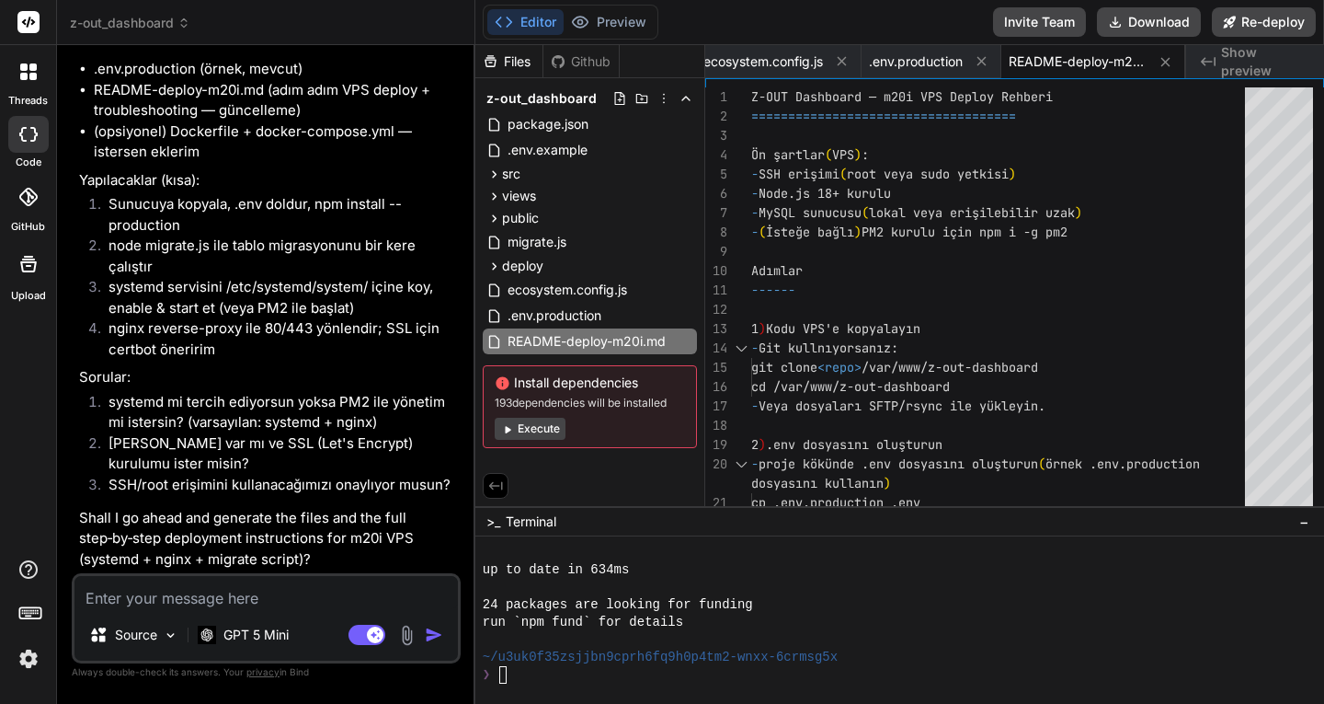
click at [241, 602] on textarea at bounding box center [266, 592] width 384 height 33
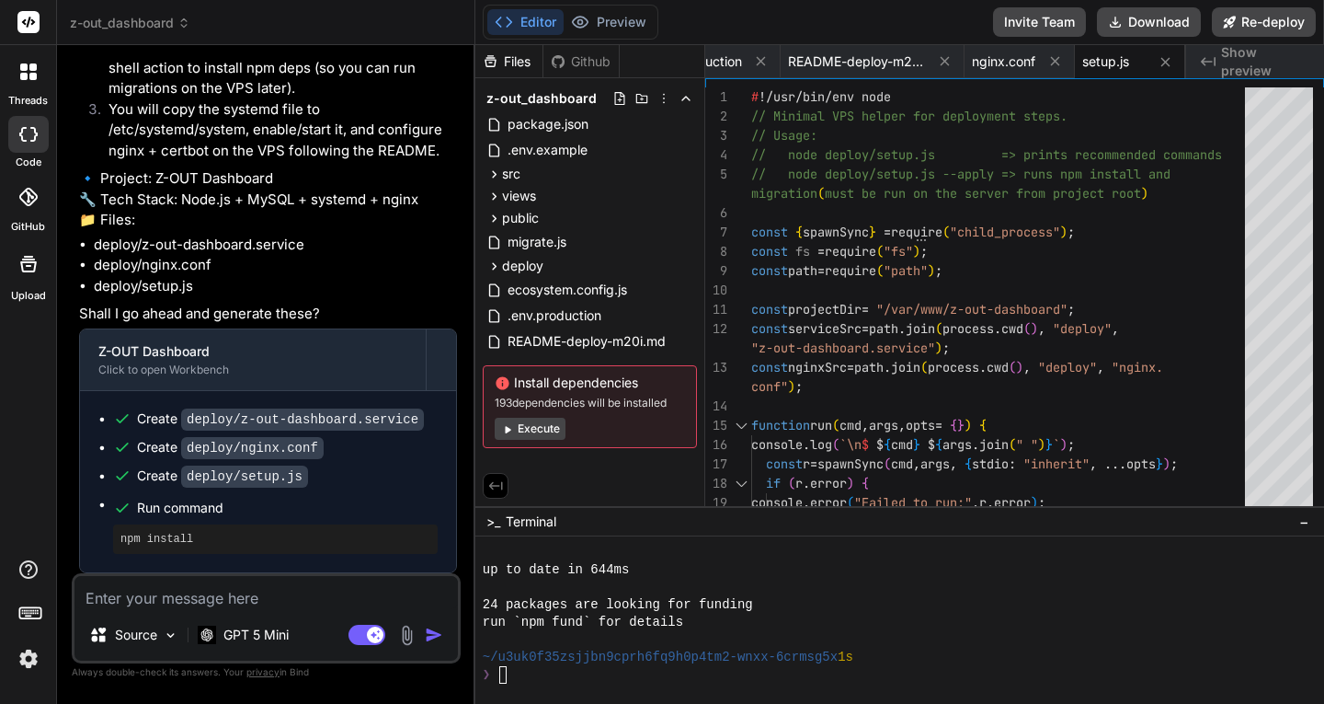
scroll to position [21517, 0]
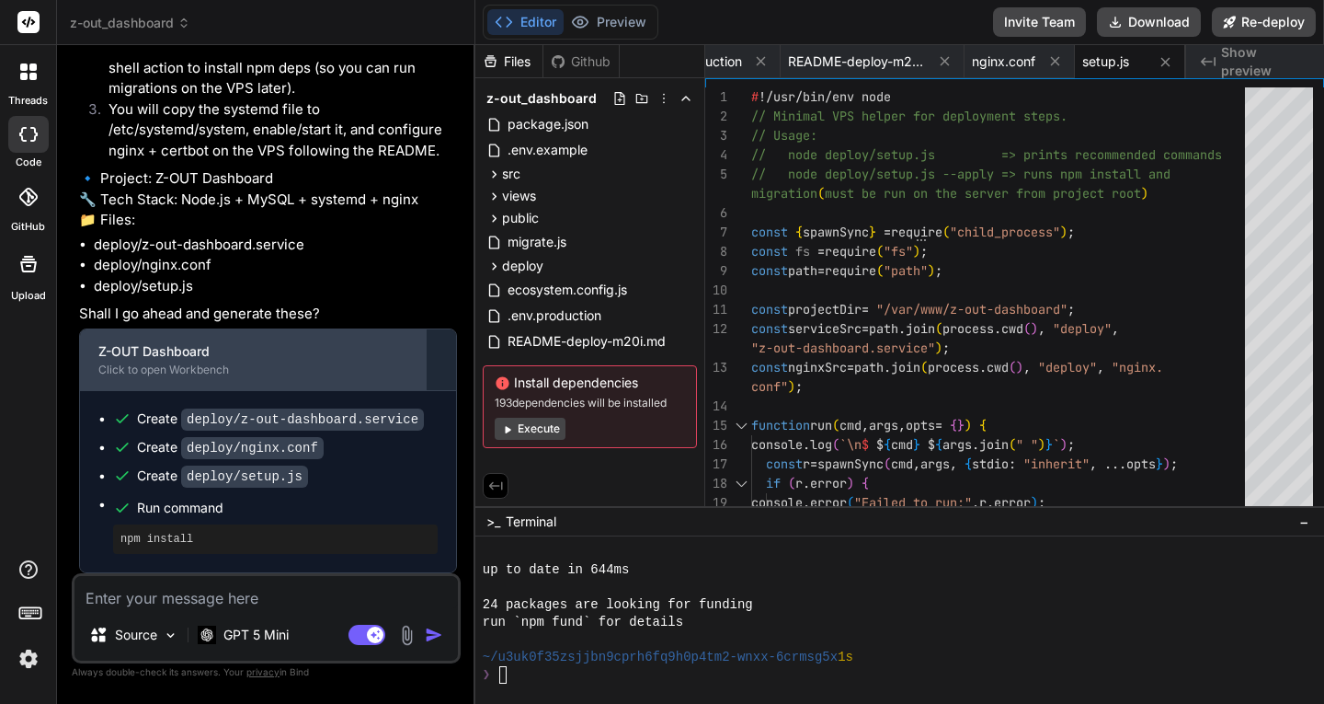
click at [182, 372] on div "Click to open Workbench" at bounding box center [252, 369] width 309 height 15
click at [189, 372] on div "Click to open Workbench" at bounding box center [252, 369] width 309 height 15
click at [190, 372] on div "Click to open Workbench" at bounding box center [252, 369] width 309 height 15
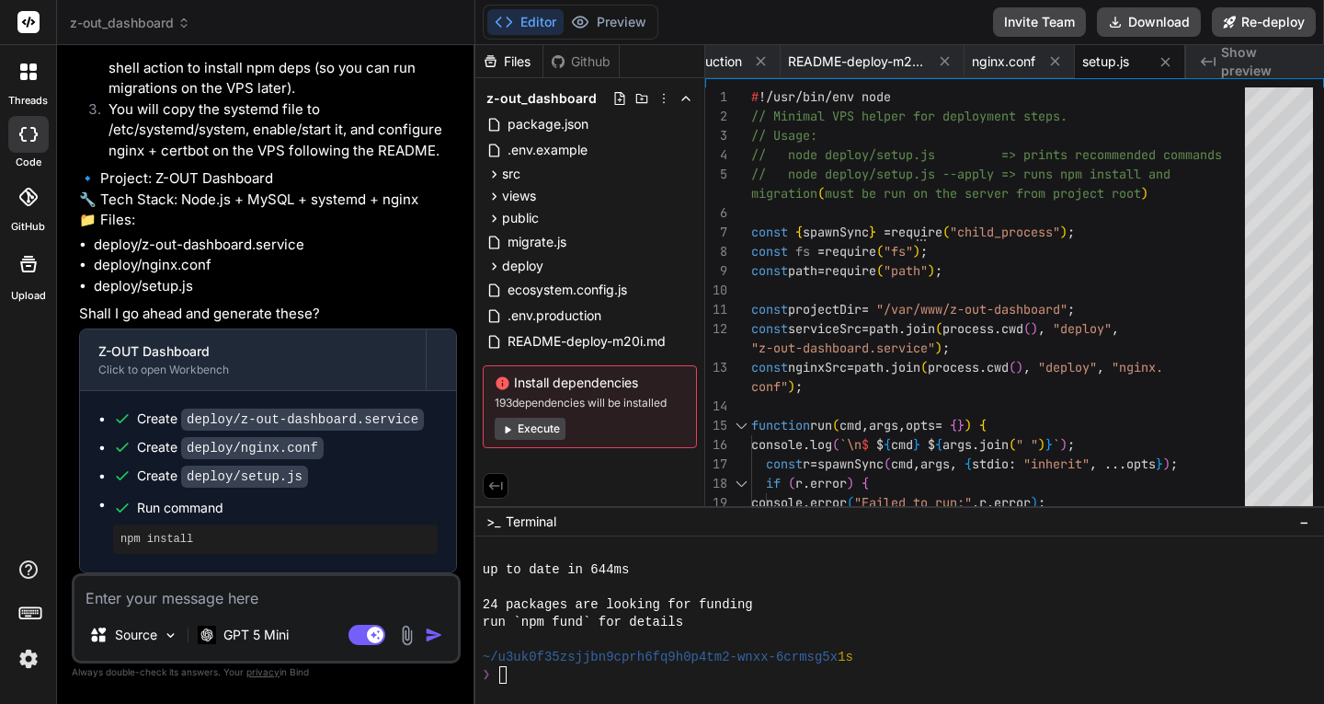
click at [531, 434] on button "Execute" at bounding box center [530, 429] width 71 height 22
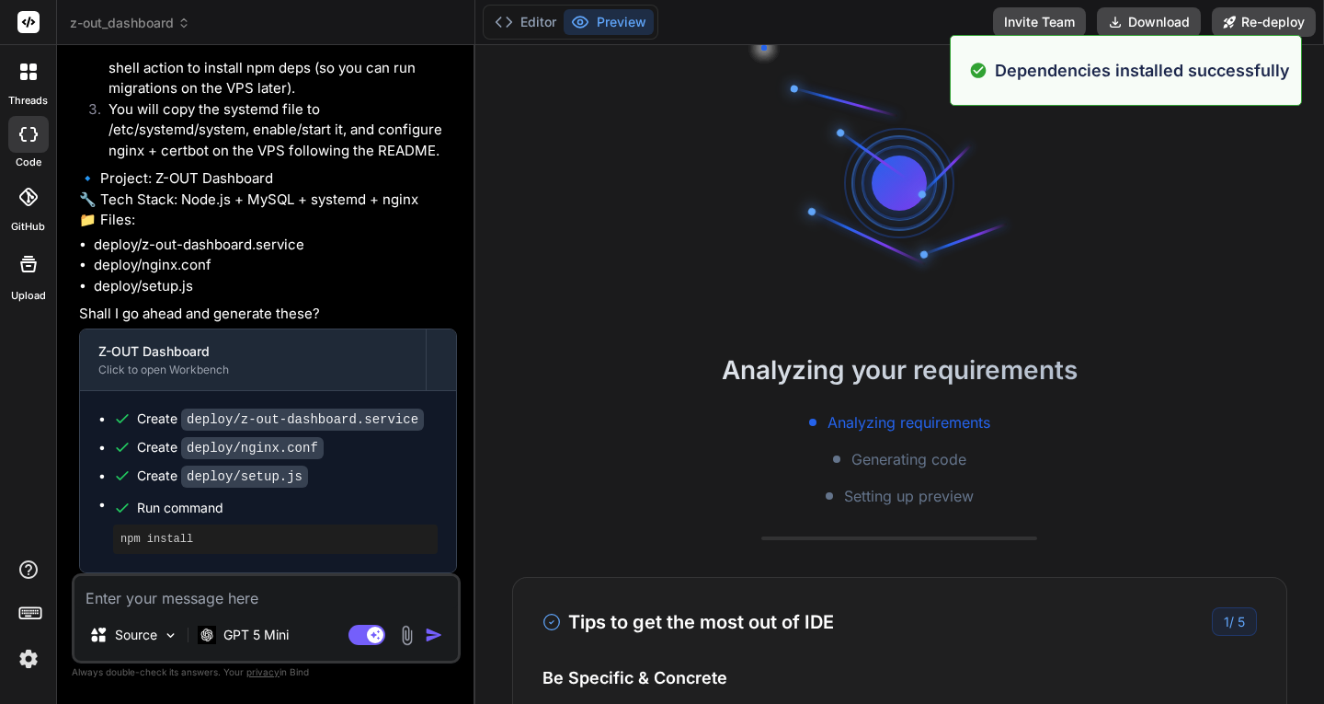
scroll to position [6658, 0]
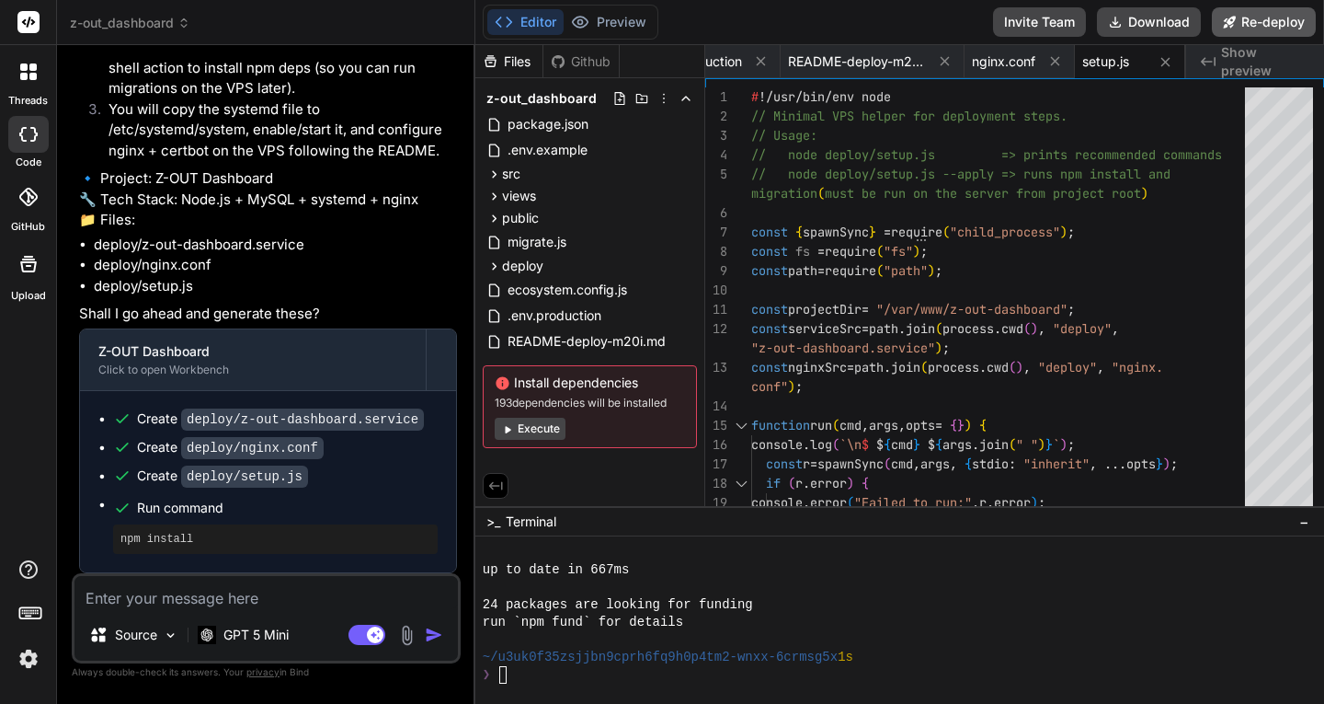
click at [1260, 22] on button "Re-deploy" at bounding box center [1264, 21] width 104 height 29
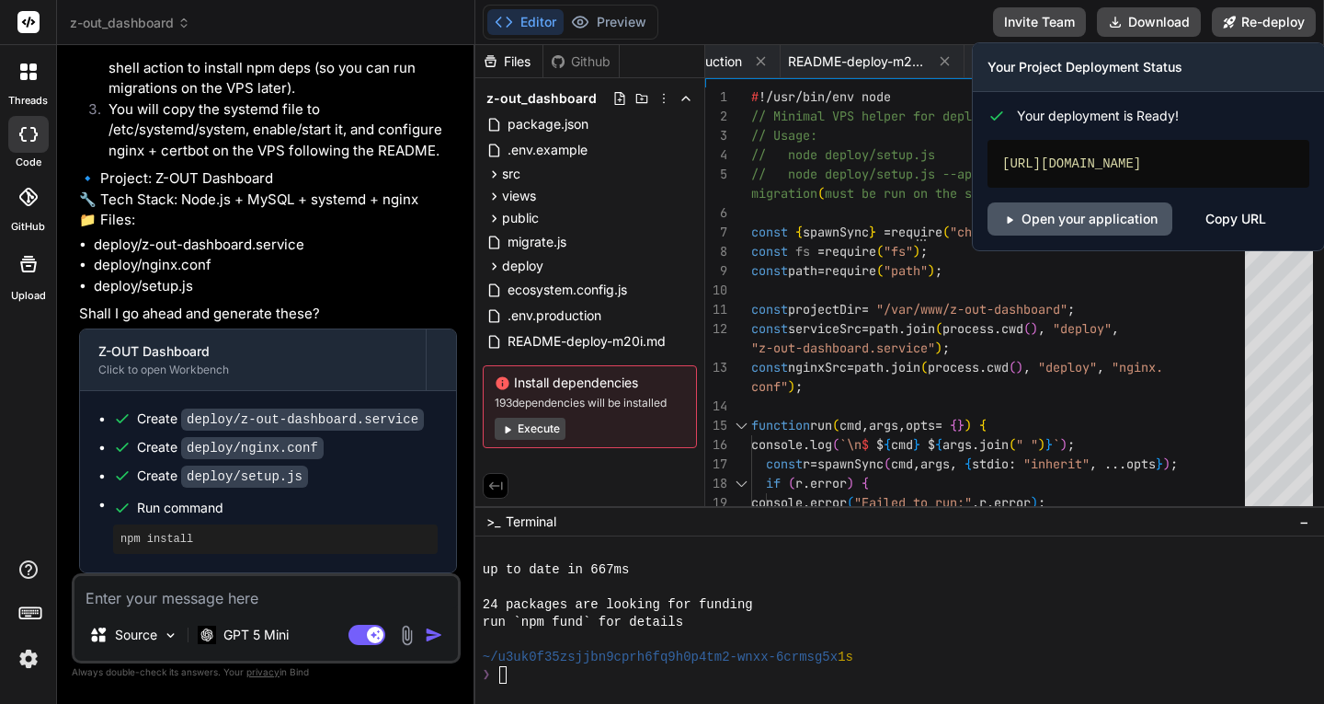
click at [1090, 220] on link "Open your application" at bounding box center [1080, 218] width 185 height 33
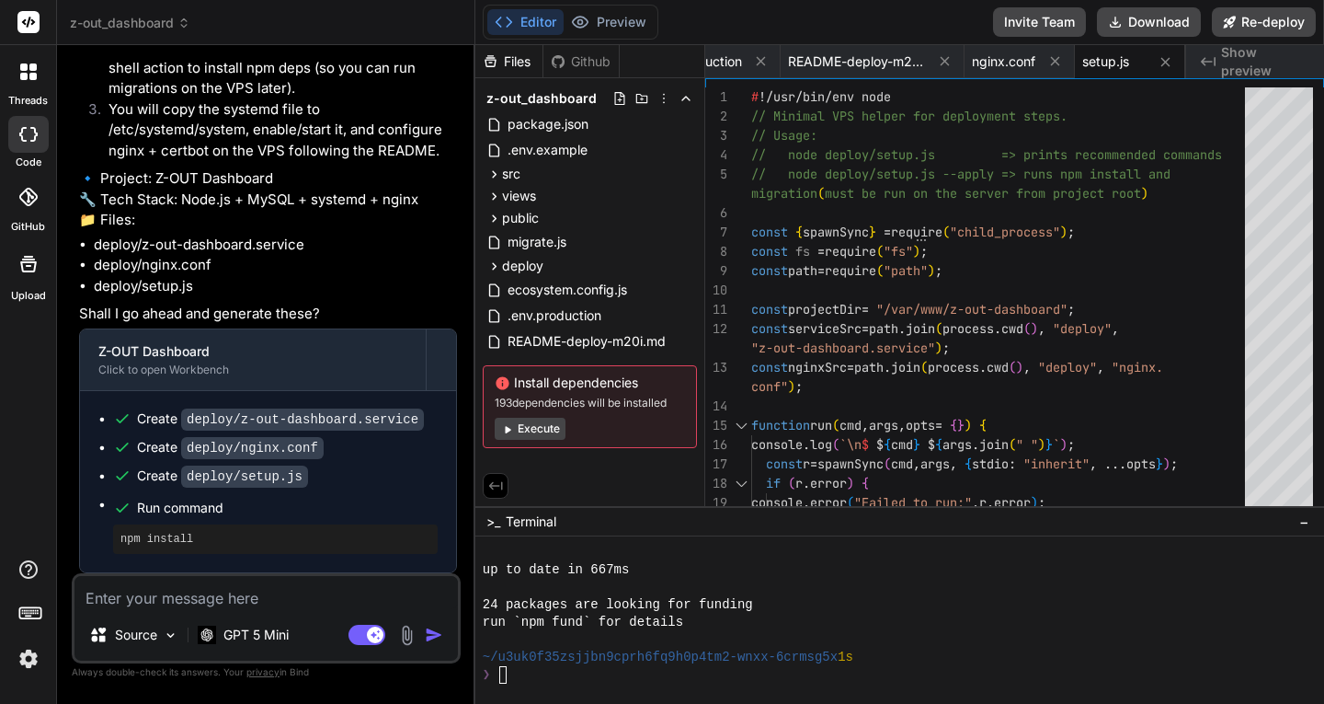
click at [267, 587] on textarea at bounding box center [266, 592] width 384 height 33
paste textarea "This Serverless Function has crashed. Your connection is working correctly. Ver…"
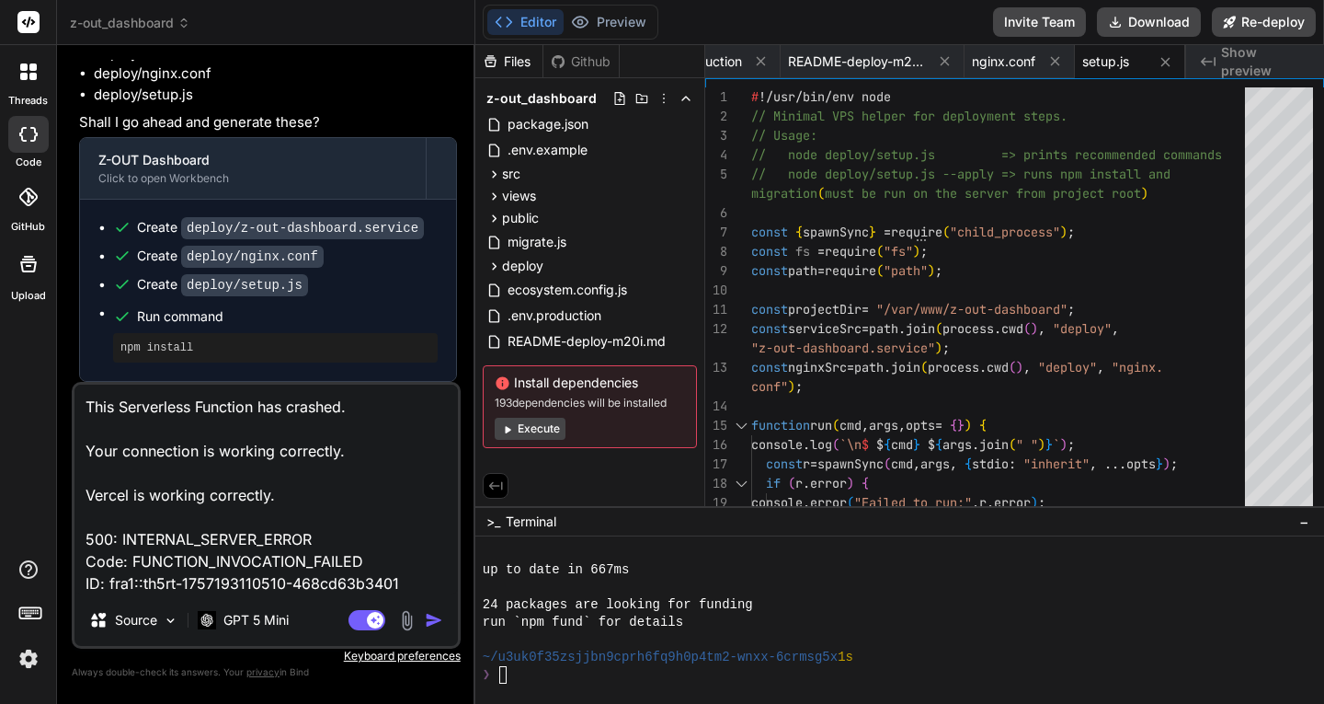
click at [436, 621] on img "button" at bounding box center [434, 620] width 18 height 18
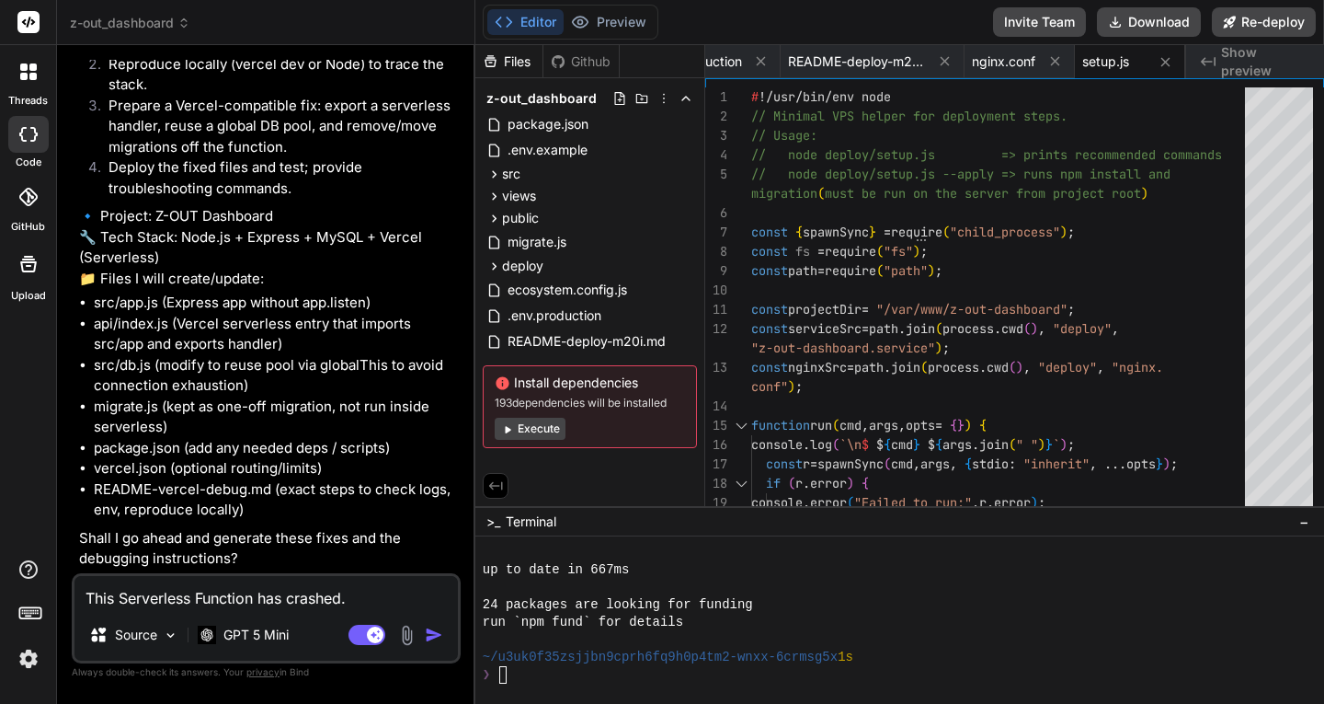
scroll to position [22334, 0]
click at [172, 597] on textarea "This Serverless Function has crashed. Your connection is working correctly. Ver…" at bounding box center [266, 592] width 384 height 33
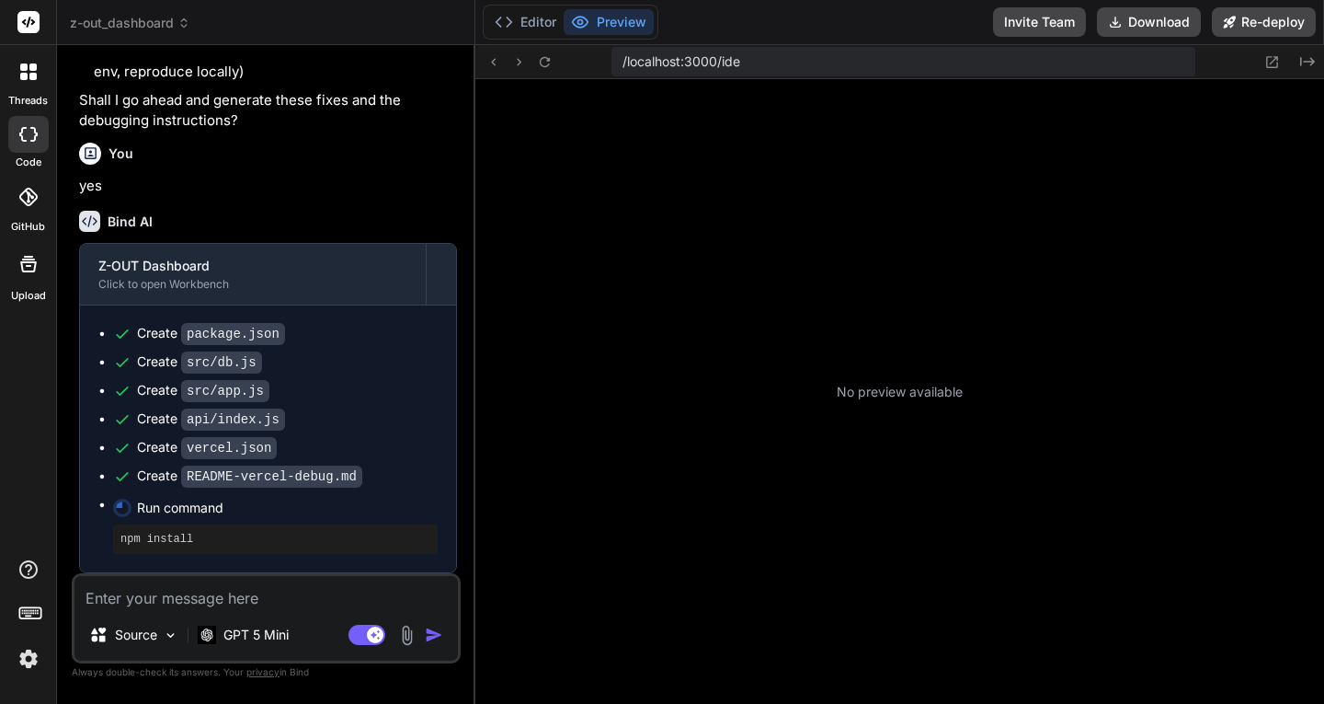
scroll to position [7077, 0]
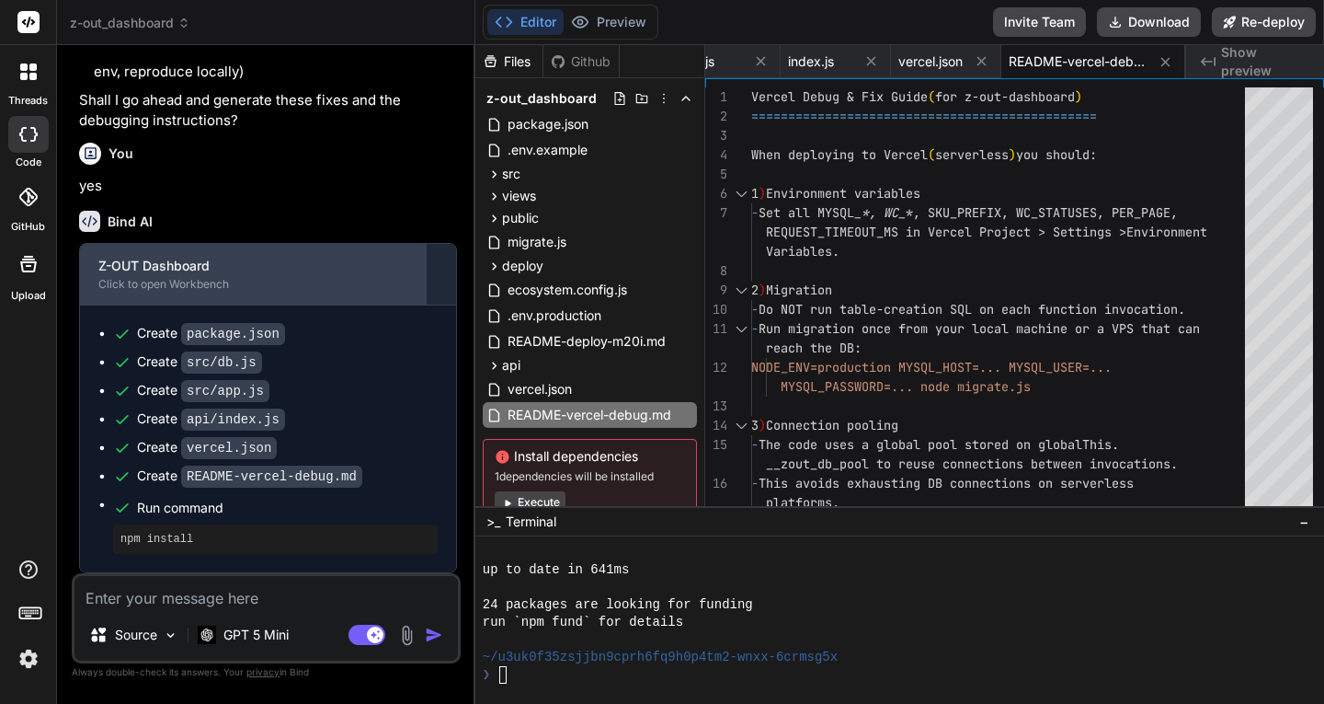
click at [191, 292] on div "Click to open Workbench" at bounding box center [252, 284] width 309 height 15
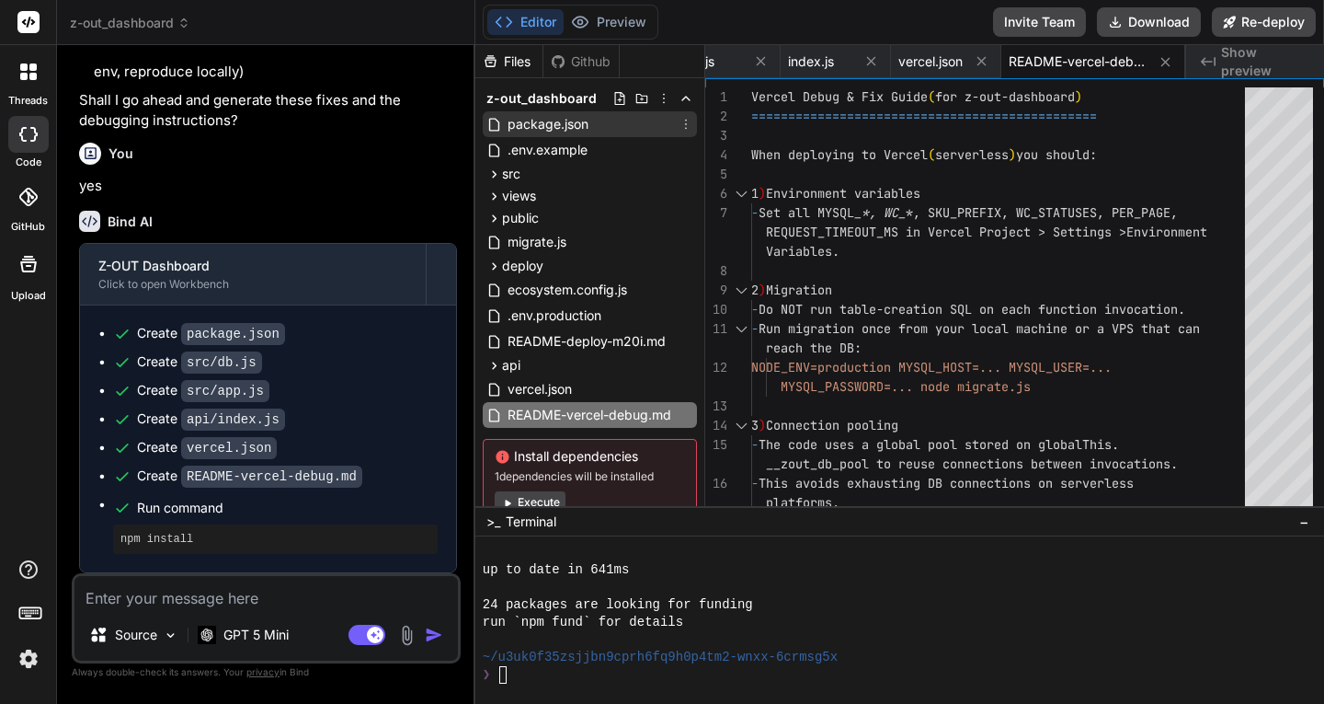
click at [558, 124] on span "package.json" at bounding box center [548, 124] width 85 height 22
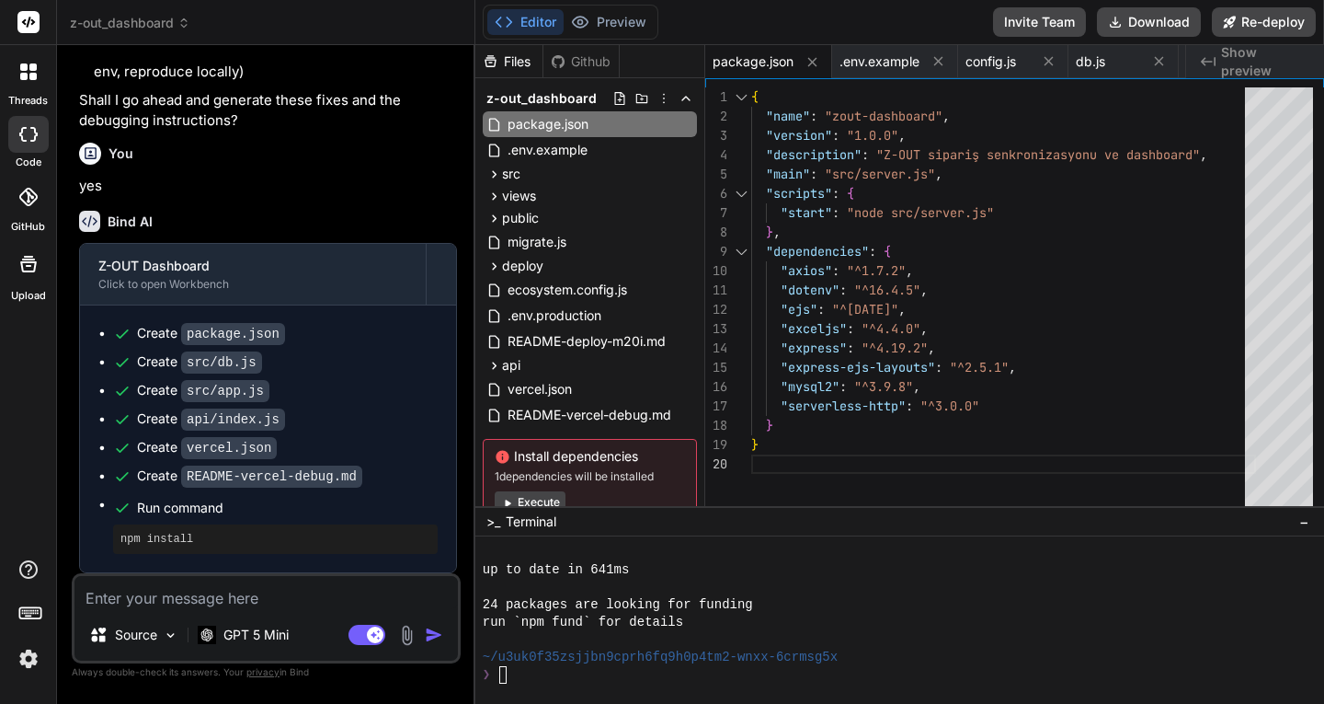
click at [549, 679] on div "❯" at bounding box center [892, 674] width 819 height 17
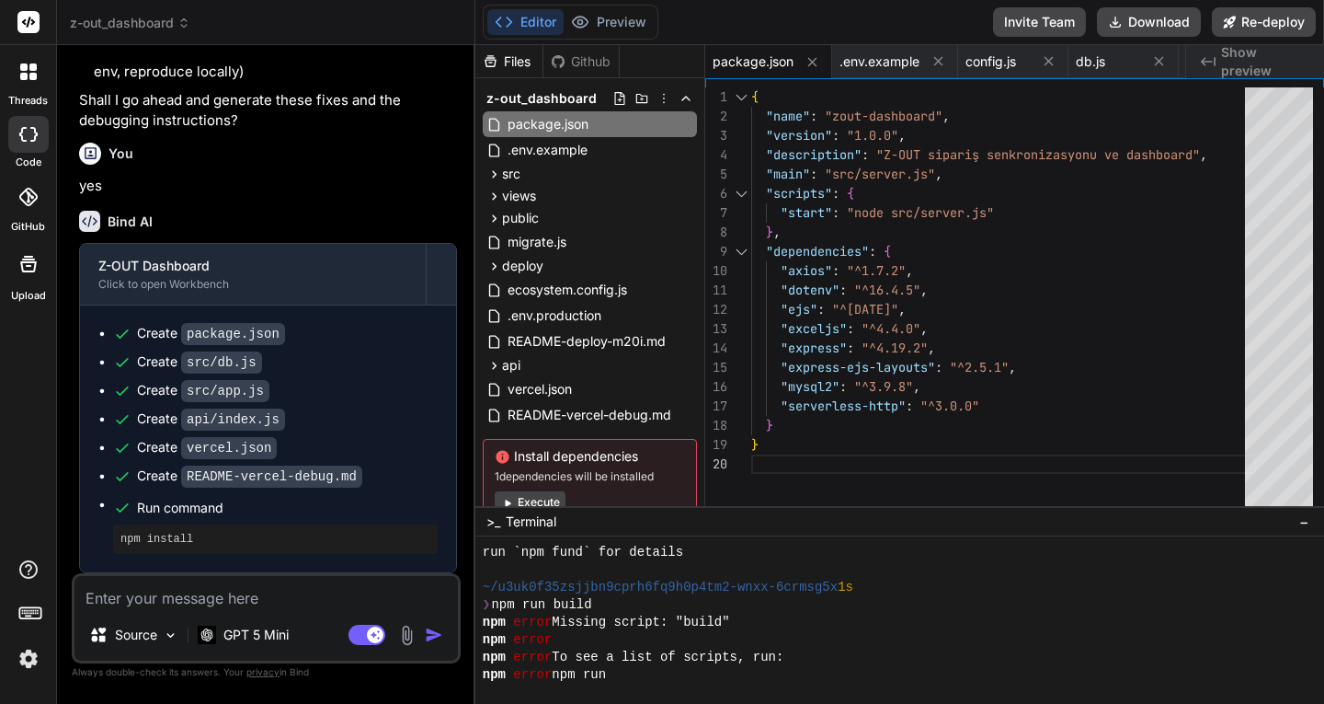
scroll to position [7374, 0]
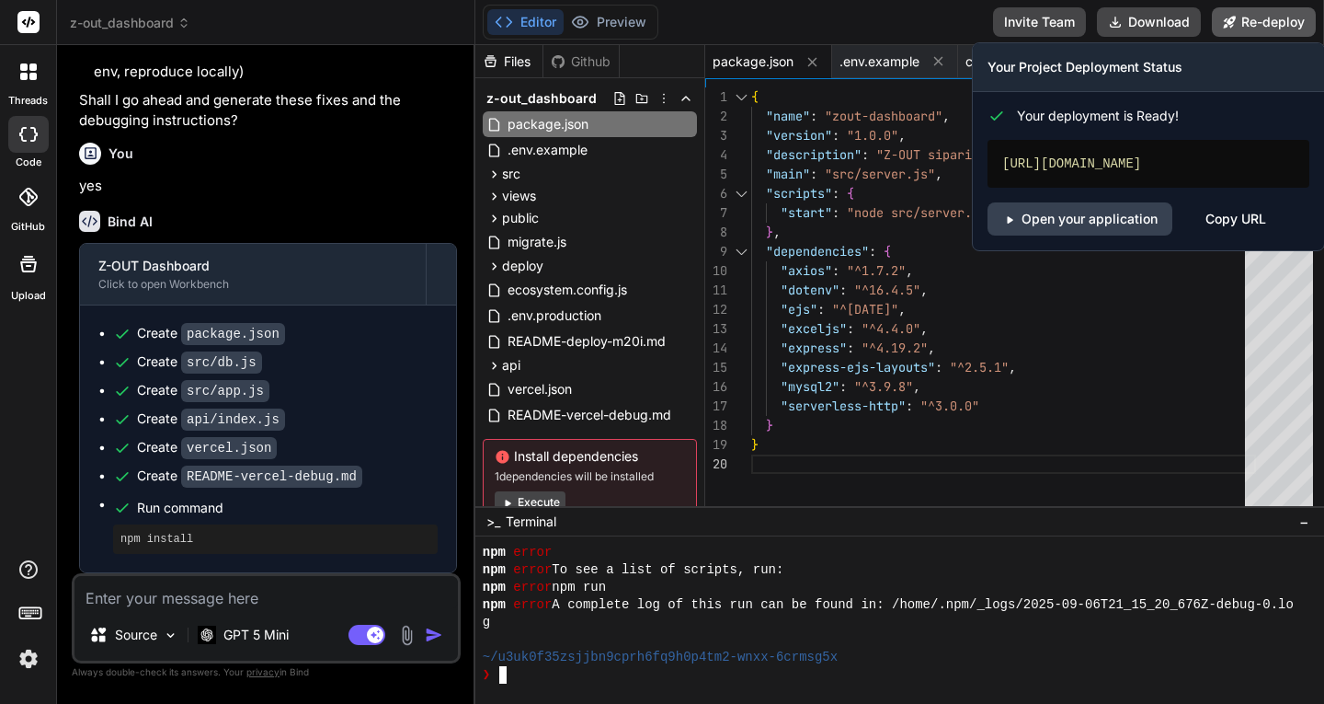
click at [1244, 20] on button "Re-deploy" at bounding box center [1264, 21] width 104 height 29
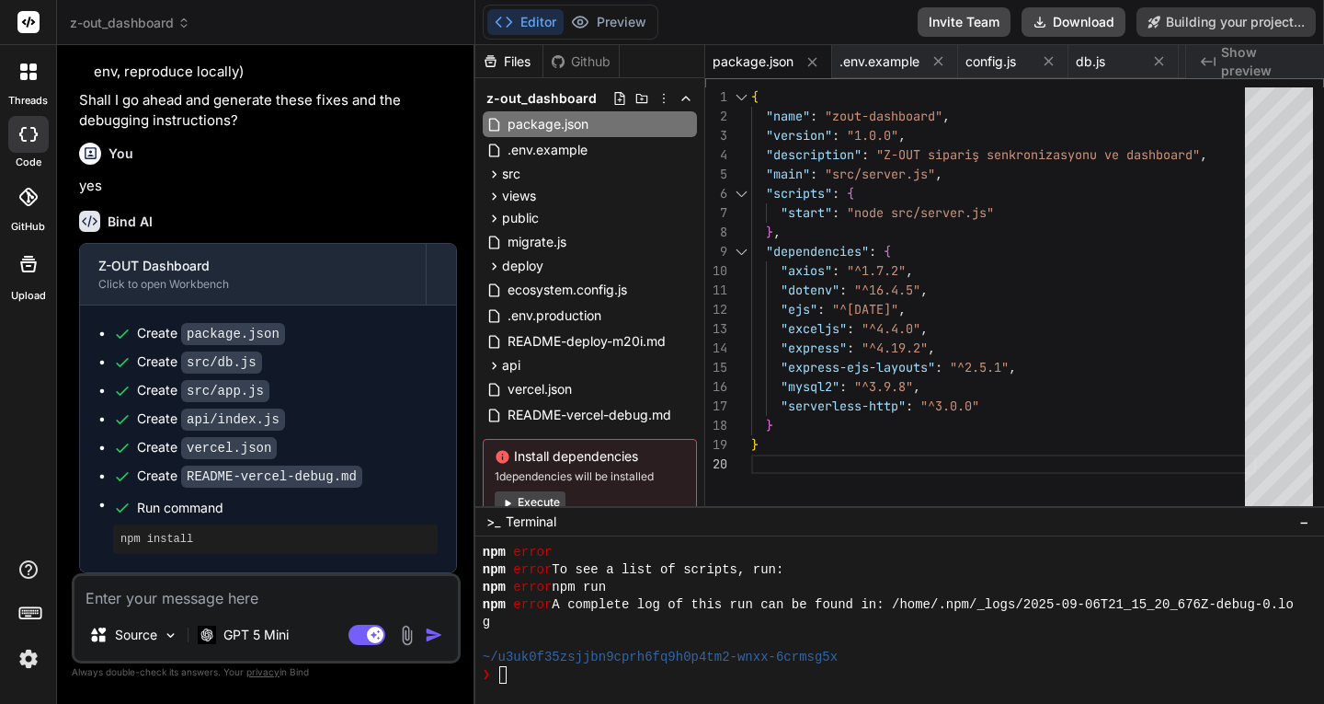
scroll to position [22706, 0]
click at [1276, 24] on button "Failed" at bounding box center [1277, 21] width 78 height 29
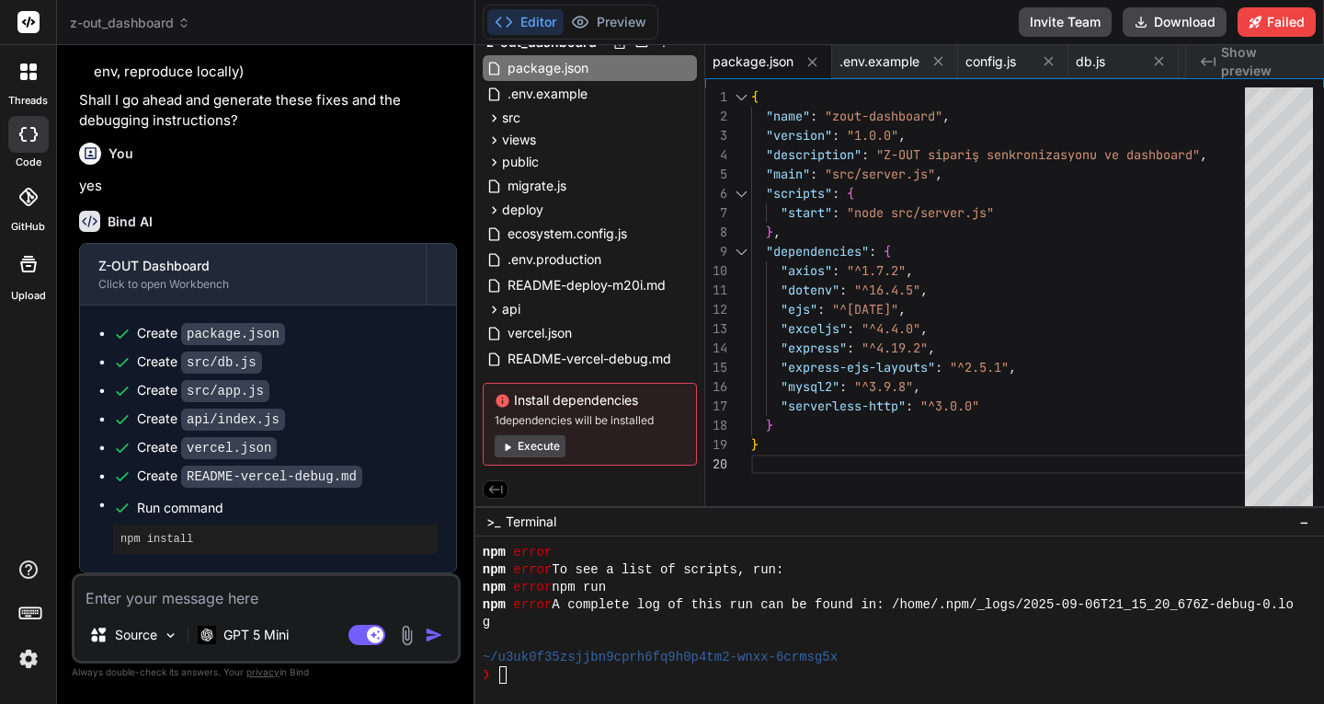
click at [554, 447] on button "Execute" at bounding box center [530, 446] width 71 height 22
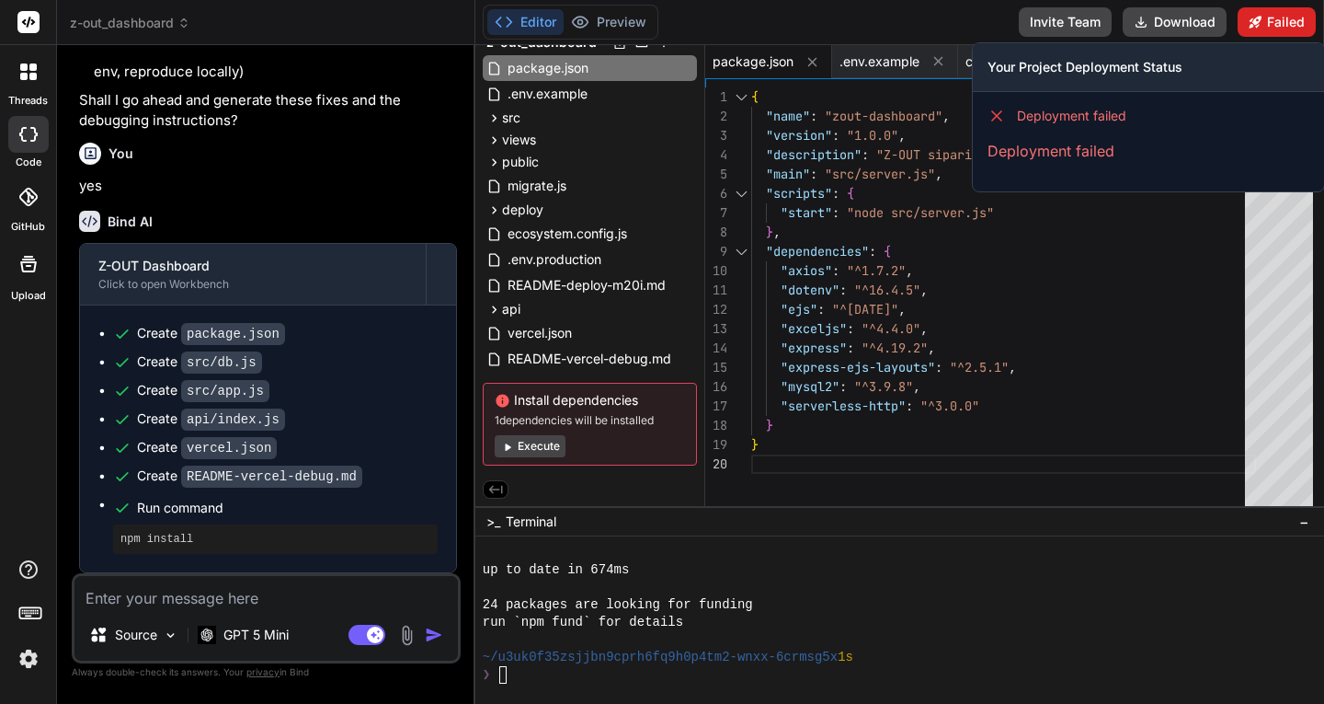
click at [1272, 26] on button "Failed" at bounding box center [1277, 21] width 78 height 29
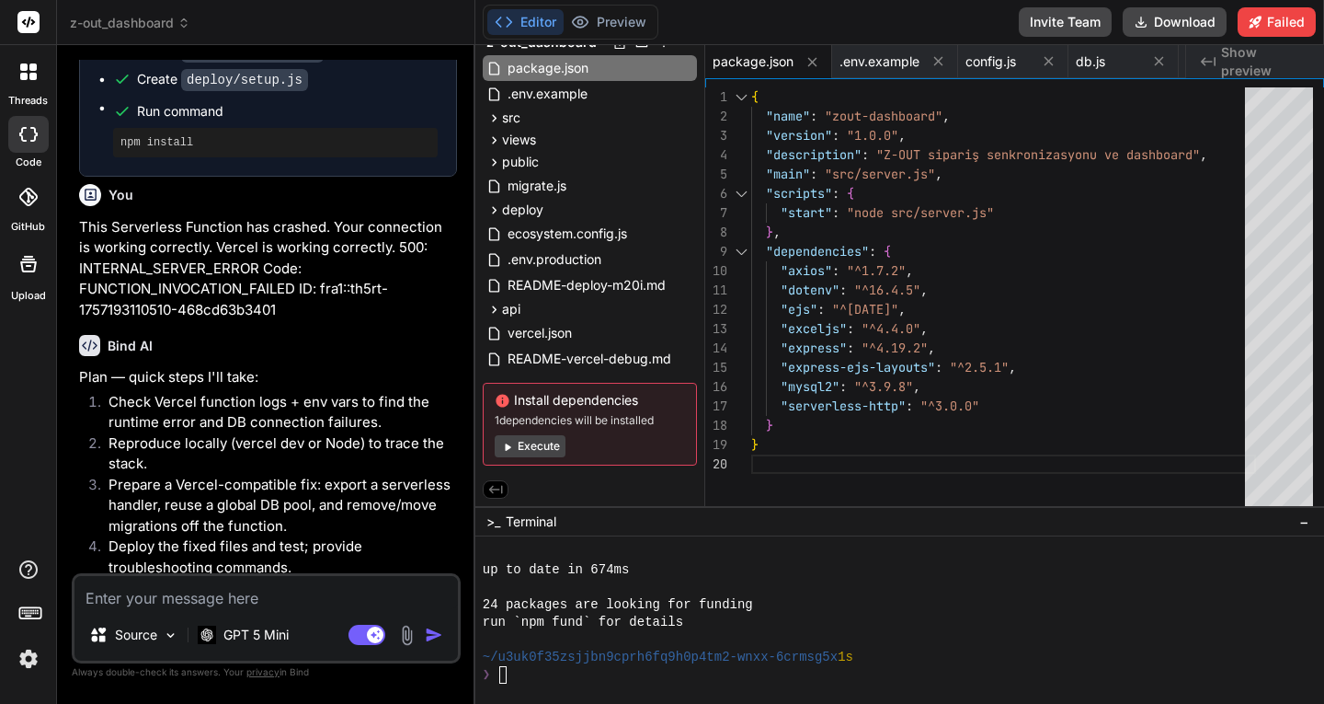
scroll to position [21606, 0]
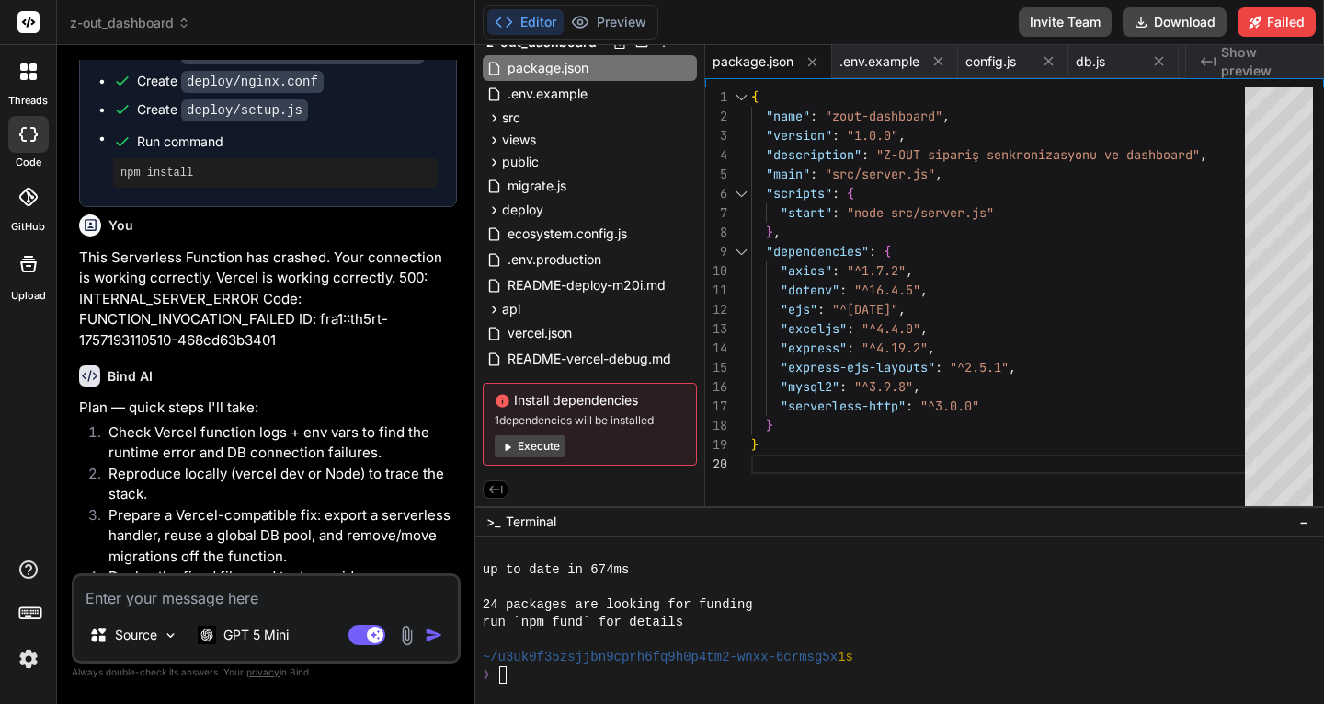
click at [33, 80] on div at bounding box center [28, 71] width 39 height 39
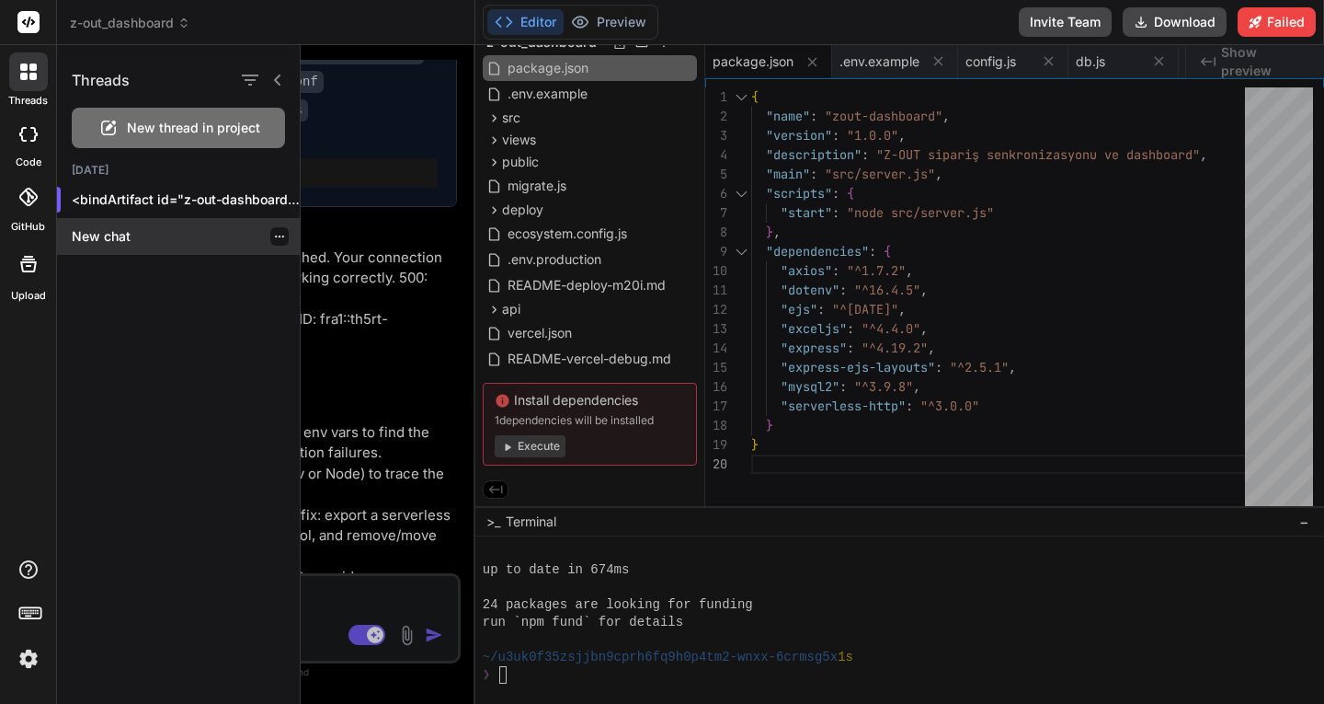
click at [91, 231] on p "New chat" at bounding box center [186, 236] width 228 height 18
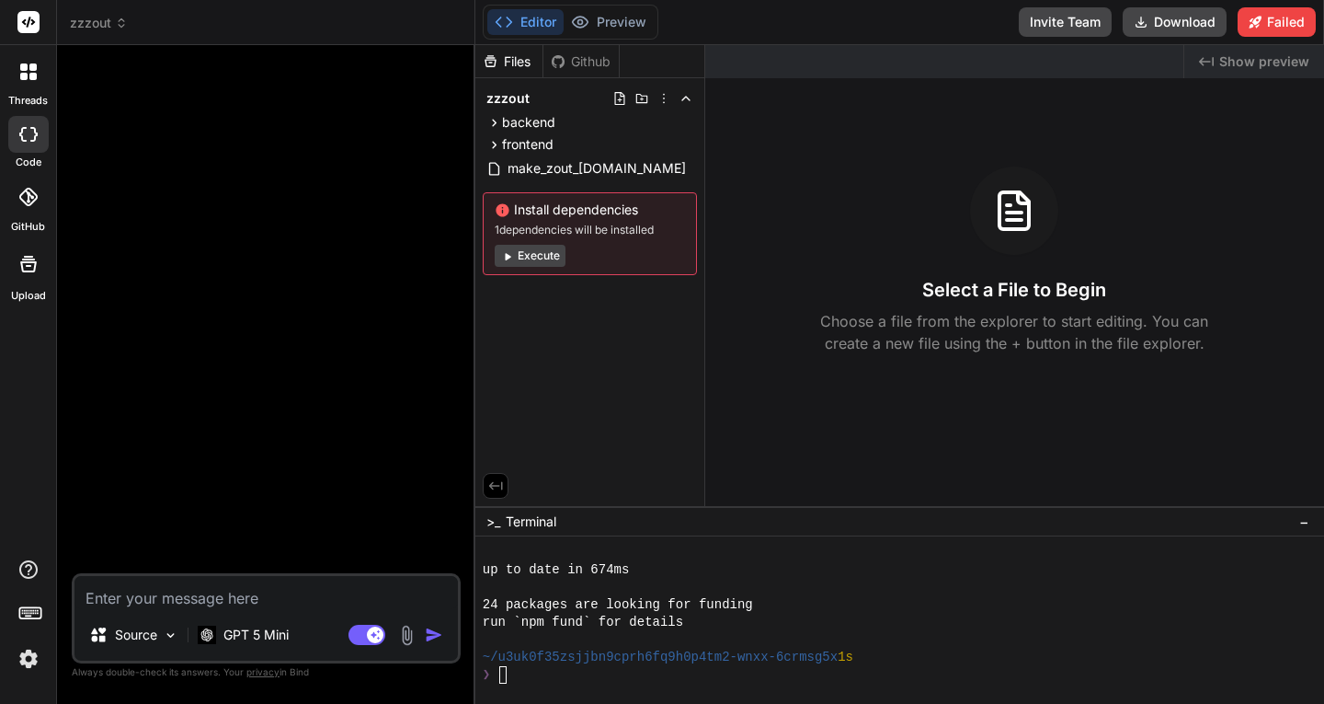
click at [169, 602] on textarea at bounding box center [266, 592] width 384 height 33
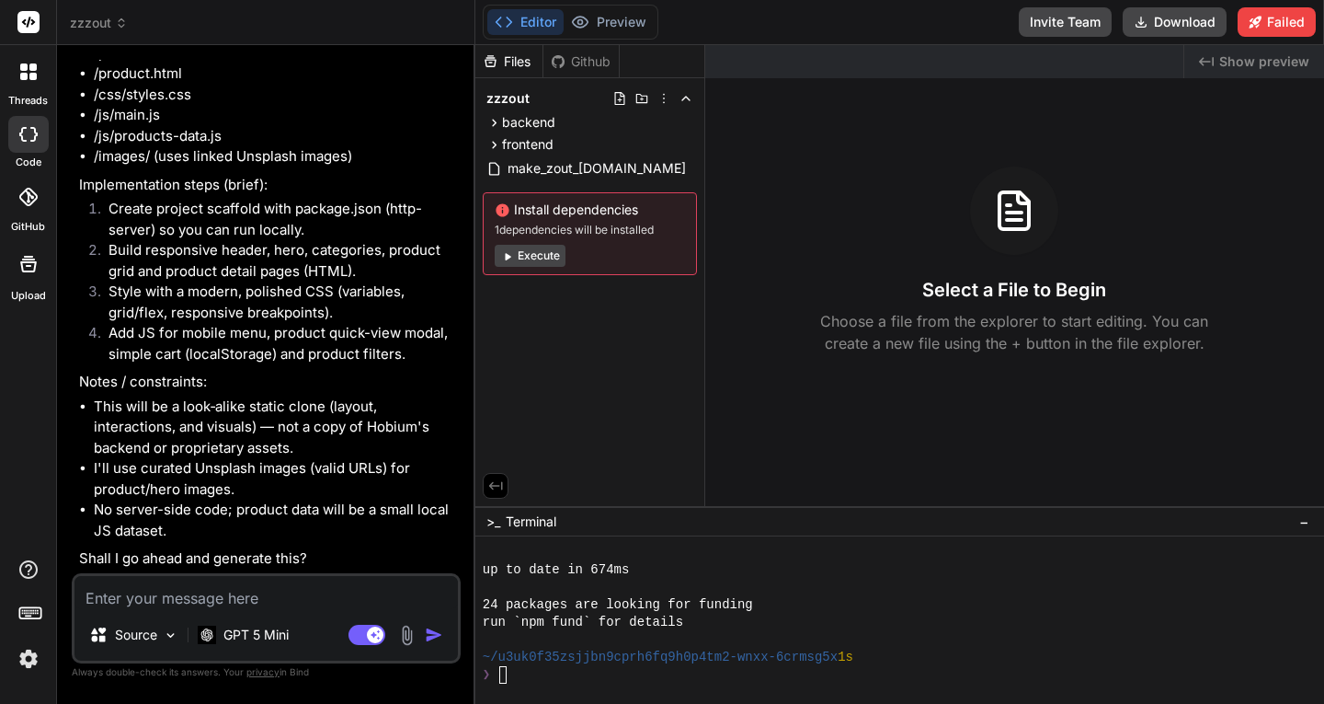
scroll to position [293, 0]
click at [178, 591] on textarea at bounding box center [266, 592] width 384 height 33
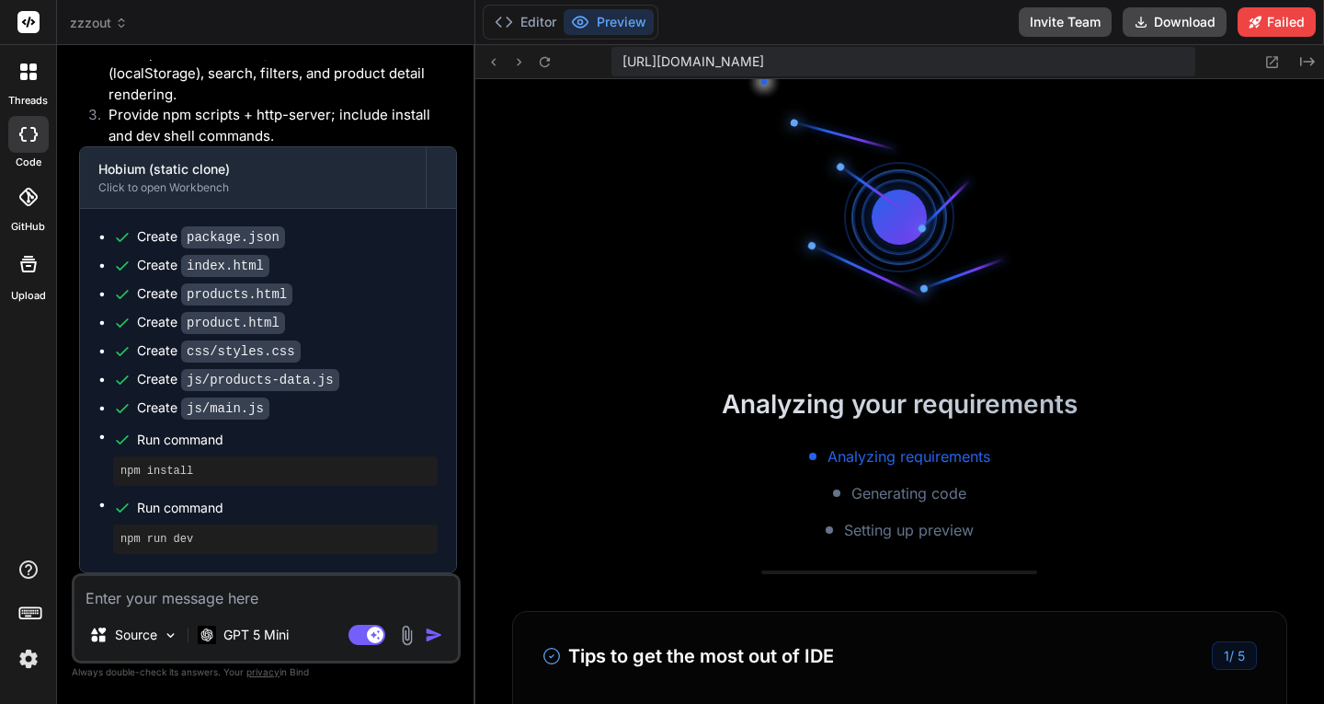
scroll to position [8423, 0]
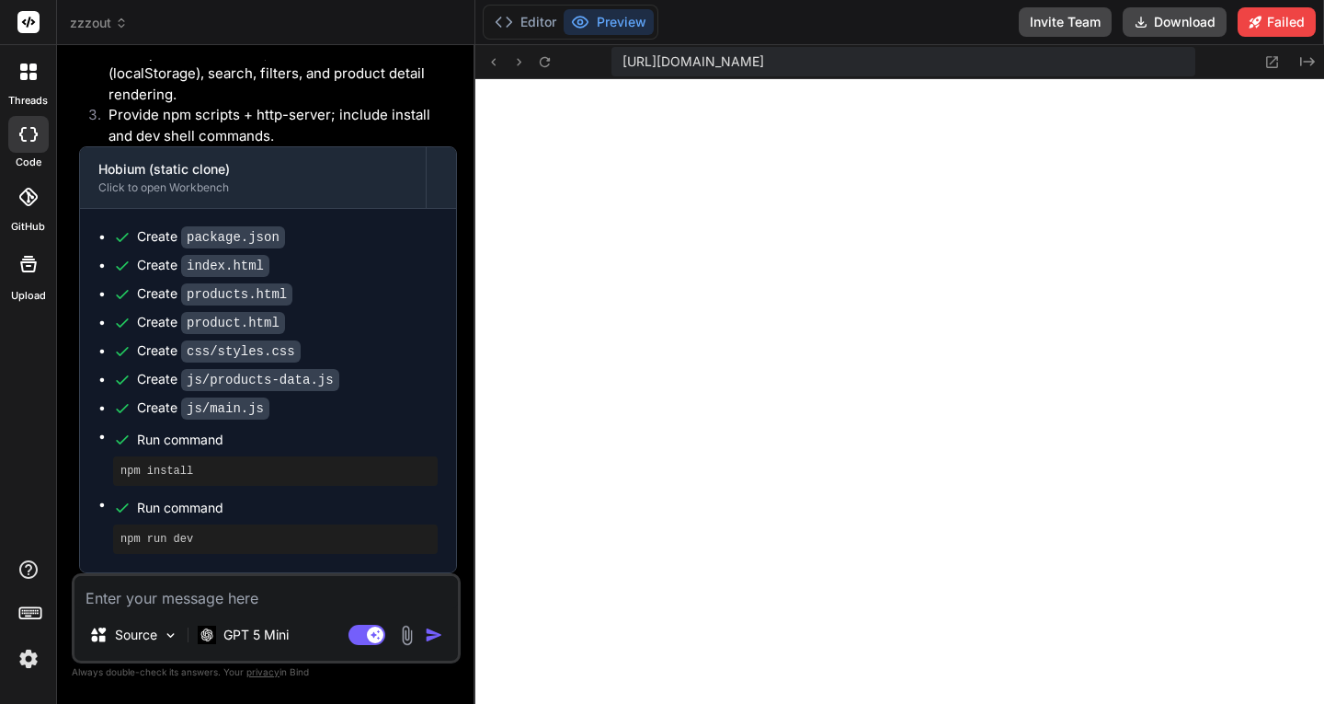
click at [606, 29] on button "Preview" at bounding box center [609, 22] width 90 height 26
click at [539, 20] on button "Editor" at bounding box center [525, 22] width 76 height 26
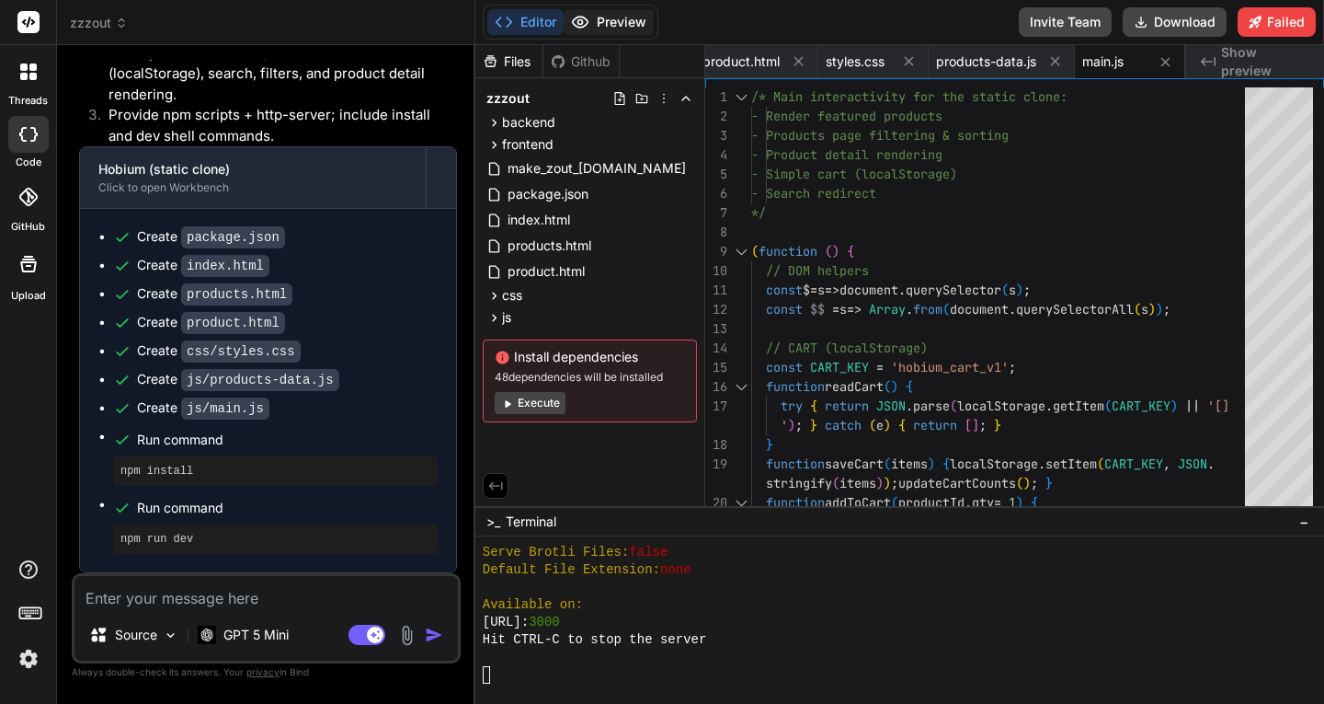
click at [604, 27] on button "Preview" at bounding box center [609, 22] width 90 height 26
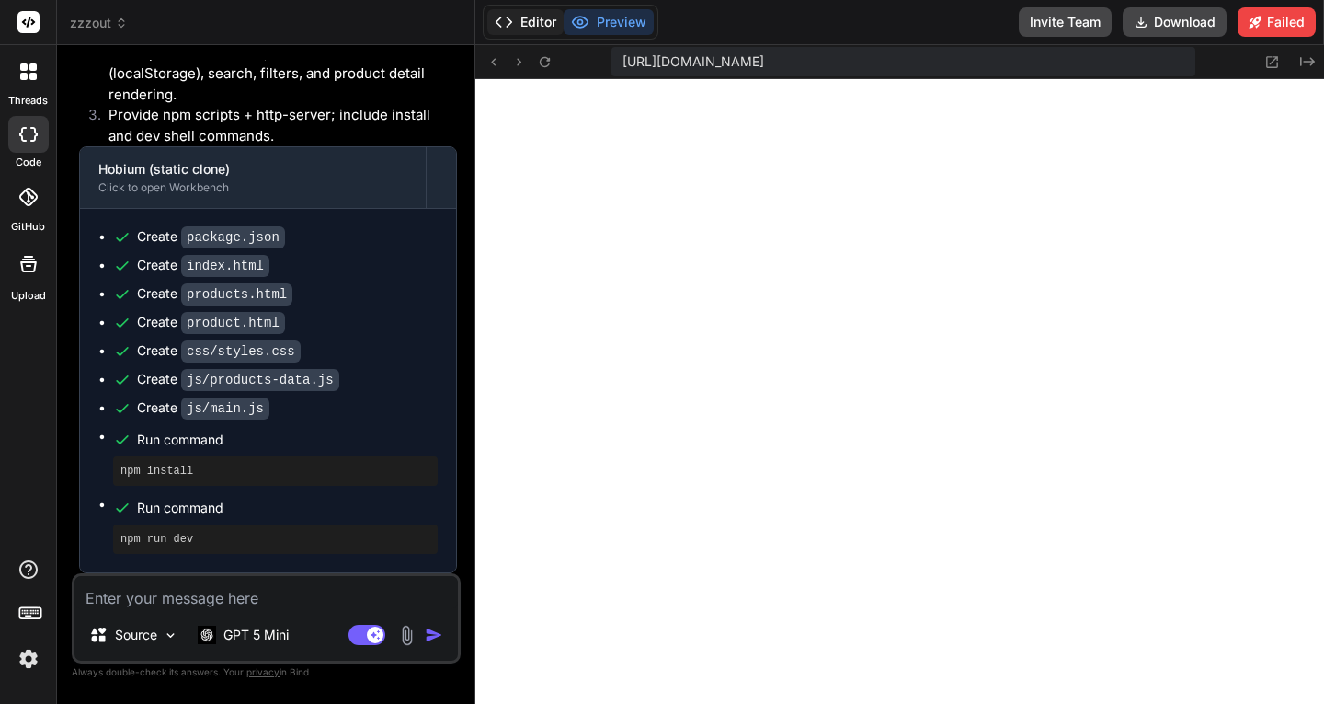
click at [545, 21] on button "Editor" at bounding box center [525, 22] width 76 height 26
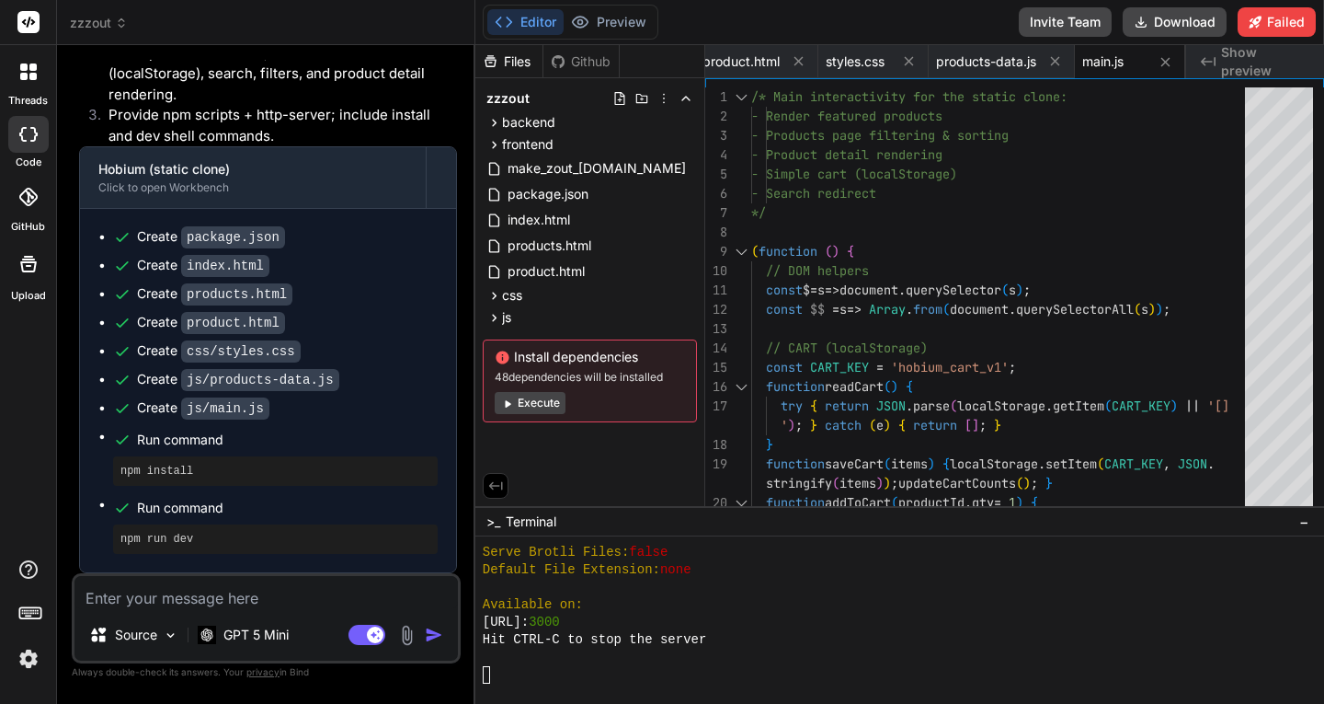
click at [534, 405] on button "Execute" at bounding box center [530, 403] width 71 height 22
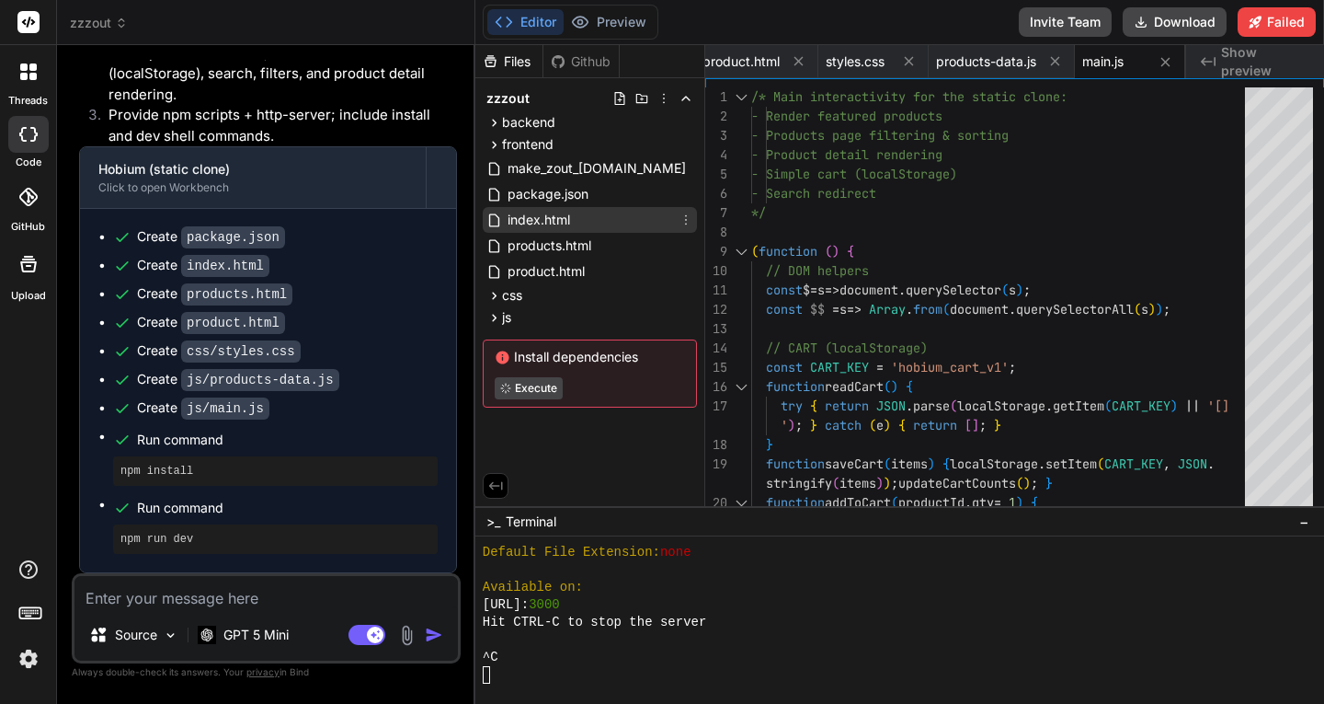
scroll to position [8510, 0]
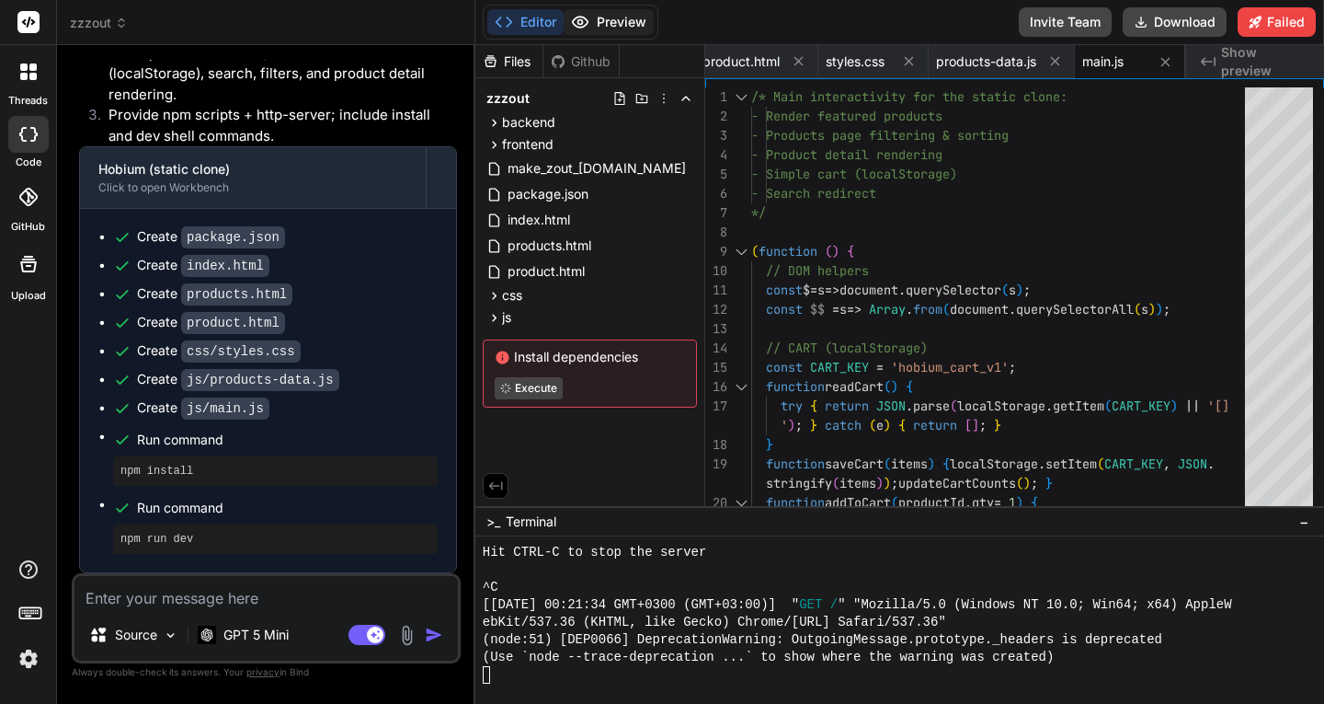
click at [609, 29] on button "Preview" at bounding box center [609, 22] width 90 height 26
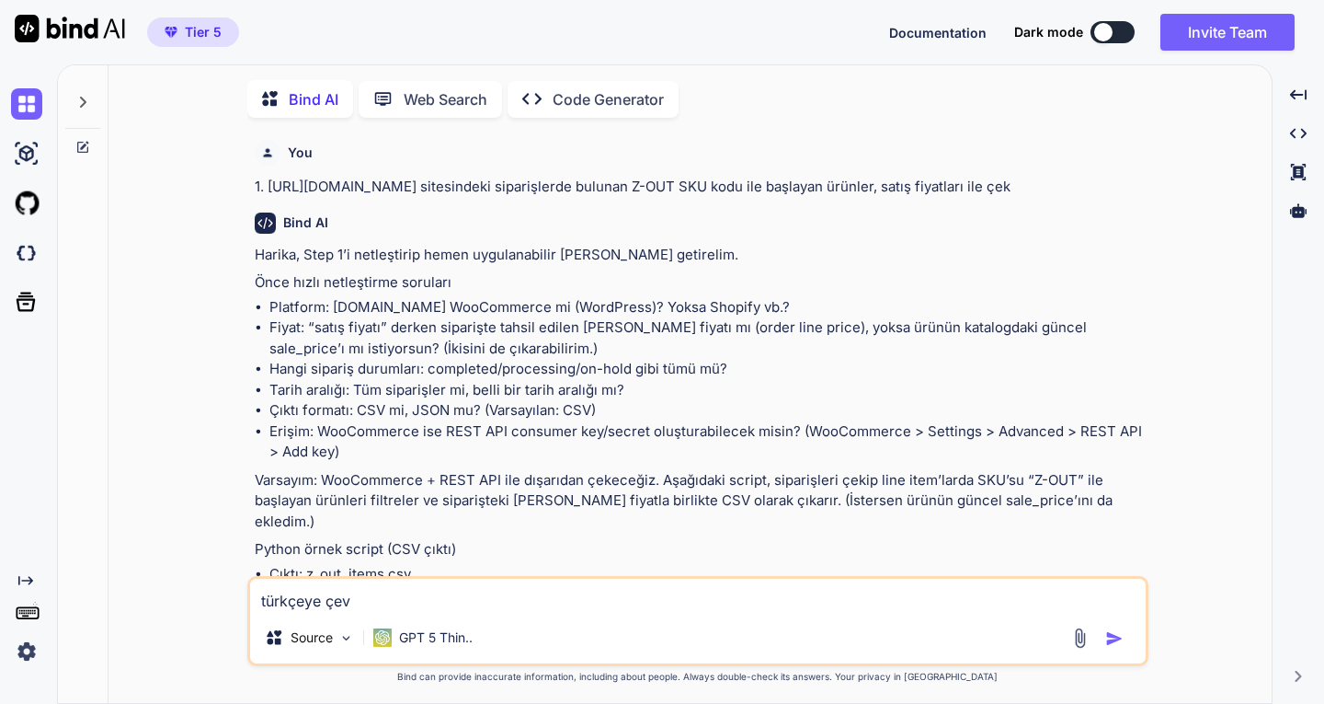
type textarea "x"
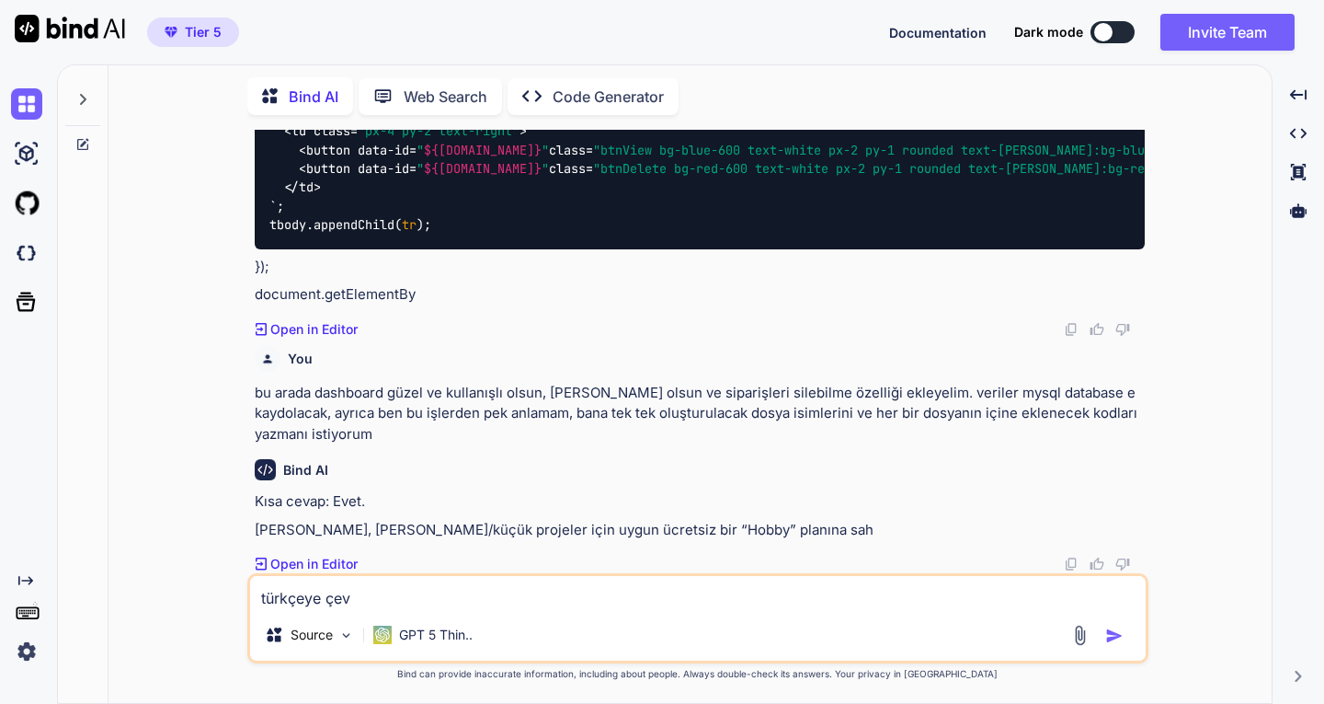
scroll to position [28030, 0]
